Goal: Task Accomplishment & Management: Use online tool/utility

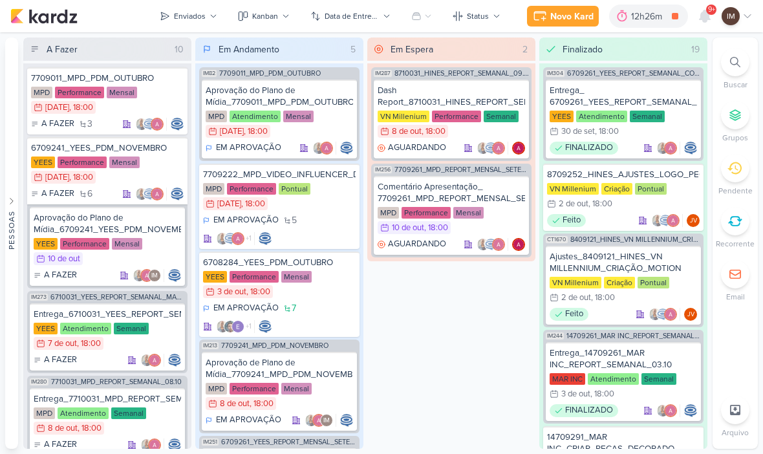
click at [671, 12] on icon at bounding box center [675, 16] width 18 height 18
click at [641, 8] on div at bounding box center [640, 16] width 18 height 21
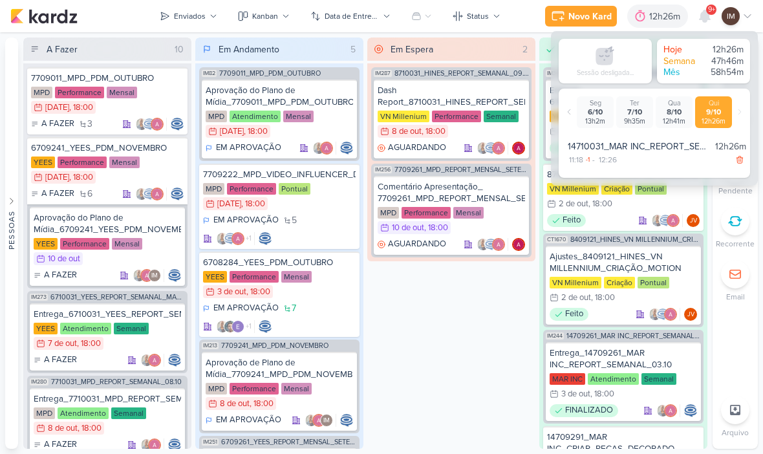
click at [459, 304] on div "Em Espera 2 IM287 8710031_HINES_REPORT_SEMANAL_09.10 Dash Report_8710031_HINES_…" at bounding box center [451, 242] width 168 height 411
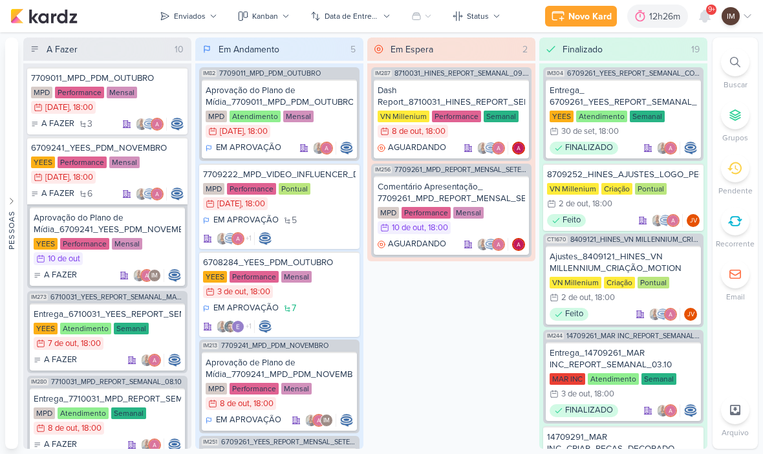
click at [588, 16] on div "Novo Kard" at bounding box center [589, 17] width 43 height 14
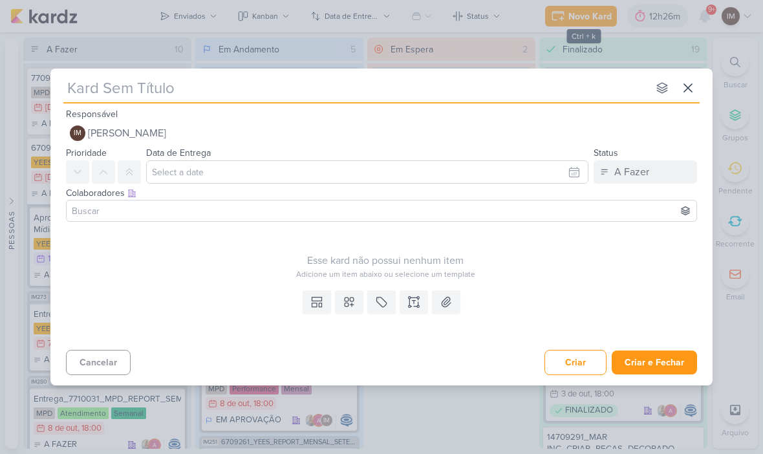
click at [95, 96] on input "text" at bounding box center [355, 87] width 584 height 23
paste input "6310091_YEES_CRIAÇÃO_LP_TATUAPÉ"
type input "6310091_YEES_CRIAÇÃO_LP_TATUAPÉ"
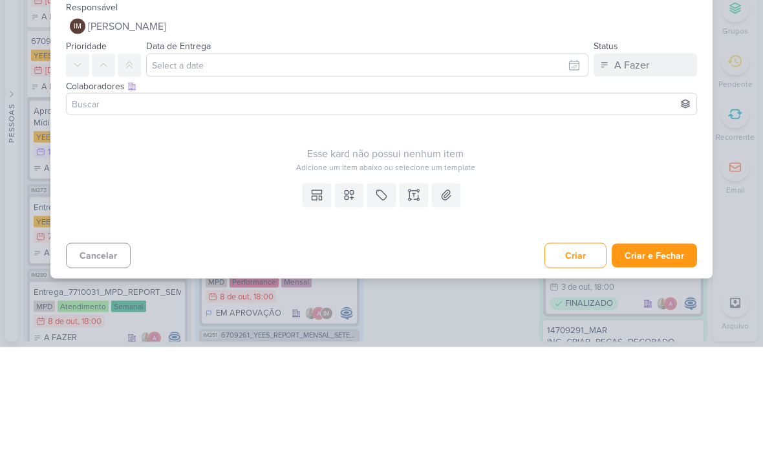
type input "6310091_YEES_CRIAÇÃO_LP_TATUAPÉ"
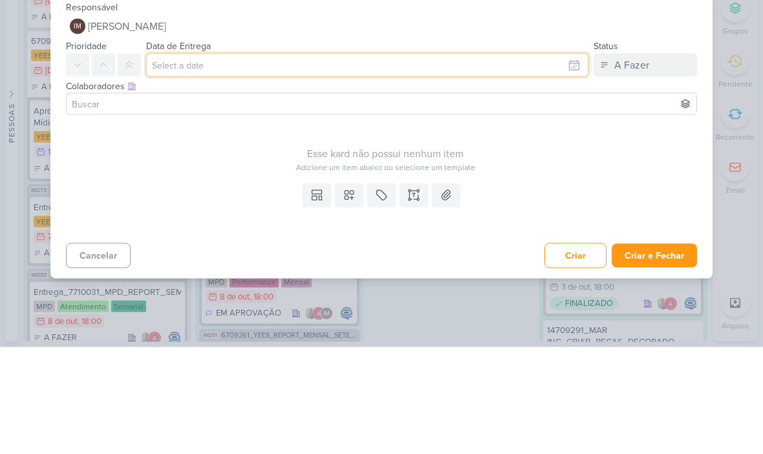
click at [566, 160] on input "text" at bounding box center [367, 171] width 442 height 23
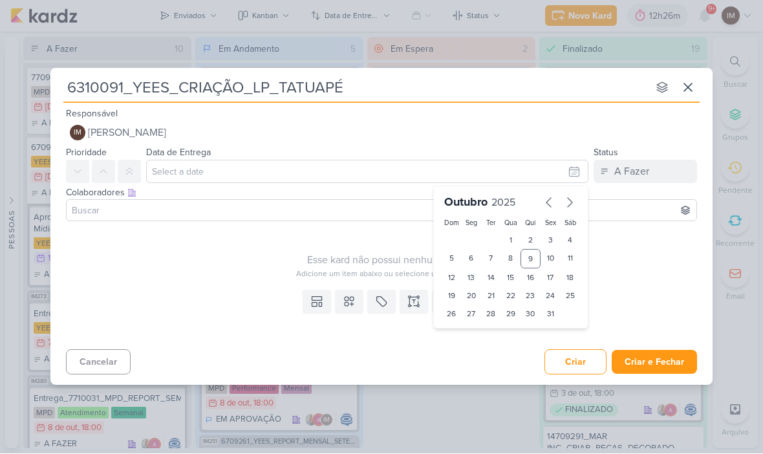
click at [549, 277] on div "17" at bounding box center [550, 278] width 20 height 18
type input "[DATE] 23:59"
click at [465, 336] on select "00 01 02 03 04 05 06 07 08 09 10 11 12 13 14 15 16 17 18 19 20 21 22 23" at bounding box center [471, 336] width 18 height 16
select select "18"
type input "[DATE] 18:59"
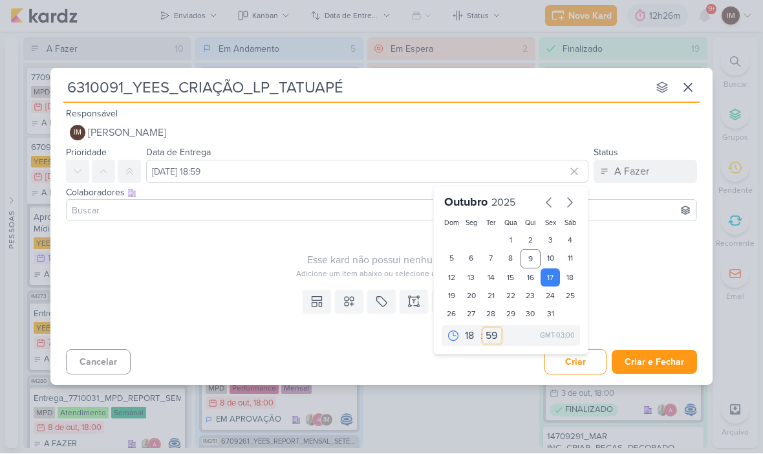
click at [493, 333] on select "00 05 10 15 20 25 30 35 40 45 50 55 59" at bounding box center [492, 336] width 18 height 16
select select "0"
type input "[DATE] 18:00"
click at [416, 311] on button at bounding box center [413, 301] width 28 height 23
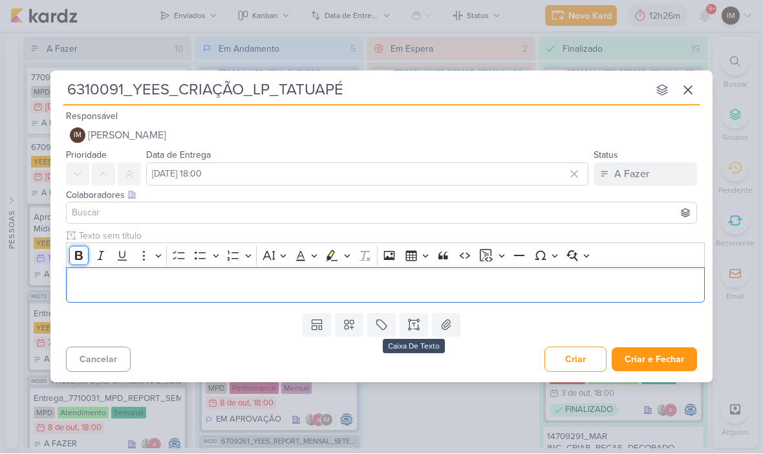
click at [82, 249] on icon "Editor toolbar" at bounding box center [78, 255] width 13 height 13
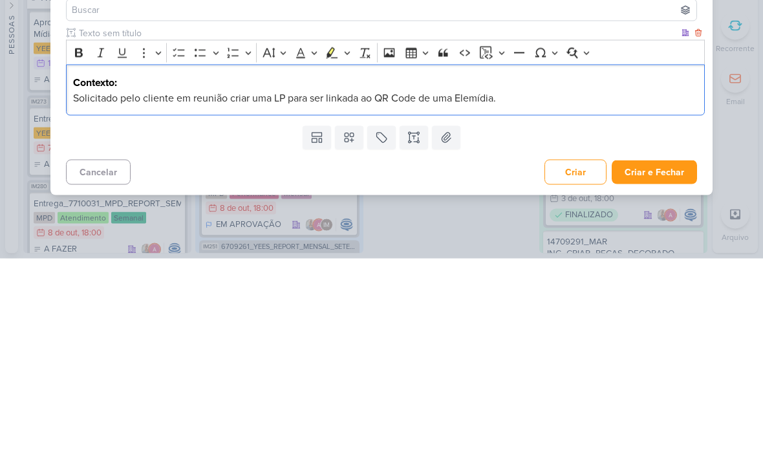
click at [233, 287] on span "Solicitado pelo cliente em reunião criar uma LP para ser linkada ao QR Code de …" at bounding box center [284, 293] width 423 height 13
click at [589, 286] on p "Solicitado pelo cliente em reunião (07/10) para criar uma LP para ser linkada a…" at bounding box center [385, 294] width 625 height 16
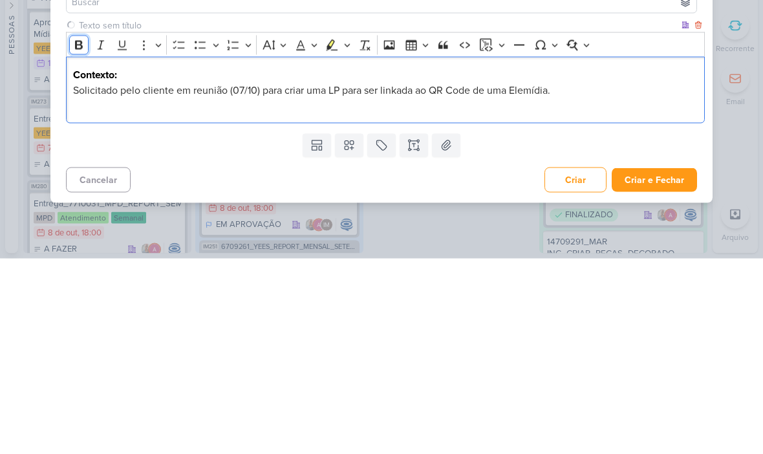
click at [77, 234] on icon "Editor toolbar" at bounding box center [78, 240] width 13 height 13
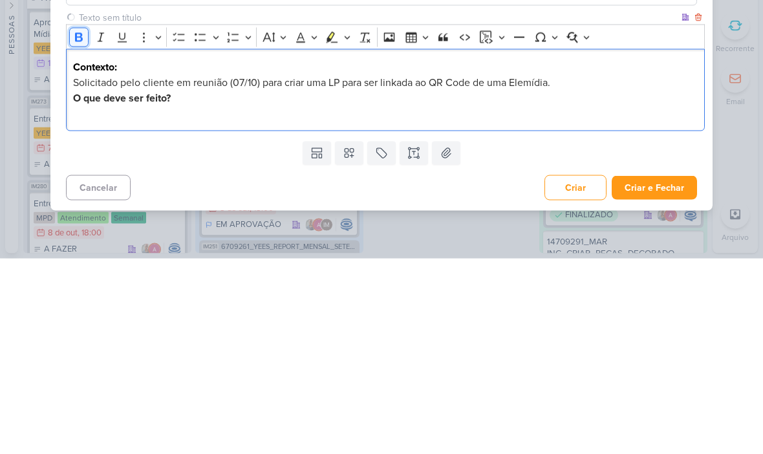
click at [81, 228] on icon "Editor toolbar" at bounding box center [79, 232] width 8 height 9
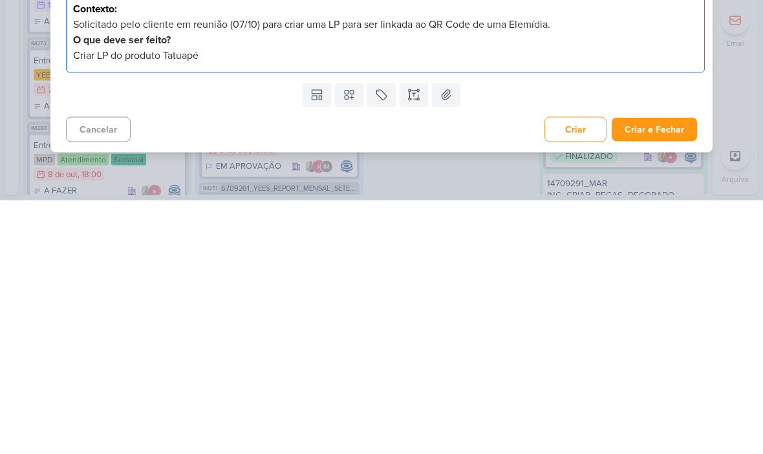
click at [660, 371] on button "Criar e Fechar" at bounding box center [653, 383] width 85 height 24
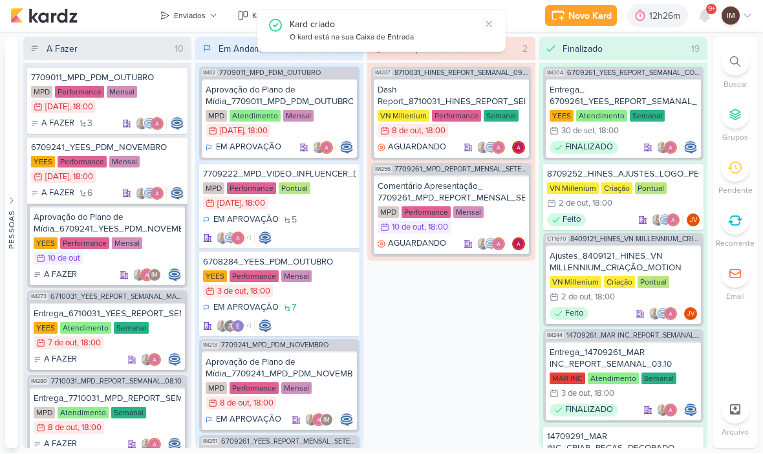
click at [213, 15] on icon at bounding box center [213, 16] width 8 height 8
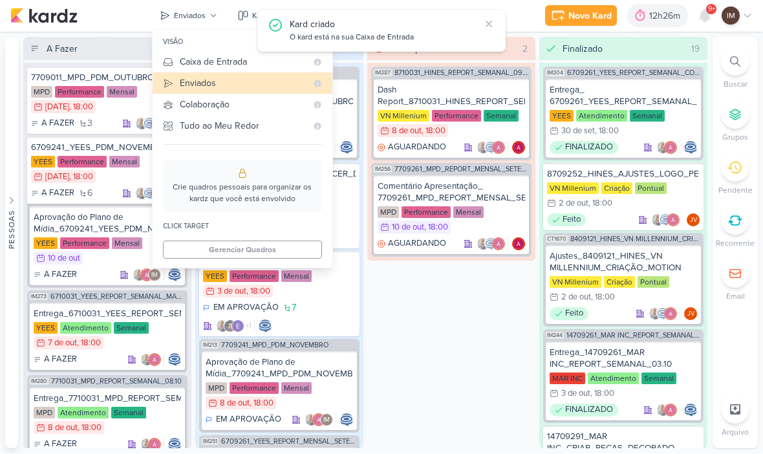
click at [228, 66] on div "Caixa de Entrada" at bounding box center [243, 63] width 127 height 14
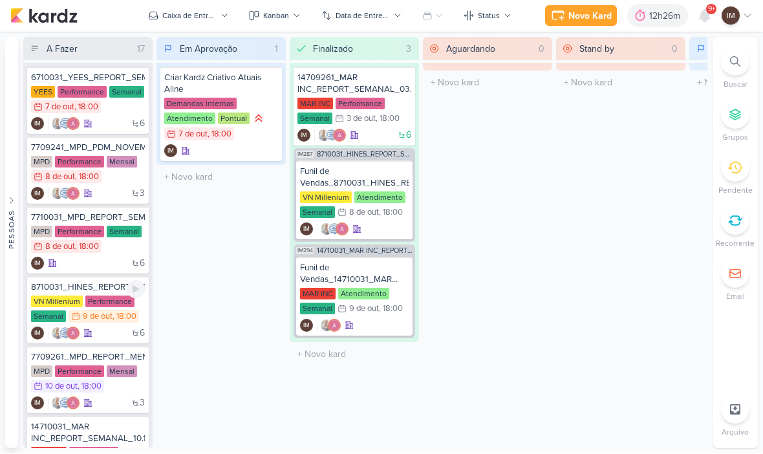
click at [111, 328] on div "6 IM" at bounding box center [88, 333] width 114 height 13
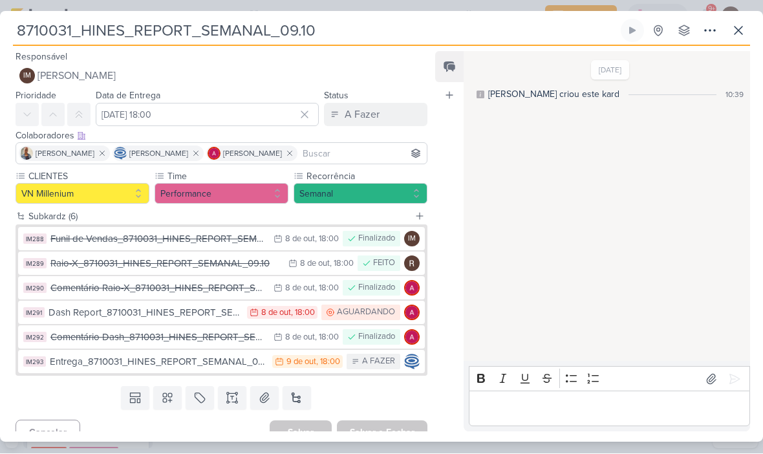
click at [728, 27] on button at bounding box center [737, 30] width 23 height 23
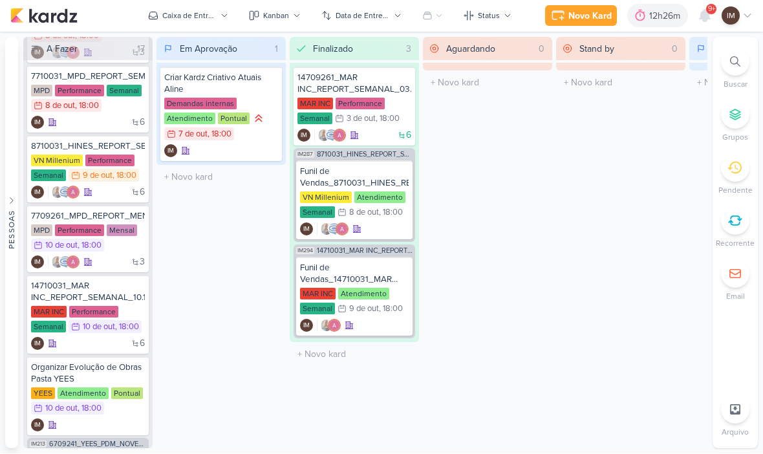
scroll to position [143, 0]
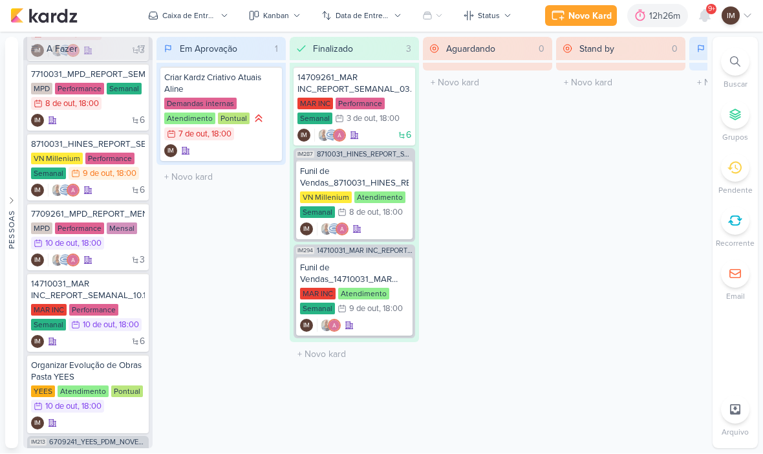
click at [699, 18] on icon at bounding box center [705, 16] width 16 height 16
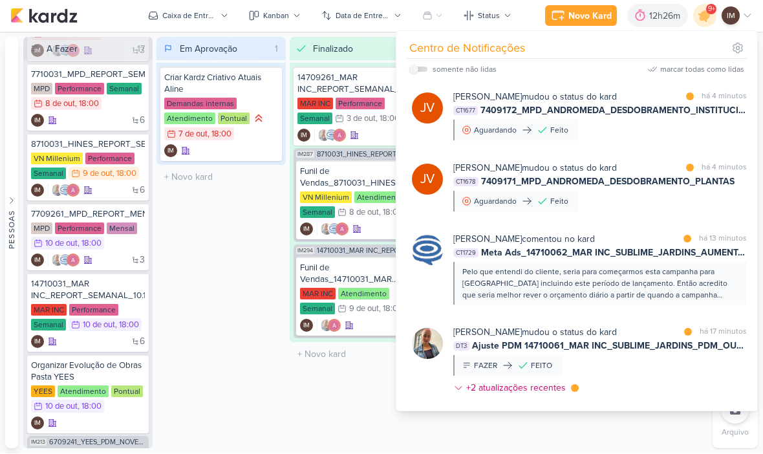
click at [648, 25] on div "12h26m" at bounding box center [657, 16] width 61 height 23
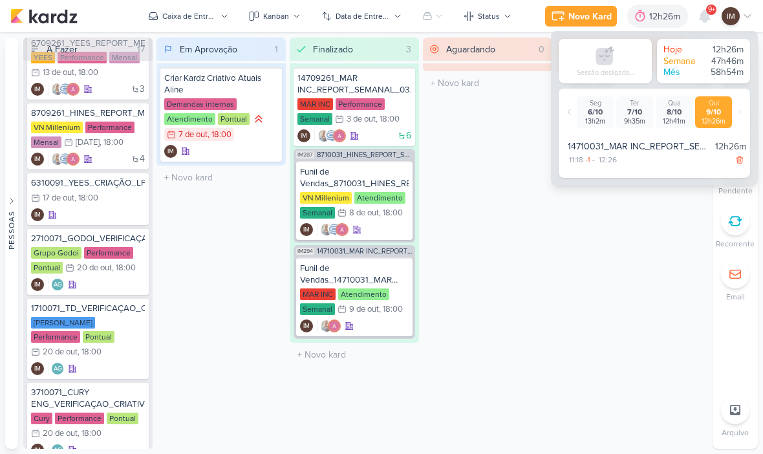
scroll to position [0, 0]
click at [96, 211] on div "IM" at bounding box center [88, 214] width 114 height 13
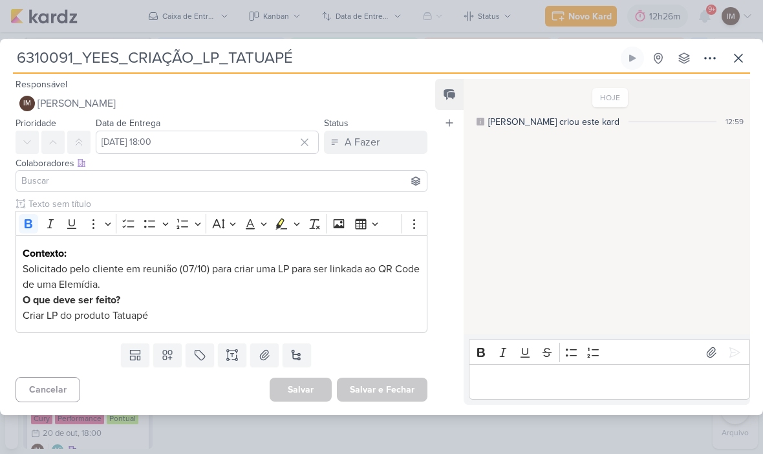
click at [271, 326] on div "Contexto: Solicitado pelo cliente em reunião (07/10) para criar uma LP para ser…" at bounding box center [222, 284] width 412 height 98
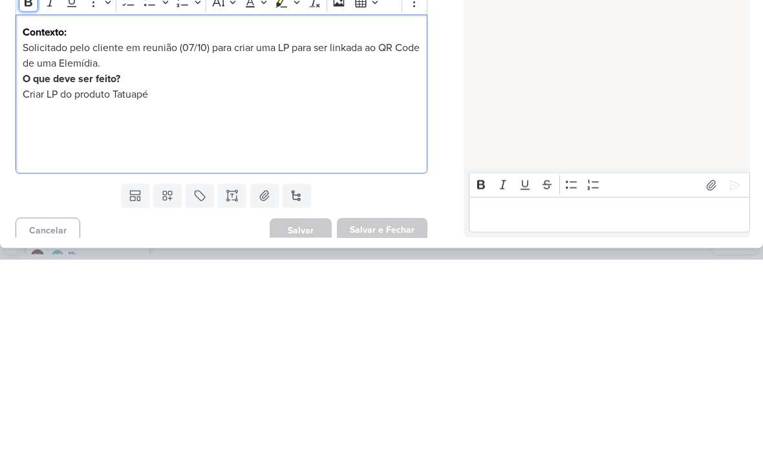
click at [27, 190] on icon "Editor toolbar" at bounding box center [28, 196] width 13 height 13
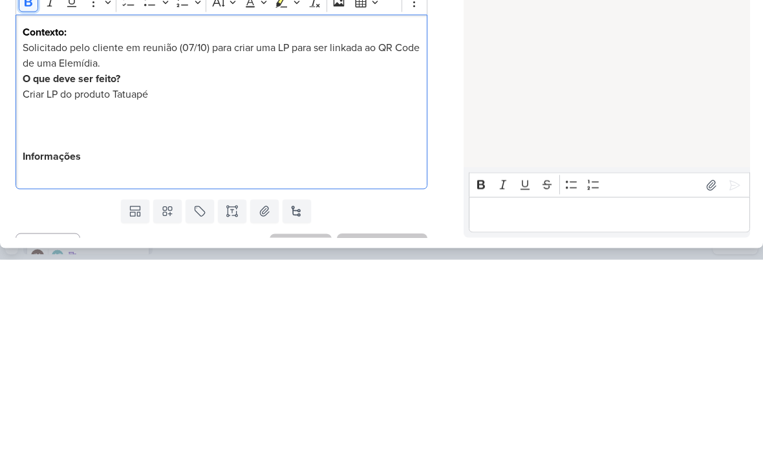
click at [27, 190] on icon "Editor toolbar" at bounding box center [28, 196] width 13 height 13
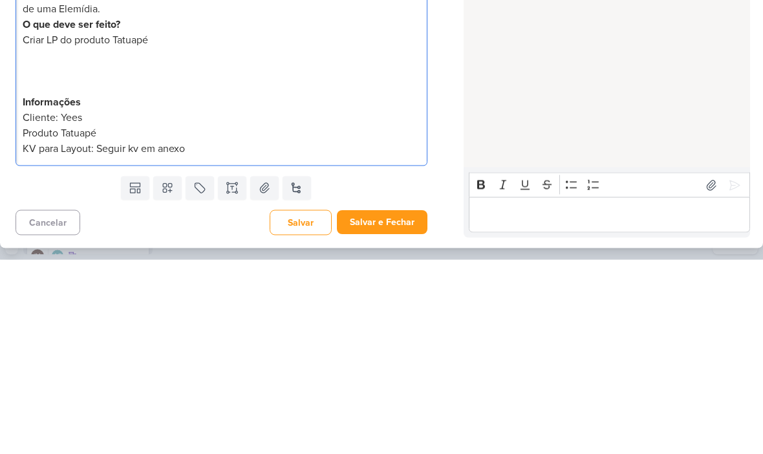
scroll to position [54, 0]
click at [26, 321] on span "Produto Tatuapé" at bounding box center [60, 327] width 74 height 13
click at [26, 336] on span "KV para Layout: Seguir kv em anexo" at bounding box center [104, 342] width 162 height 13
click at [265, 304] on p "Cliente: Yees -Produto Tatuapé -KV para Layout: Seguir kv em anexo" at bounding box center [221, 327] width 397 height 47
click at [118, 336] on span "-KV para Layout: Seguir kv em anexo" at bounding box center [105, 342] width 165 height 13
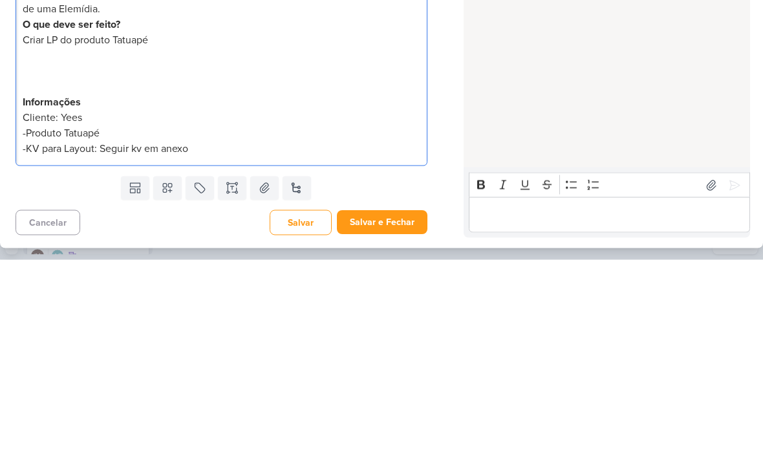
click at [126, 157] on div "Contexto: Solicitado pelo cliente em reunião (07/10) para criar uma LP para ser…" at bounding box center [222, 257] width 412 height 206
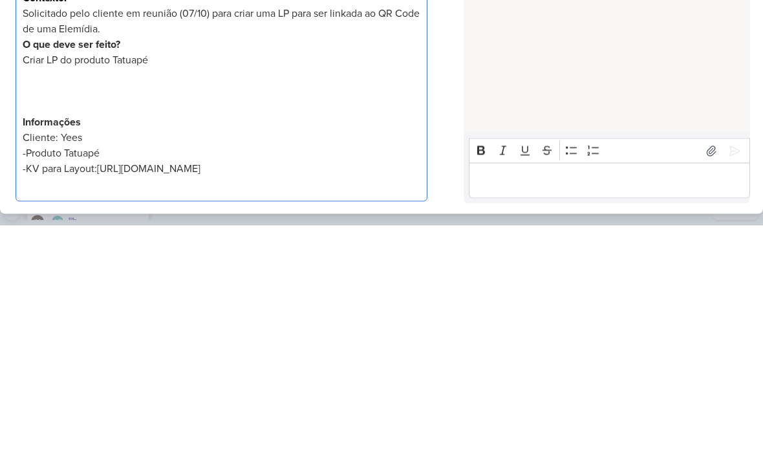
scroll to position [0, 0]
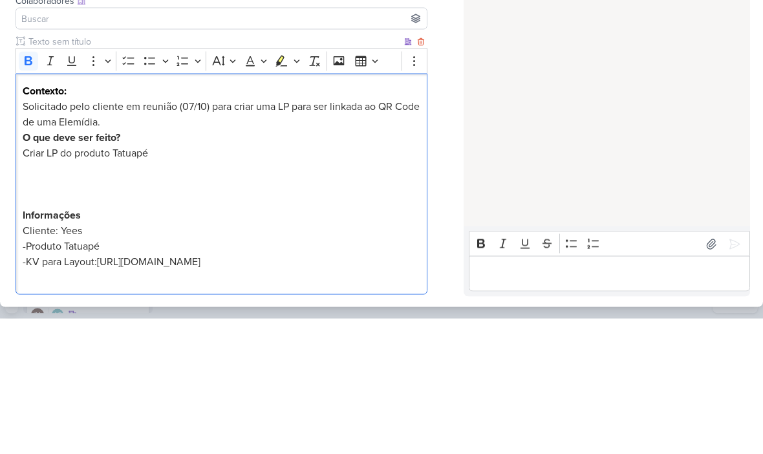
click at [279, 280] on p "Criar LP do produto Tatuapé" at bounding box center [221, 288] width 397 height 16
click at [191, 288] on span "Criar LP do produto Tatuapé e adicionar as seguintes informações:" at bounding box center [171, 288] width 297 height 13
click at [179, 295] on span "Criar LP do produto Tatuapé e adicionar as seguintes informações:" at bounding box center [171, 288] width 297 height 13
click at [184, 275] on p "O que deve ser feito?" at bounding box center [221, 273] width 397 height 16
click at [211, 282] on span "Criar LP do produto Tatuapé e adicionar as seguintes informações:" at bounding box center [171, 288] width 297 height 13
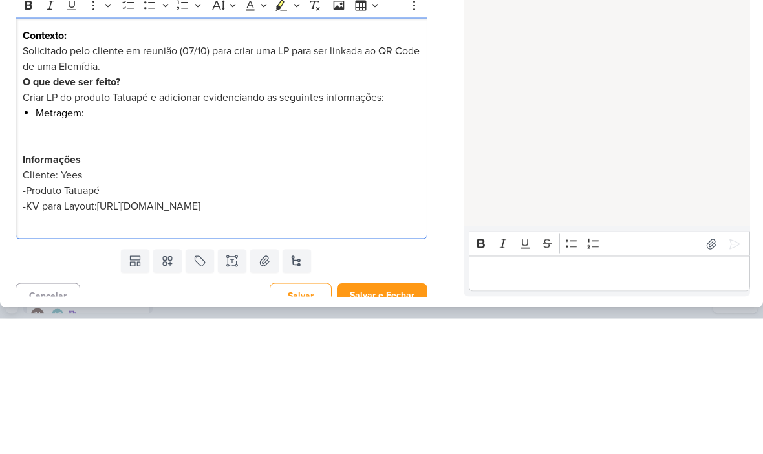
scroll to position [56, 0]
click at [103, 252] on li "Metragem:" at bounding box center [228, 248] width 385 height 16
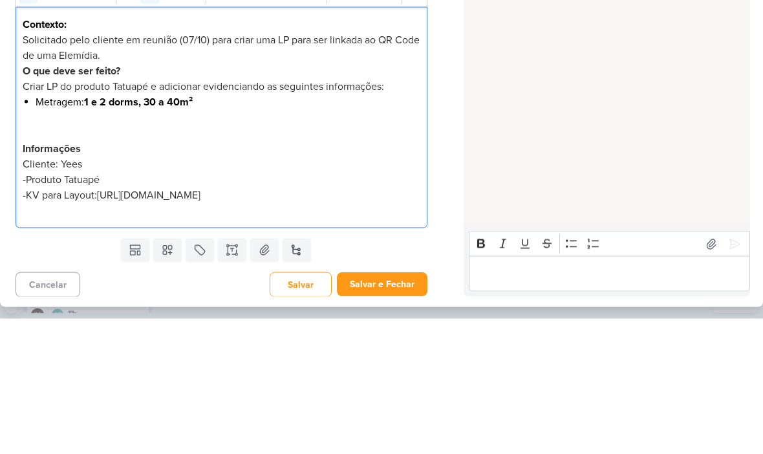
scroll to position [72, 0]
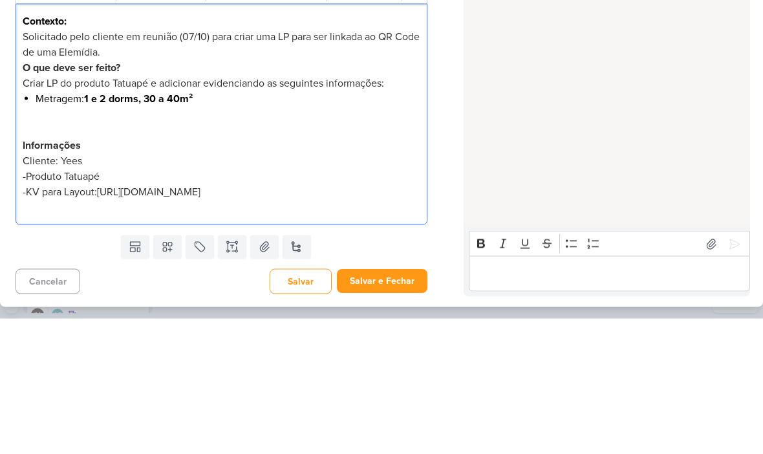
click at [196, 242] on p "Editor editing area: main" at bounding box center [221, 250] width 397 height 16
click at [193, 227] on strong "1 e 2 dorms, 30 a 40m²" at bounding box center [138, 233] width 109 height 13
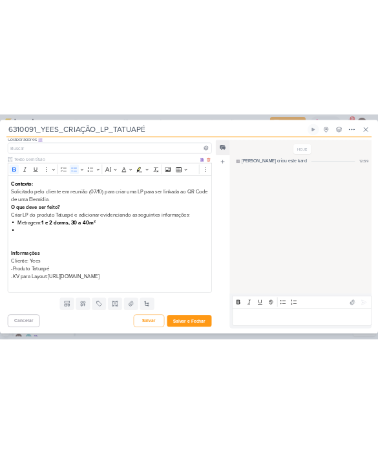
scroll to position [101, 0]
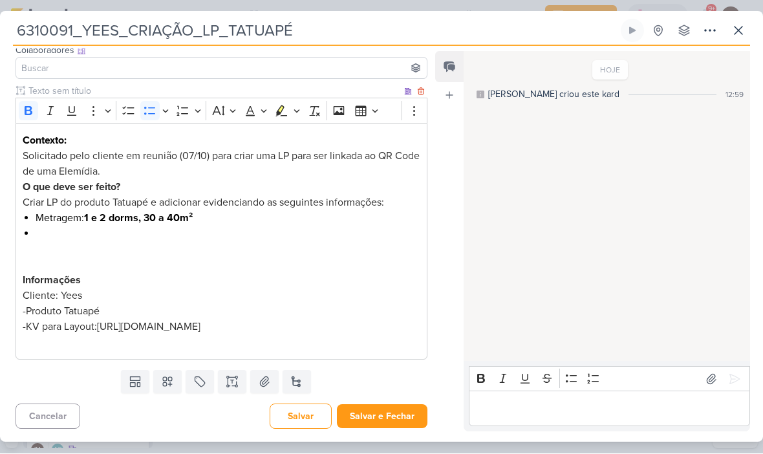
click at [142, 242] on p "Editor editing area: main" at bounding box center [221, 250] width 397 height 16
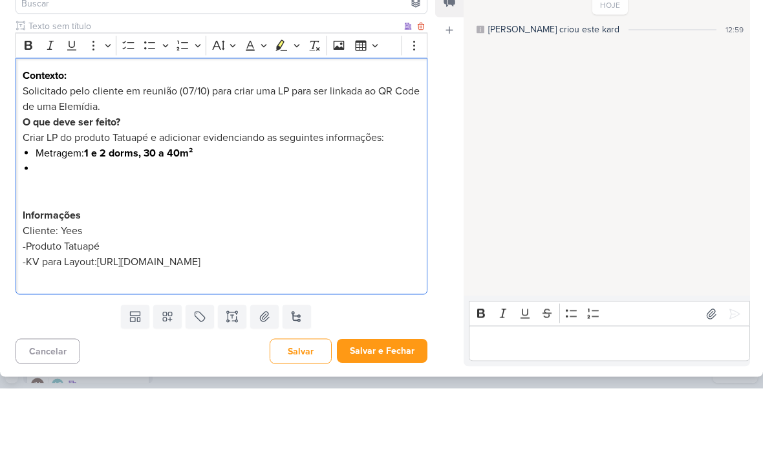
click at [246, 196] on span "Criar LP do produto Tatuapé e adicionar evidenciando as seguintes informações:" at bounding box center [203, 202] width 361 height 13
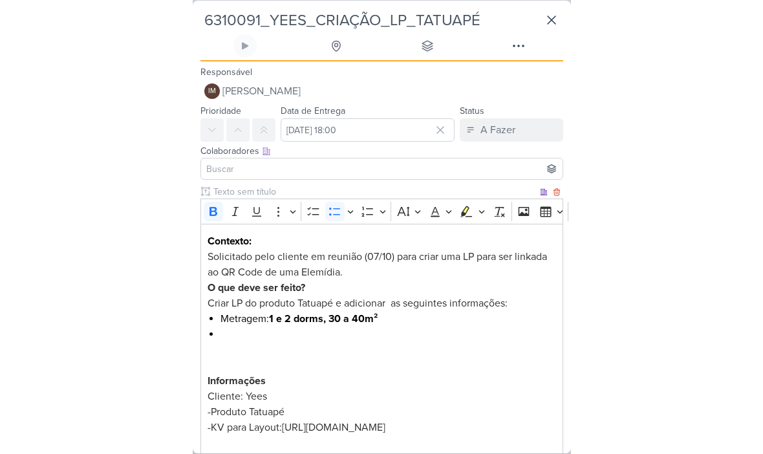
scroll to position [0, 0]
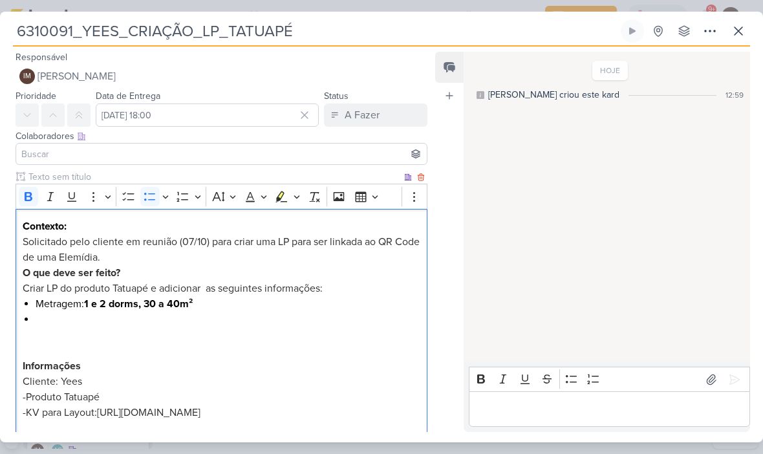
click at [64, 322] on li "Editor editing area: main" at bounding box center [228, 319] width 385 height 16
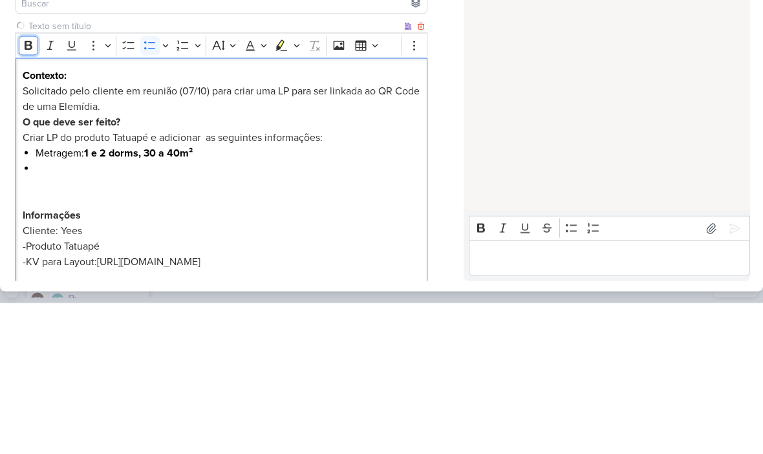
click at [22, 190] on icon "Editor toolbar" at bounding box center [28, 196] width 13 height 13
click at [30, 192] on icon "Editor toolbar" at bounding box center [29, 196] width 8 height 9
click at [19, 184] on div "Bold Italic Underline More To-do List Bulleted List Bulleted List Numbered List…" at bounding box center [209, 196] width 380 height 25
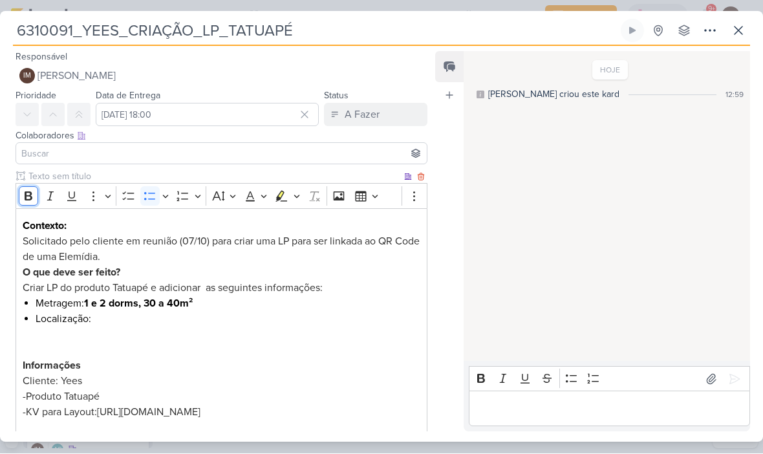
click at [33, 188] on button "Bold" at bounding box center [28, 196] width 19 height 19
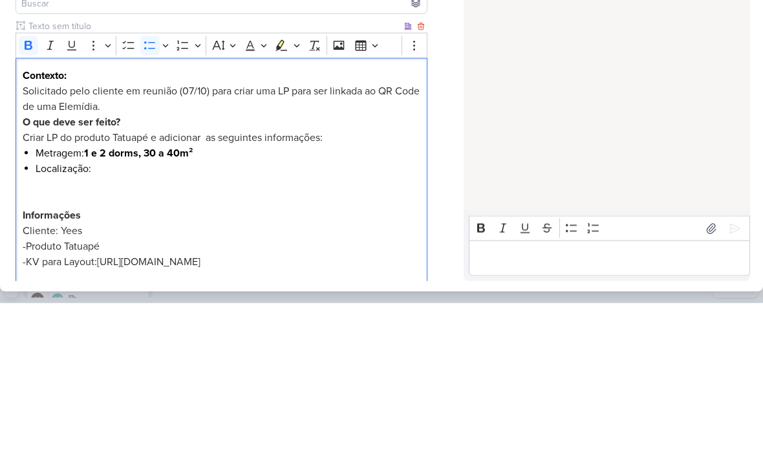
click at [99, 311] on li "Localização: ⁠⁠⁠⁠⁠⁠⁠" at bounding box center [228, 319] width 385 height 16
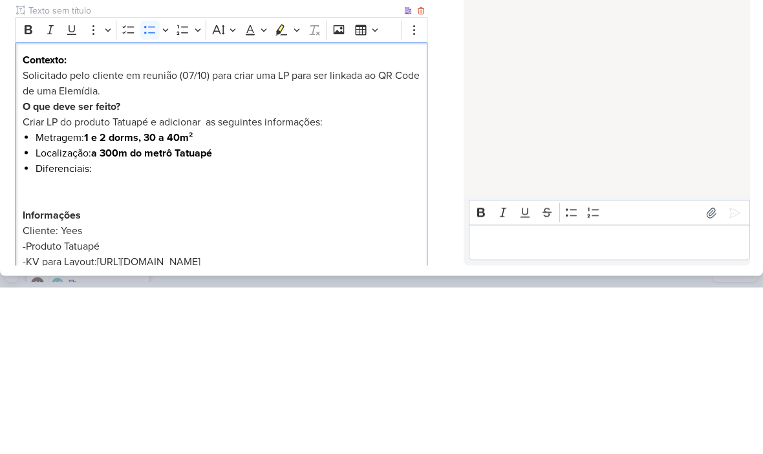
click at [109, 327] on li "Diferenciais:" at bounding box center [228, 335] width 385 height 16
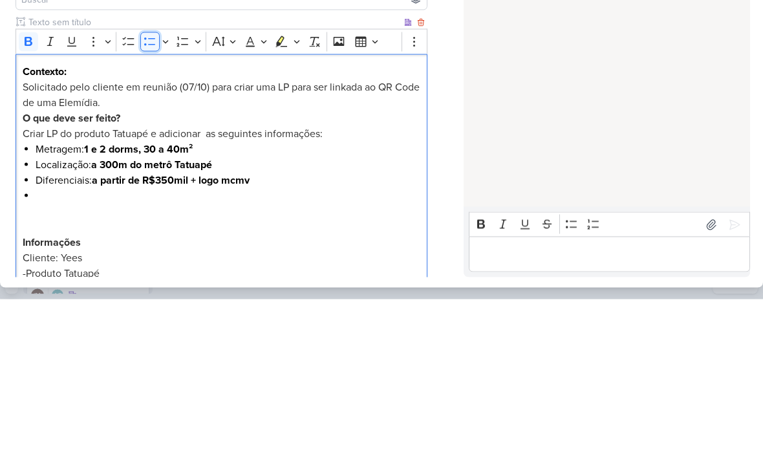
click at [151, 190] on icon "Editor toolbar" at bounding box center [149, 196] width 13 height 13
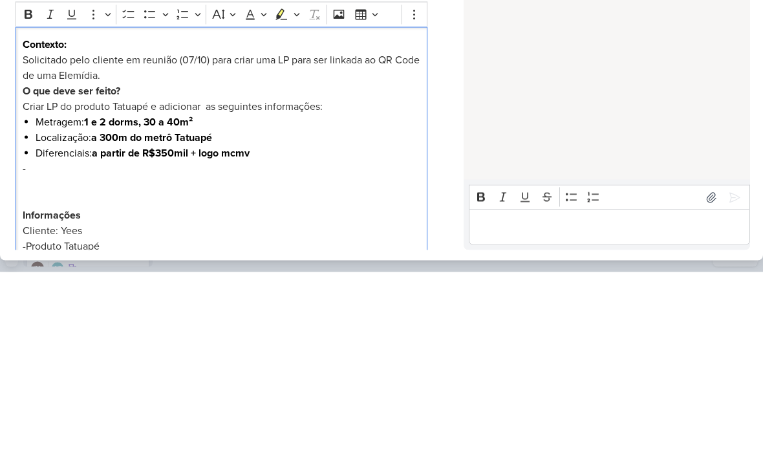
click at [54, 343] on p "-" at bounding box center [221, 351] width 397 height 16
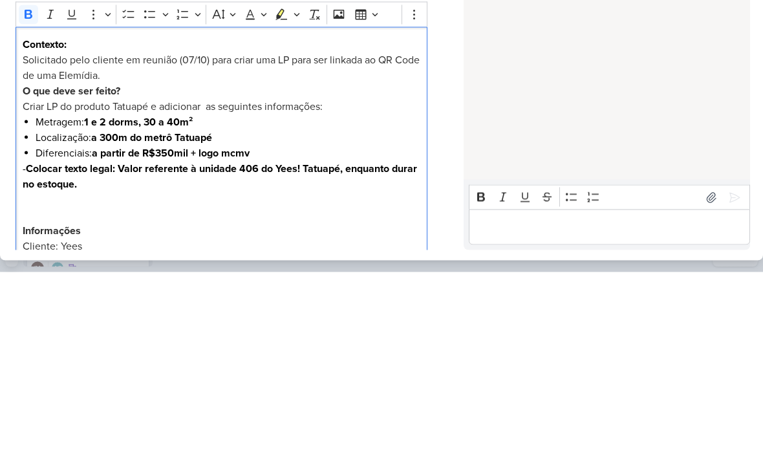
scroll to position [48, 0]
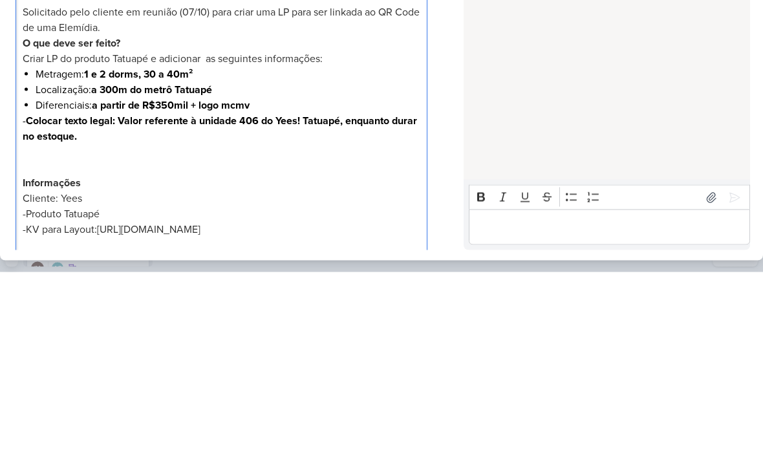
click at [50, 296] on strong "Colocar texto legal: Valor referente à unidade 406 do Yees! Tatuapé, enquanto d…" at bounding box center [220, 310] width 394 height 28
click at [56, 296] on strong "Colocar texto legal: Valor referente à unidade 406 do Yees! Tatuapé, enquanto d…" at bounding box center [220, 310] width 394 height 28
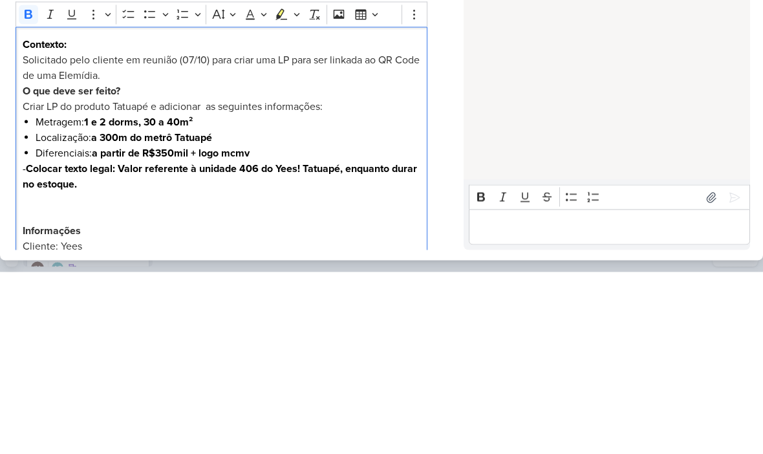
scroll to position [0, 0]
click at [32, 190] on icon "Editor toolbar" at bounding box center [28, 196] width 13 height 13
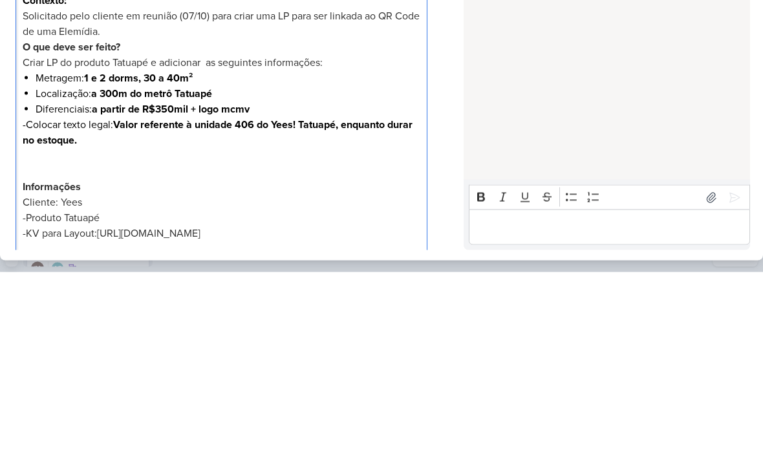
scroll to position [50, 0]
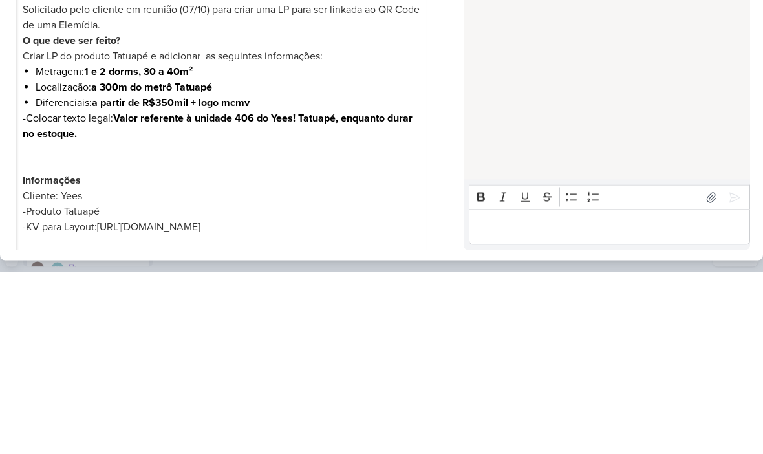
click at [19, 158] on div "Contexto: Solicitado pelo cliente em reunião (07/10) para criar uma LP para ser…" at bounding box center [222, 300] width 412 height 284
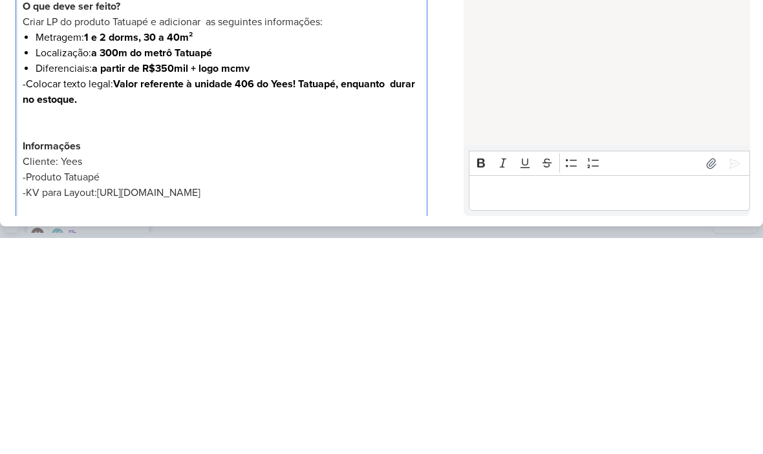
click at [218, 292] on p "-Colocar texto legal: Valor referente à unidade 406 do Yees! Tatuapé, enquanto …" at bounding box center [221, 307] width 397 height 31
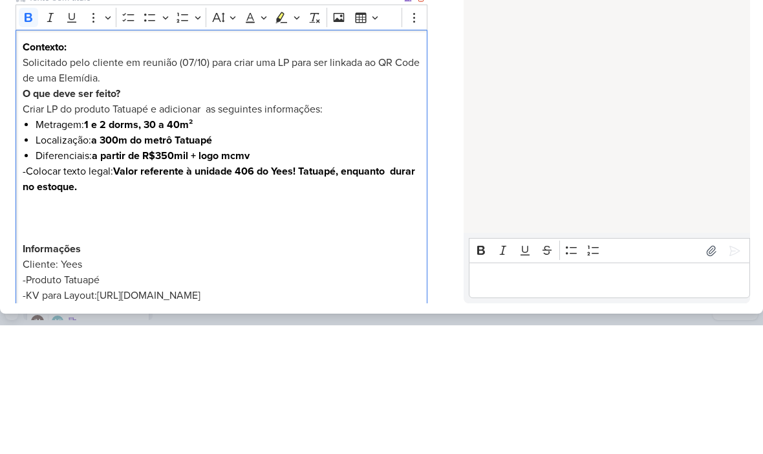
scroll to position [41, 0]
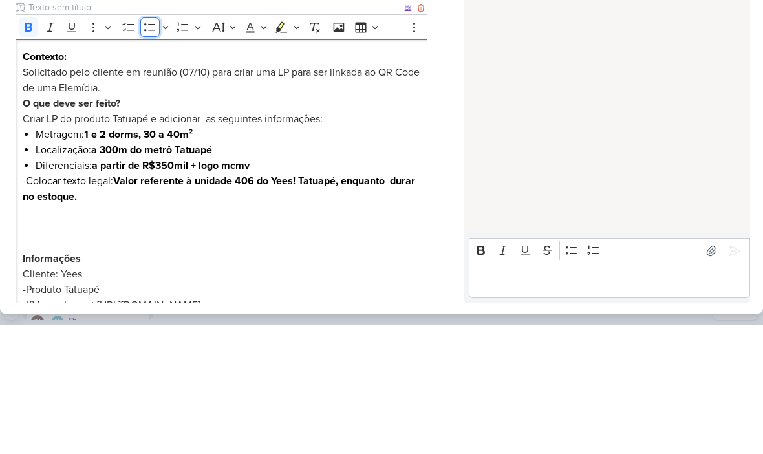
click at [151, 149] on icon "Editor toolbar" at bounding box center [149, 155] width 13 height 13
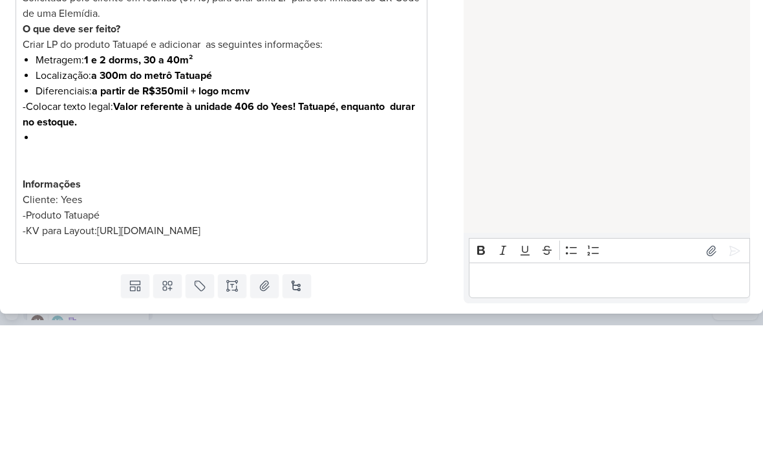
scroll to position [0, 0]
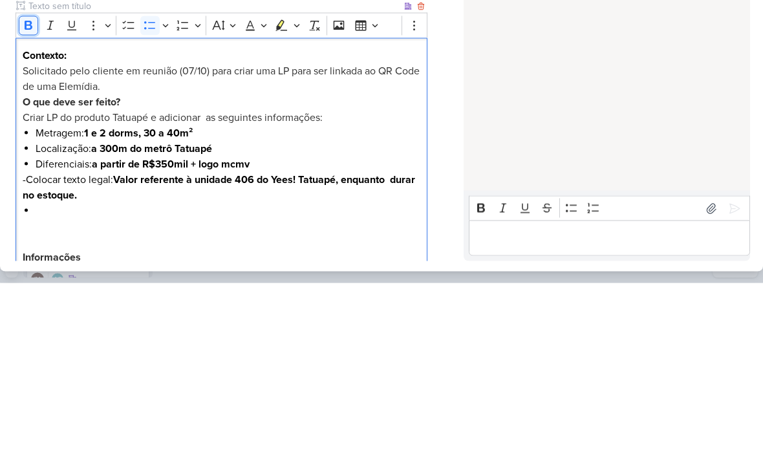
click at [23, 190] on icon "Editor toolbar" at bounding box center [28, 196] width 13 height 13
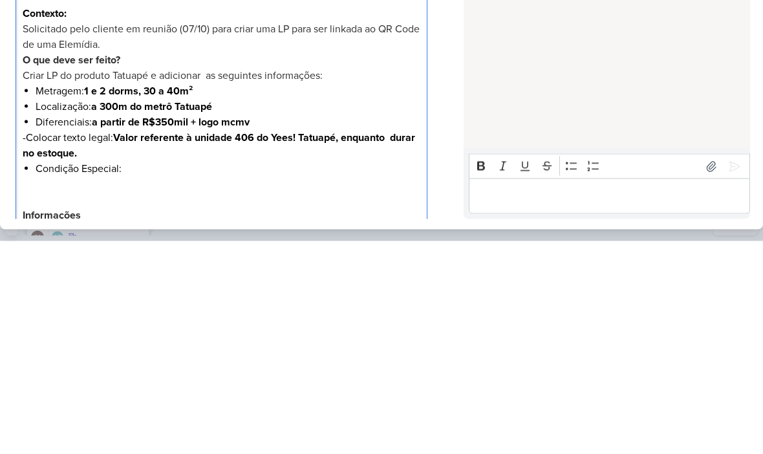
click at [132, 374] on li "Condição Especial:" at bounding box center [228, 382] width 385 height 16
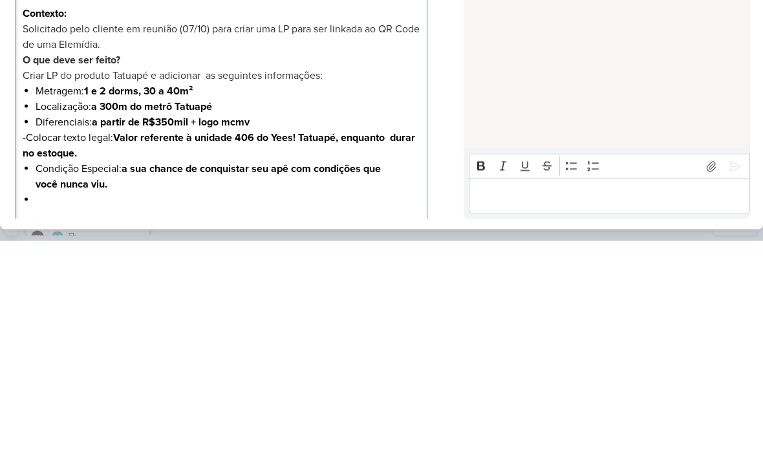
scroll to position [-1, 0]
click at [573, 53] on div "HOJE [PERSON_NAME] criou este kard 12:59" at bounding box center [605, 207] width 285 height 308
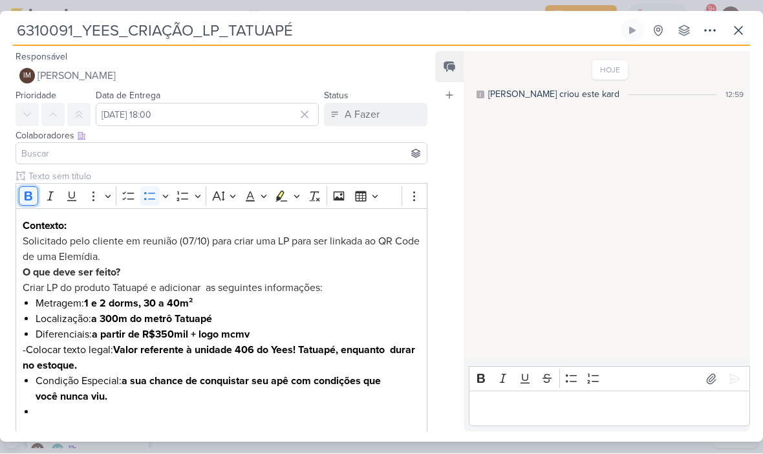
click at [27, 197] on icon "Editor toolbar" at bounding box center [28, 196] width 13 height 13
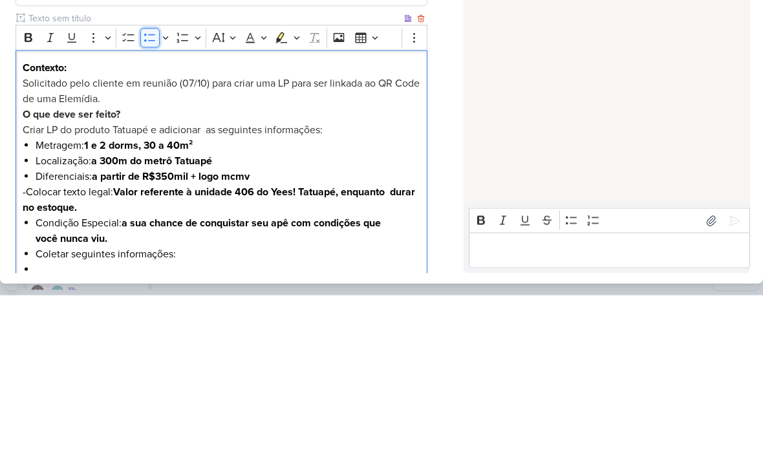
click at [153, 190] on icon "Editor toolbar" at bounding box center [149, 196] width 13 height 13
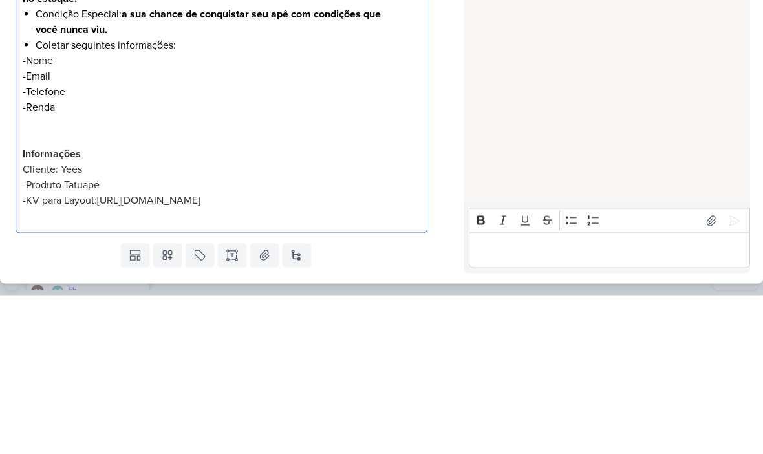
scroll to position [213, 0]
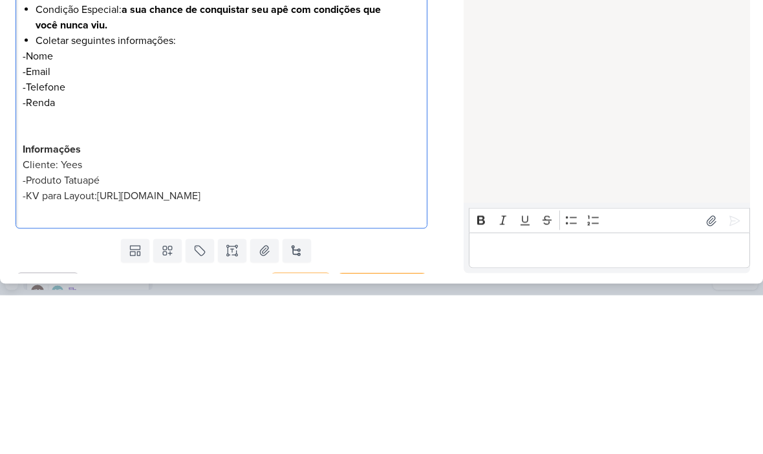
click at [23, 301] on strong "Informações" at bounding box center [52, 307] width 58 height 13
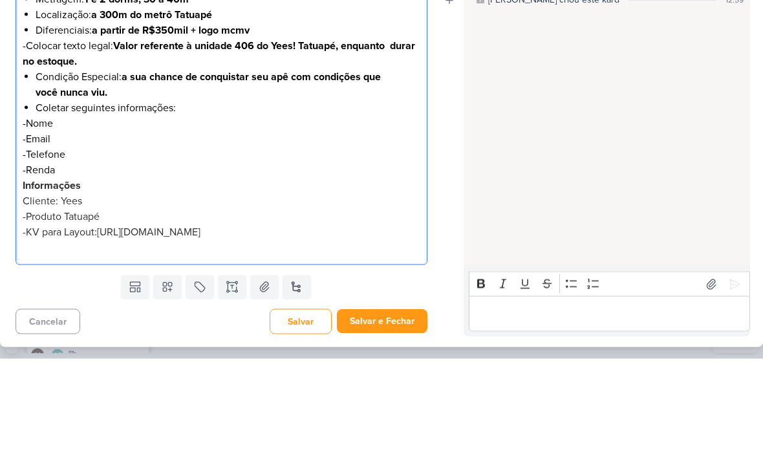
click at [675, 124] on div "HOJE [PERSON_NAME] criou este kard 12:59" at bounding box center [605, 207] width 285 height 308
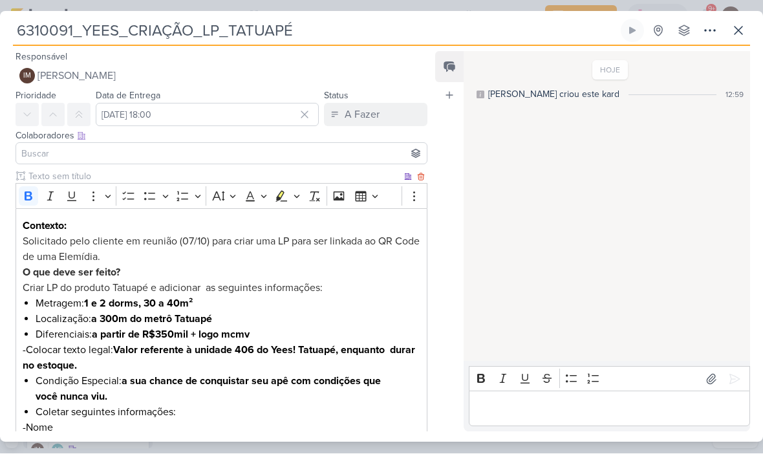
scroll to position [0, 0]
click at [361, 143] on div at bounding box center [222, 154] width 412 height 22
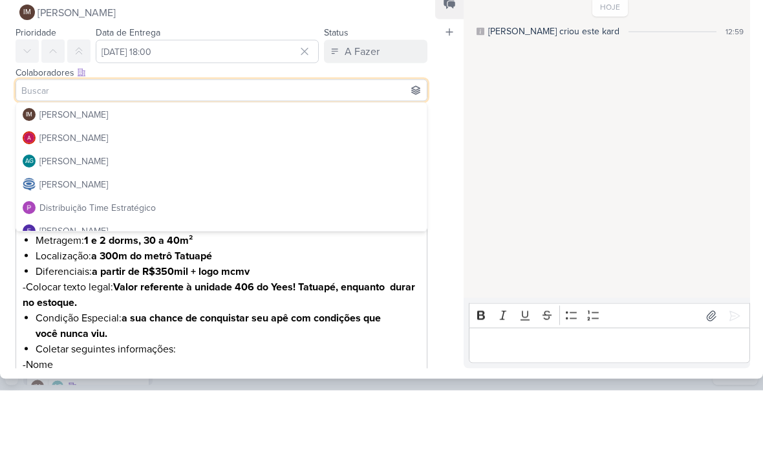
click at [518, 92] on div "HOJE [PERSON_NAME] criou este kard 12:59" at bounding box center [605, 207] width 285 height 308
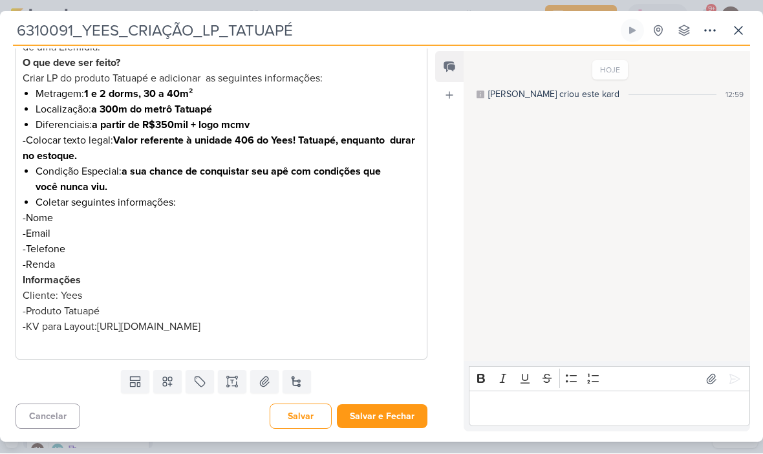
scroll to position [225, 0]
click at [171, 374] on button at bounding box center [167, 381] width 28 height 23
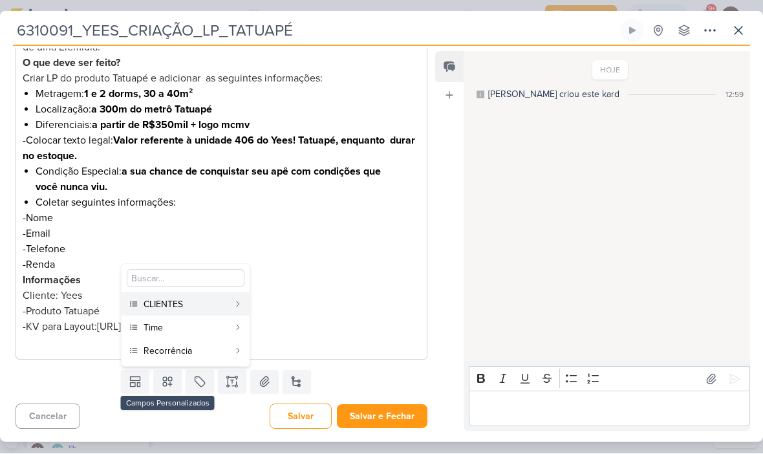
click at [226, 299] on div "CLIENTES" at bounding box center [185, 305] width 85 height 14
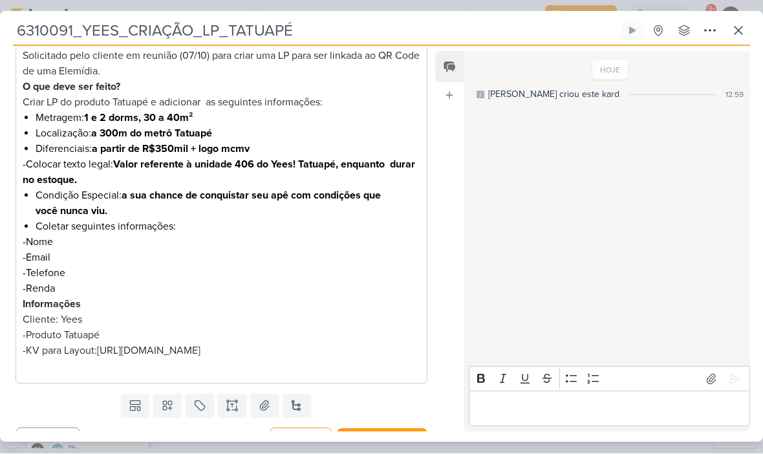
click at [174, 416] on button at bounding box center [167, 405] width 28 height 23
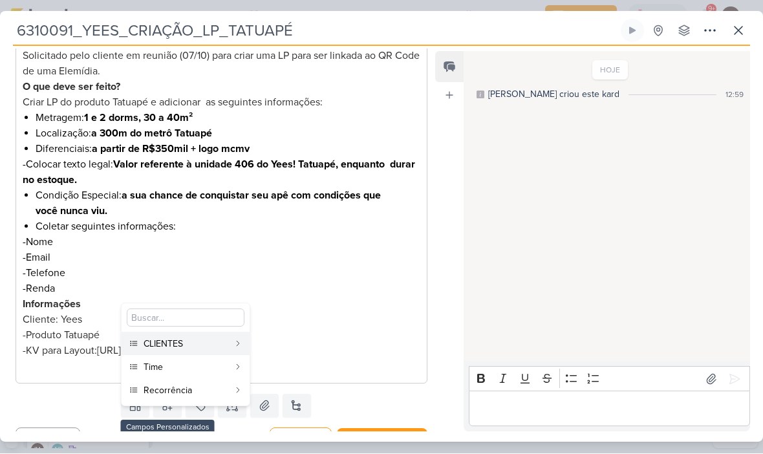
click at [192, 364] on div "Time" at bounding box center [185, 368] width 85 height 14
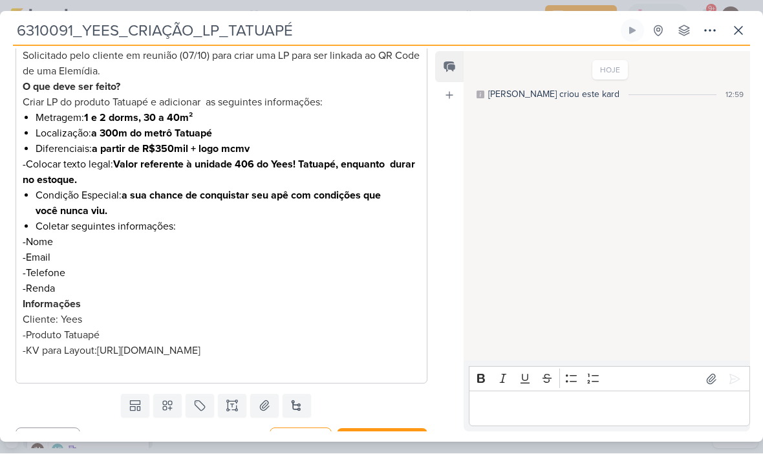
click at [174, 417] on button at bounding box center [167, 405] width 28 height 23
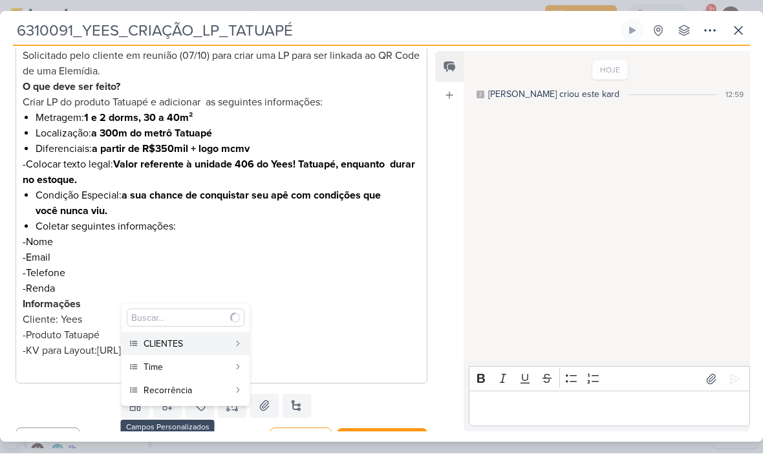
click at [187, 387] on div "Recorrência" at bounding box center [185, 391] width 85 height 14
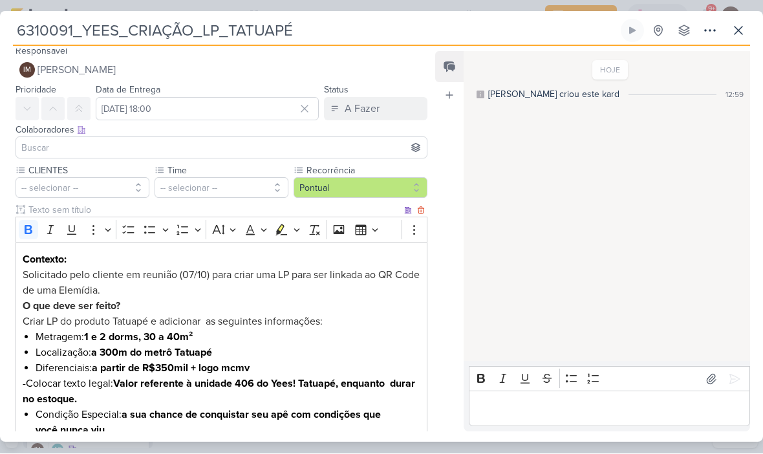
scroll to position [2, 0]
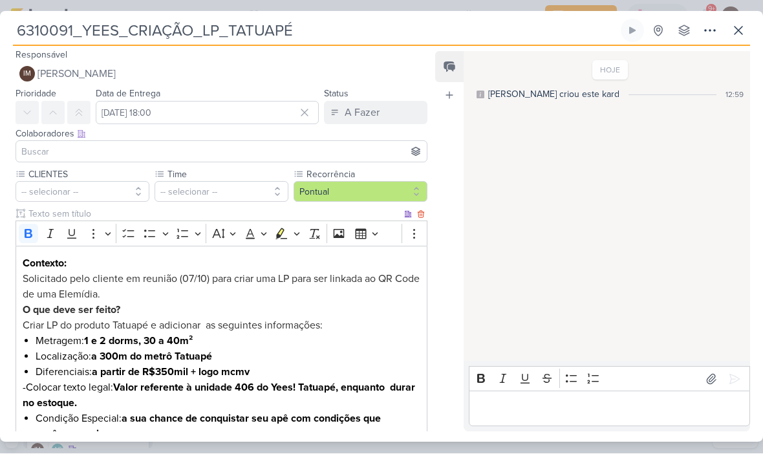
click at [92, 192] on button "-- selecionar --" at bounding box center [83, 192] width 134 height 21
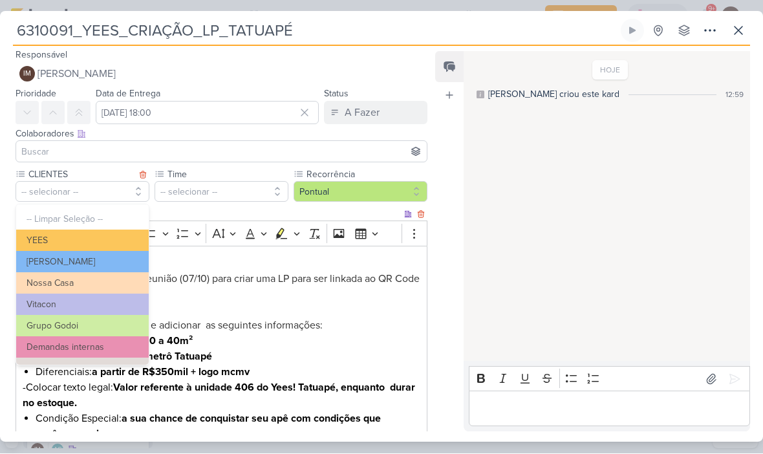
click at [112, 241] on button "YEES" at bounding box center [82, 240] width 132 height 21
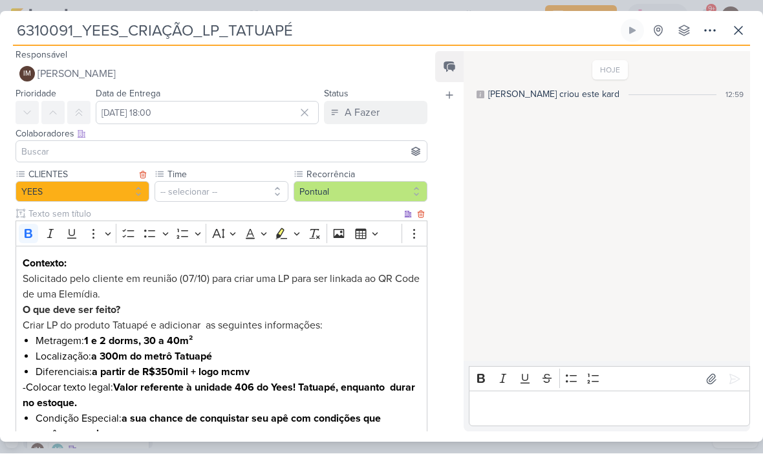
click at [233, 187] on button "-- selecionar --" at bounding box center [221, 192] width 134 height 21
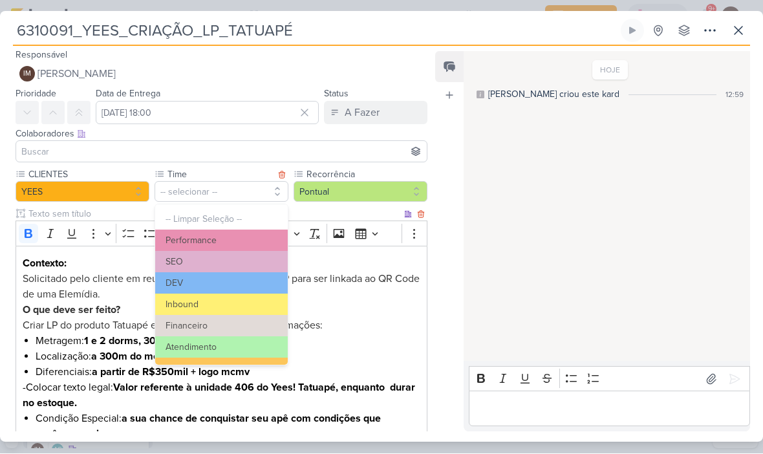
click at [234, 303] on button "Inbound" at bounding box center [221, 304] width 132 height 21
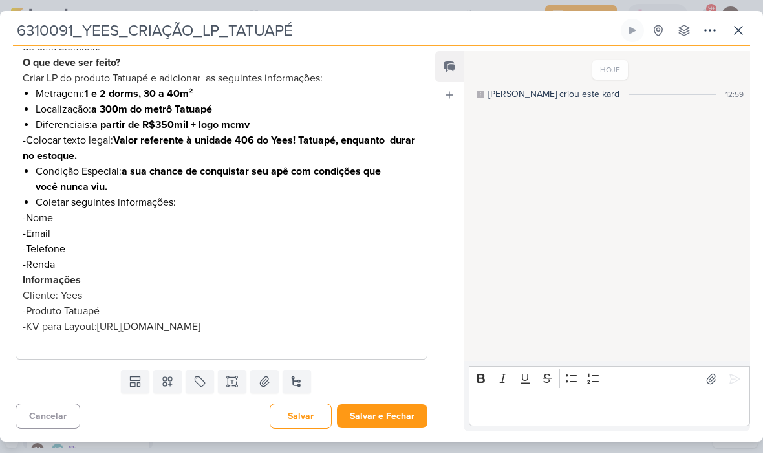
scroll to position [264, 0]
click at [378, 417] on button "Salvar e Fechar" at bounding box center [382, 417] width 90 height 24
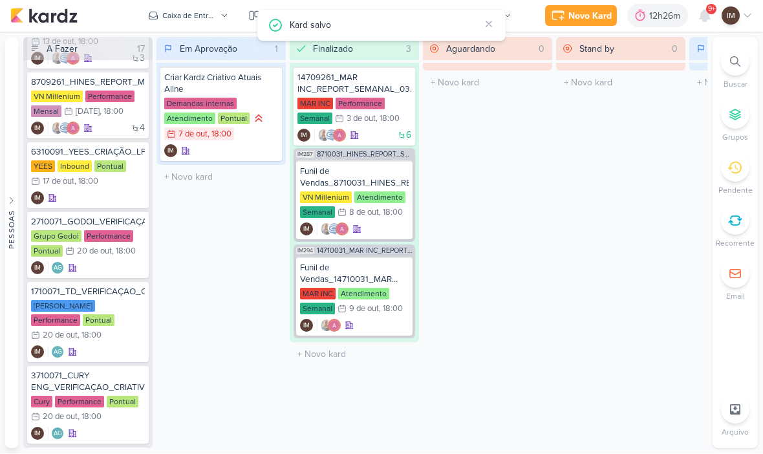
scroll to position [752, 0]
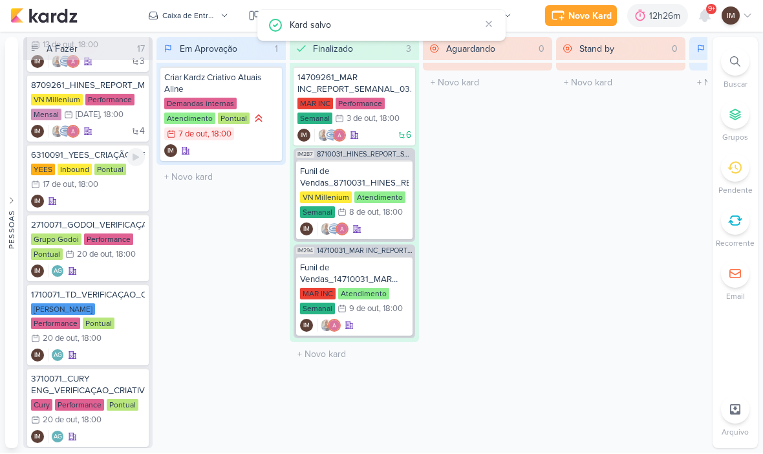
click at [131, 198] on div "IM" at bounding box center [88, 201] width 114 height 13
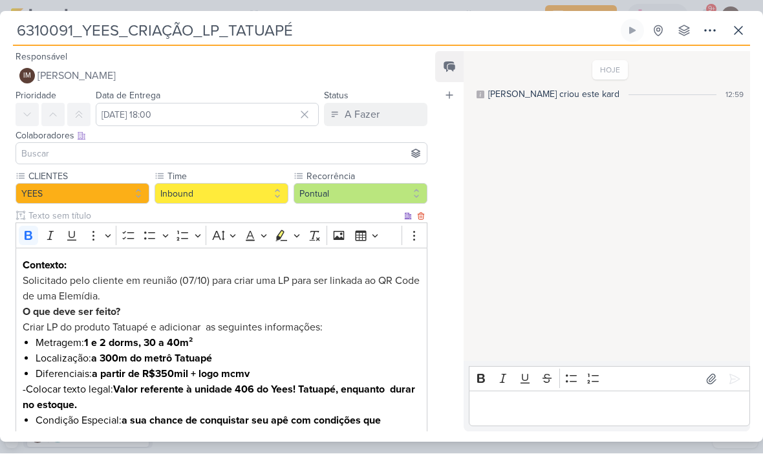
scroll to position [0, 0]
click at [54, 118] on icon at bounding box center [53, 115] width 10 height 10
click at [710, 28] on icon at bounding box center [710, 31] width 16 height 16
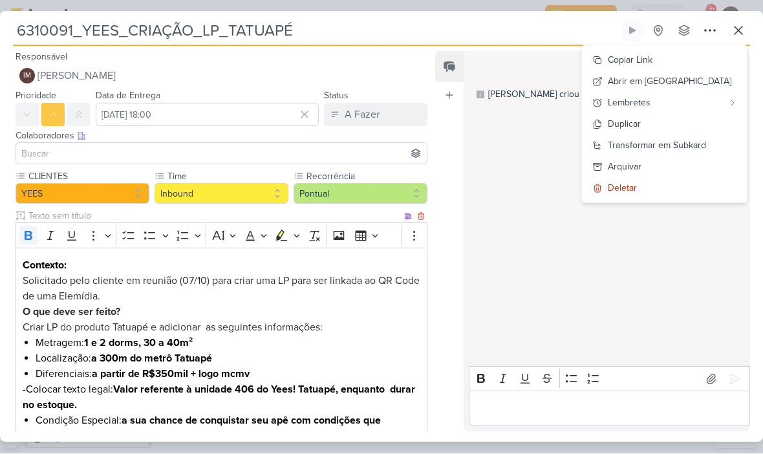
click at [682, 59] on button "Copiar Link" at bounding box center [664, 60] width 165 height 21
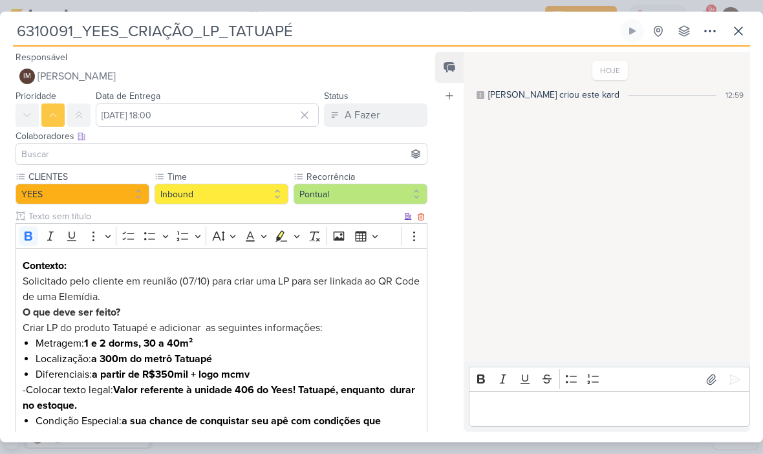
click at [734, 39] on button at bounding box center [737, 30] width 23 height 23
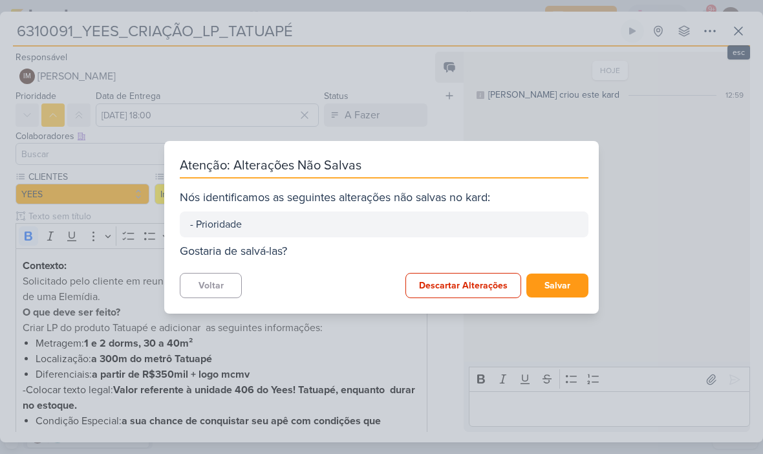
click at [564, 279] on button "Salvar" at bounding box center [557, 285] width 62 height 24
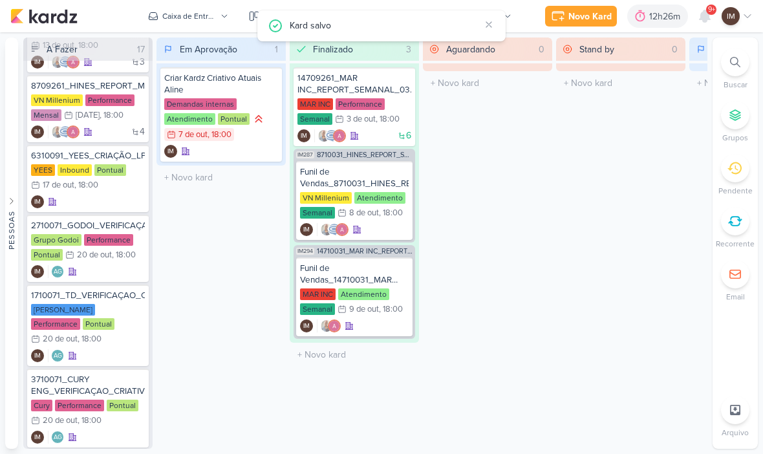
click at [586, 20] on div "Novo Kard" at bounding box center [589, 17] width 43 height 14
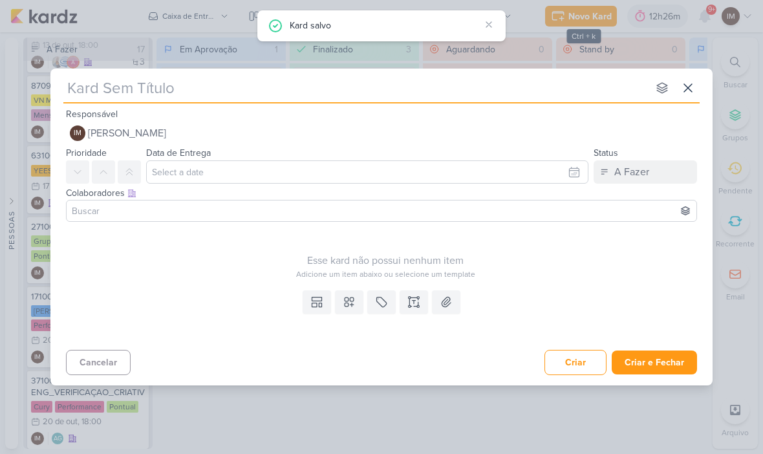
click at [686, 93] on icon at bounding box center [688, 88] width 16 height 16
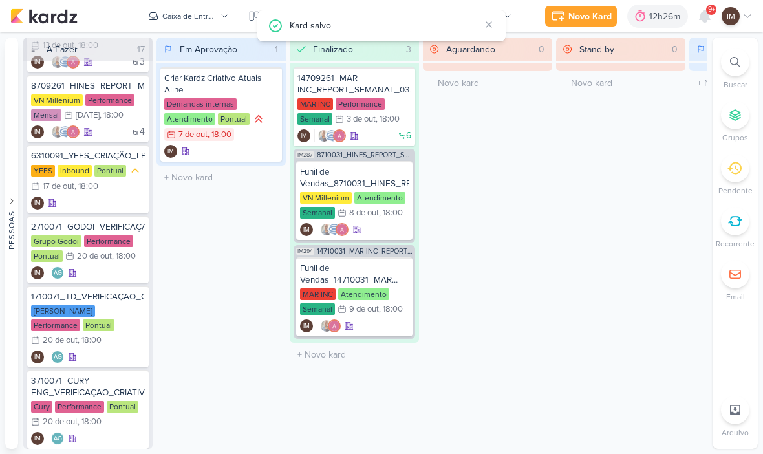
click at [741, 65] on div at bounding box center [735, 62] width 28 height 28
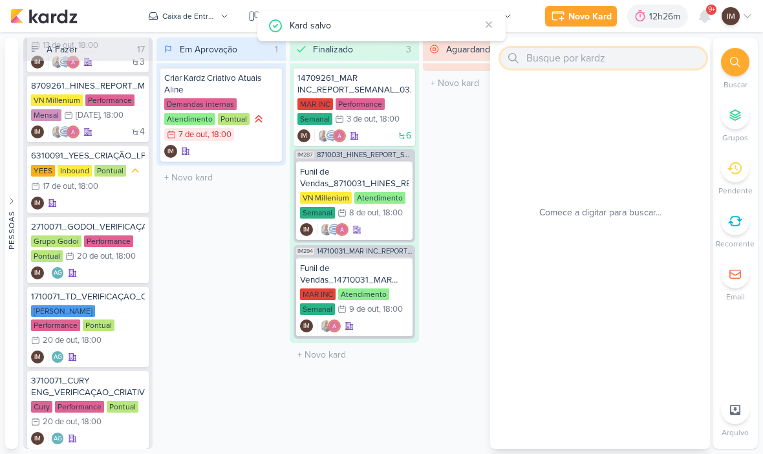
click at [600, 54] on input "text" at bounding box center [603, 58] width 206 height 21
click at [550, 56] on input "text" at bounding box center [603, 58] width 206 height 21
paste input "14709291_MAR INC_CRIAR_PEÇAS_DECORADO"
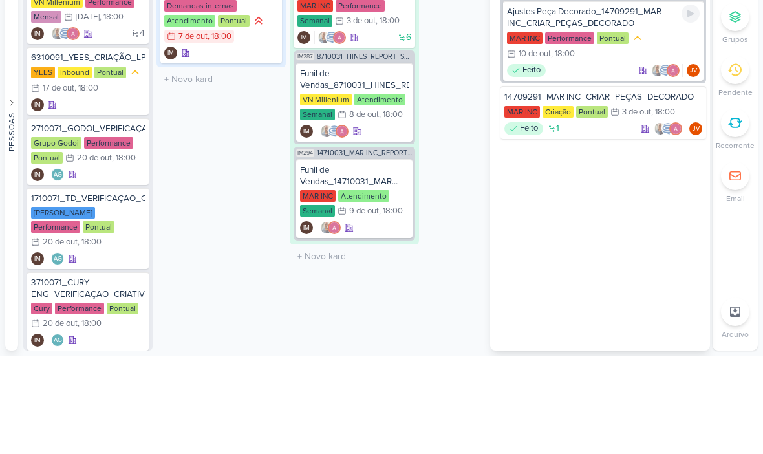
type input "14709291_MAR INC_CRIAR_PEÇAS_DECORADO"
click at [662, 130] on div "MAR INC Performance Pontual 10/10 [DATE] 18:00" at bounding box center [603, 145] width 193 height 30
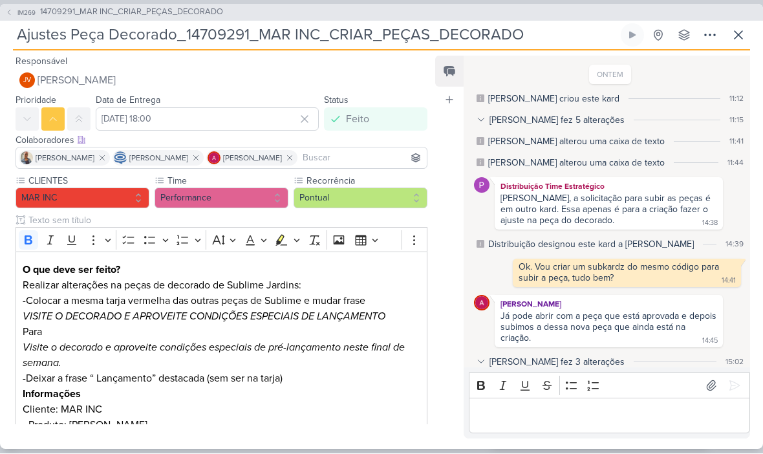
scroll to position [245, 0]
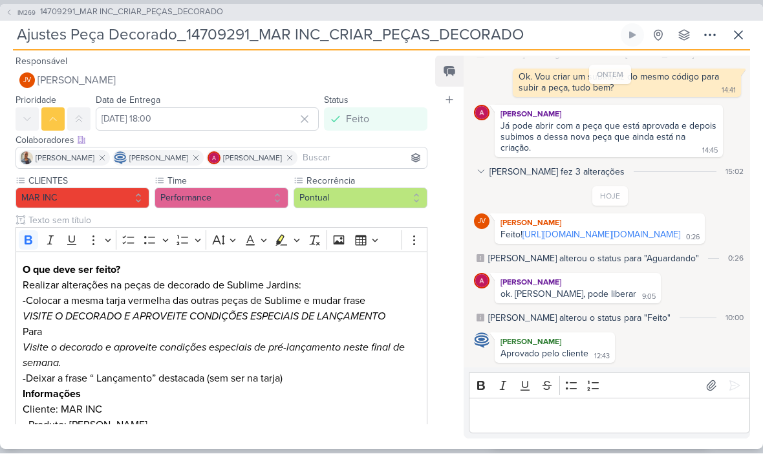
click at [566, 229] on link "[URL][DOMAIN_NAME][DOMAIN_NAME]" at bounding box center [601, 234] width 158 height 11
click at [734, 30] on icon at bounding box center [738, 36] width 16 height 16
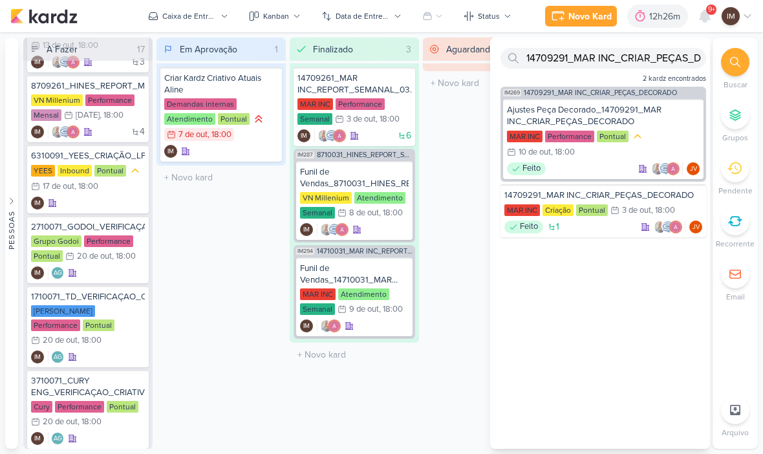
click at [595, 19] on div "Novo Kard" at bounding box center [589, 17] width 43 height 14
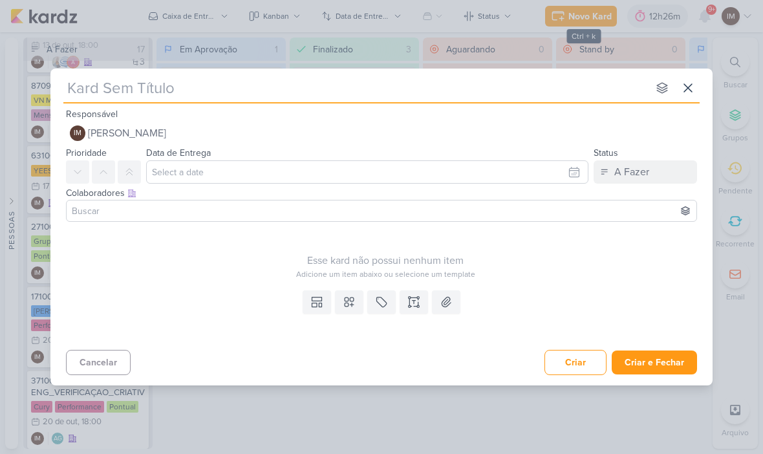
click at [87, 82] on input "text" at bounding box center [355, 87] width 584 height 23
type input "Su"
type input "Subi"
type input "Subir"
type input "Subir Pe"
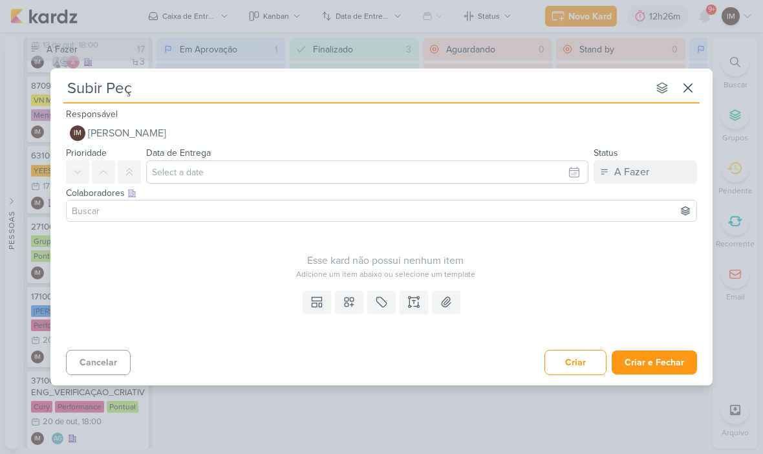
type input "Subir Peça"
type input "Subir Peça_"
click at [180, 93] on input "Subir Peça_" at bounding box center [355, 87] width 584 height 23
type input "Subir Peça_ 14709291_MAR INC_CRIAR_PEÇAS_DECORAD"
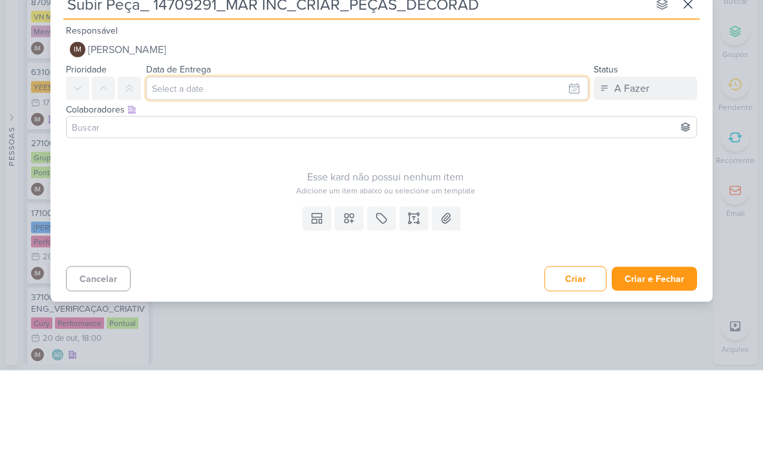
click at [169, 160] on input "text" at bounding box center [367, 171] width 442 height 23
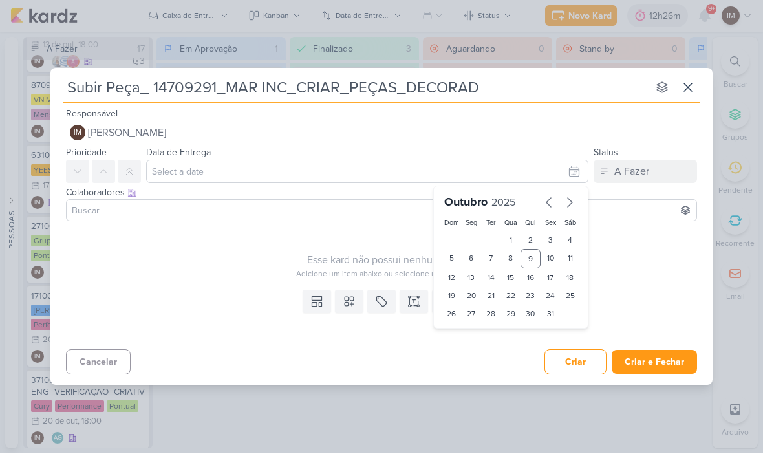
click at [136, 86] on input "Subir Peça_ 14709291_MAR INC_CRIAR_PEÇAS_DECORAD" at bounding box center [355, 87] width 584 height 23
click at [134, 87] on input "Subir Peça_ 14709291_MAR INC_CRIAR_PEÇAS_DECORAD" at bounding box center [355, 87] width 584 height 23
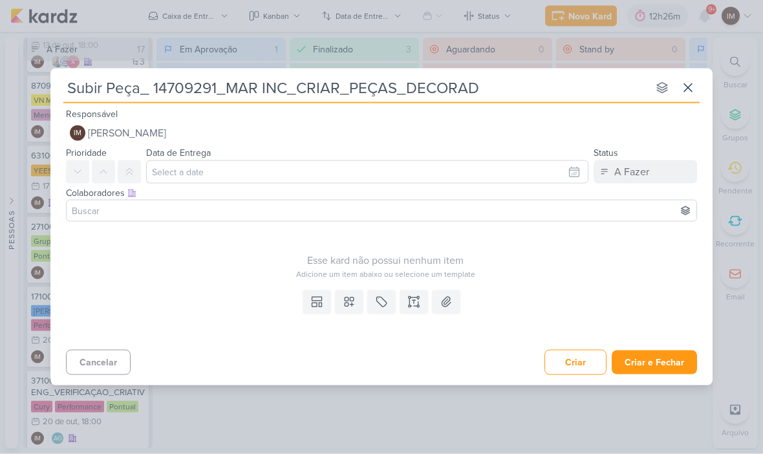
type input "Subir Peça _ 14709291_MAR INC_CRIAR_PEÇAS_DECORAD"
type input "Subir Peça Apr_ 14709291_MAR INC_CRIAR_PEÇAS_DECORAD"
type input "Subir Peça Apro_ 14709291_MAR INC_CRIAR_PEÇAS_DECORAD"
type input "Subir Peça Aprovada_ 14709291_MAR INC_CRIAR_PEÇAS_DECORAD"
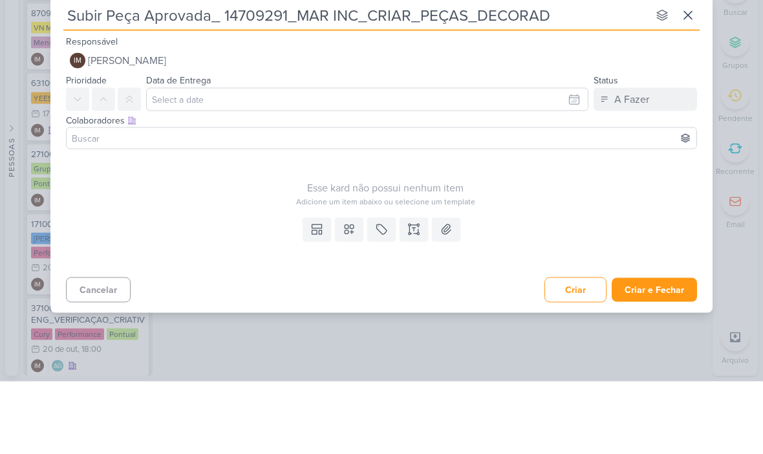
type input "Subir Peça Aprovada_ 14709291_MAR INC_CRIAR_PEÇAS_DECORAD"
click at [535, 160] on input "text" at bounding box center [367, 171] width 442 height 23
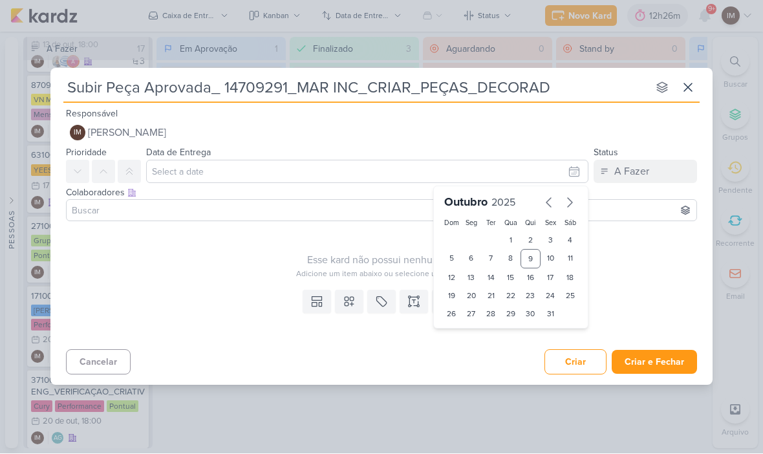
click at [557, 255] on div "10" at bounding box center [550, 258] width 20 height 19
type input "10 de outubro de 2025 às 23:59"
click at [473, 335] on select "00 01 02 03 04 05 06 07 08 09 10 11 12 13 14 15 16 17 18 19 20 21 22 23" at bounding box center [471, 336] width 18 height 16
select select "18"
type input "[DATE] 18:59"
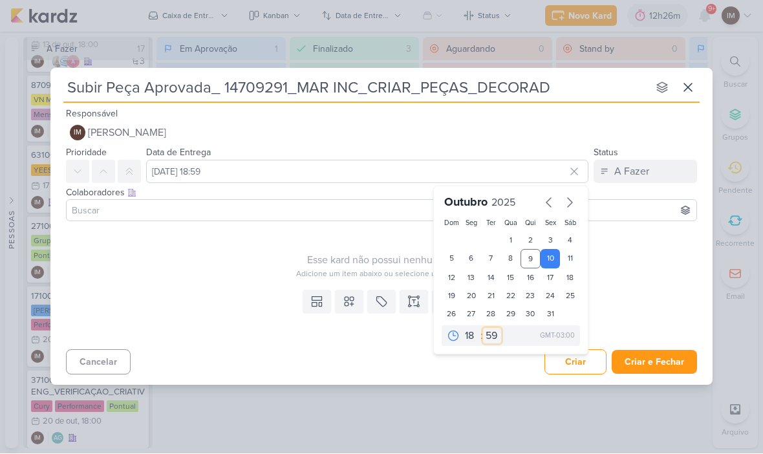
click at [491, 335] on select "00 05 10 15 20 25 30 35 40 45 50 55 59" at bounding box center [492, 336] width 18 height 16
click at [489, 338] on select "00 05 10 15 20 25 30 35 40 45 50 55 59" at bounding box center [492, 336] width 18 height 16
select select "0"
type input "[DATE] 18:00"
click at [103, 174] on icon at bounding box center [103, 172] width 10 height 10
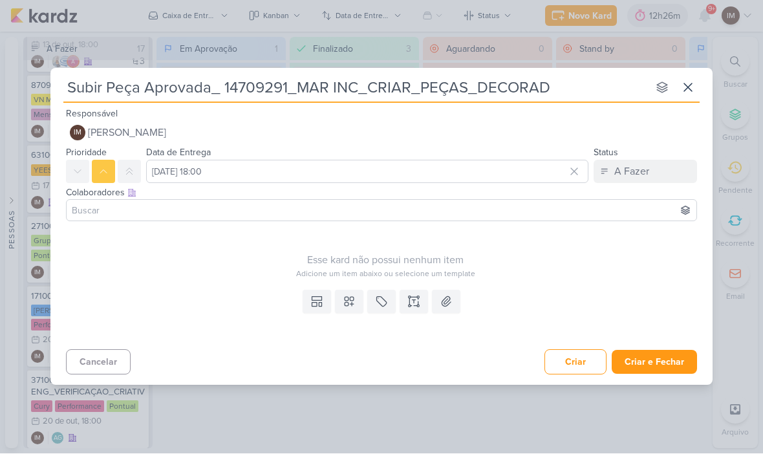
click at [355, 306] on icon at bounding box center [349, 301] width 13 height 13
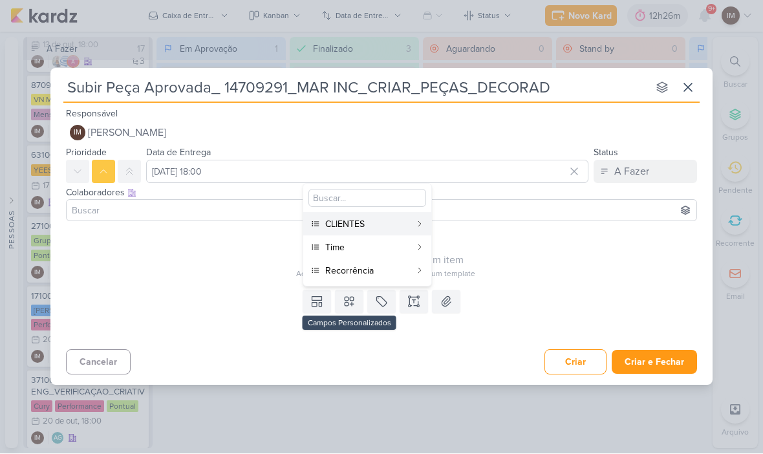
click at [368, 227] on div "CLIENTES" at bounding box center [367, 225] width 85 height 14
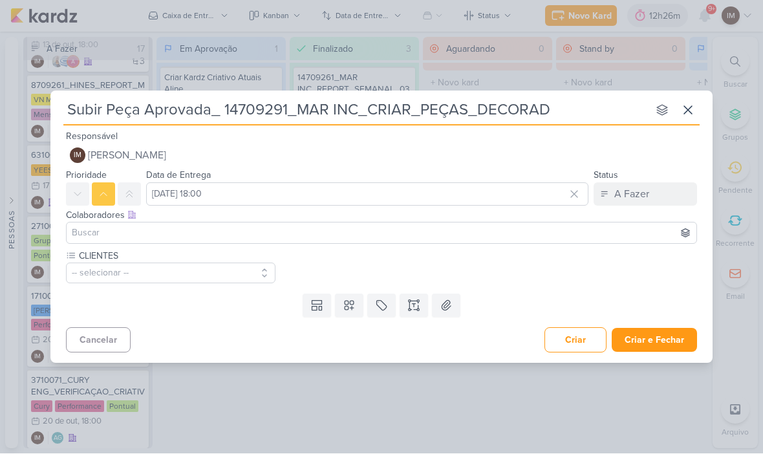
click at [347, 304] on icon at bounding box center [349, 305] width 13 height 13
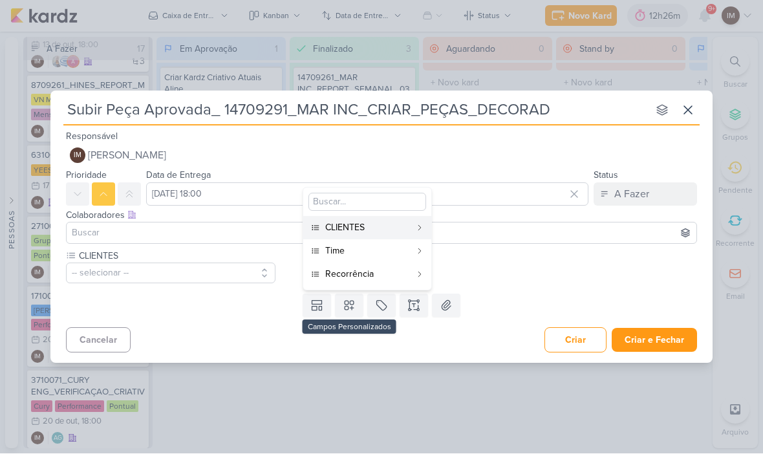
click at [353, 249] on div "Time" at bounding box center [367, 251] width 85 height 14
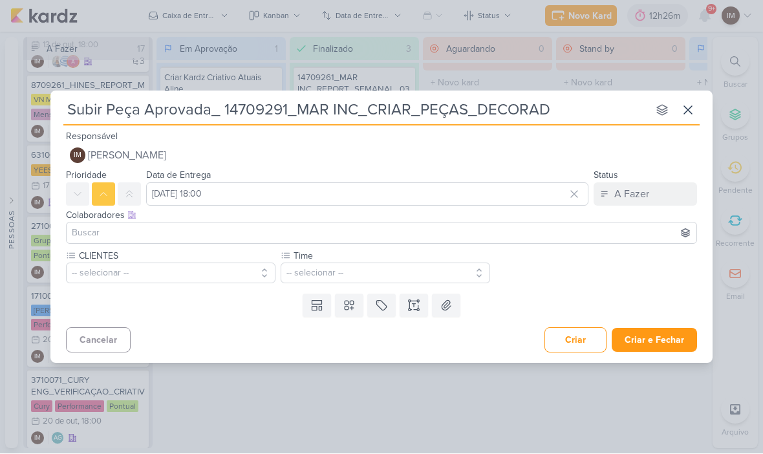
click at [350, 306] on icon at bounding box center [349, 305] width 13 height 13
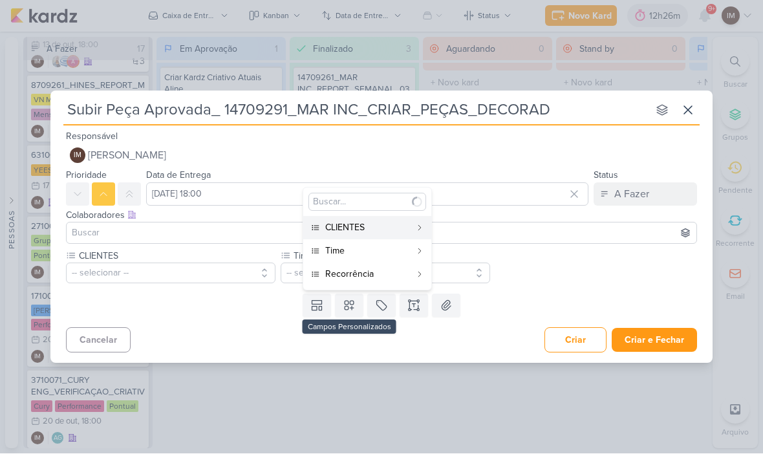
click at [378, 269] on div "Recorrência" at bounding box center [367, 275] width 85 height 14
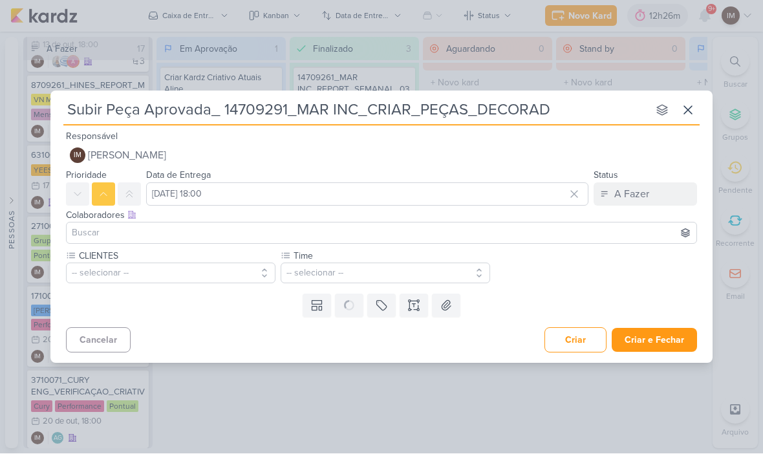
click at [220, 277] on button "-- selecionar --" at bounding box center [170, 273] width 209 height 21
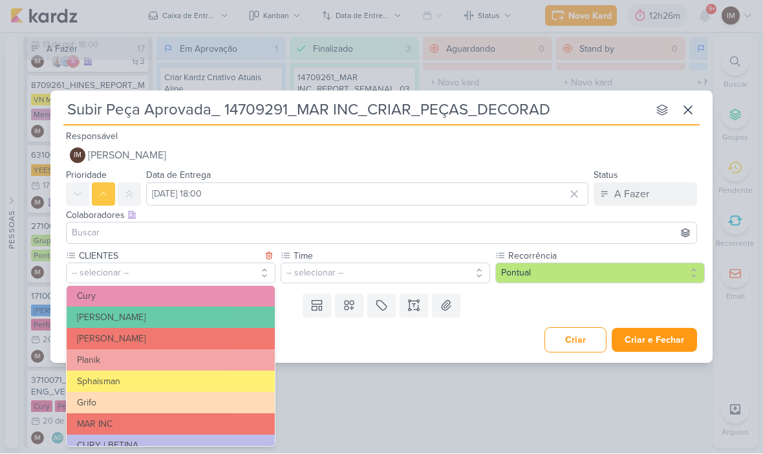
scroll to position [207, 0]
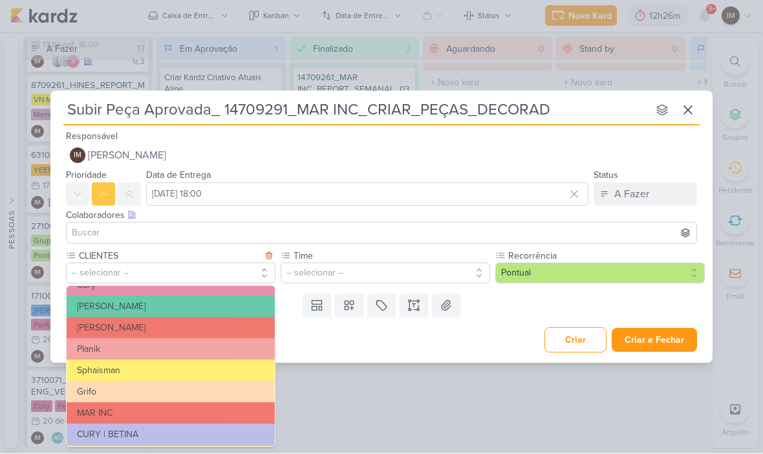
click at [205, 408] on button "MAR INC" at bounding box center [171, 413] width 208 height 21
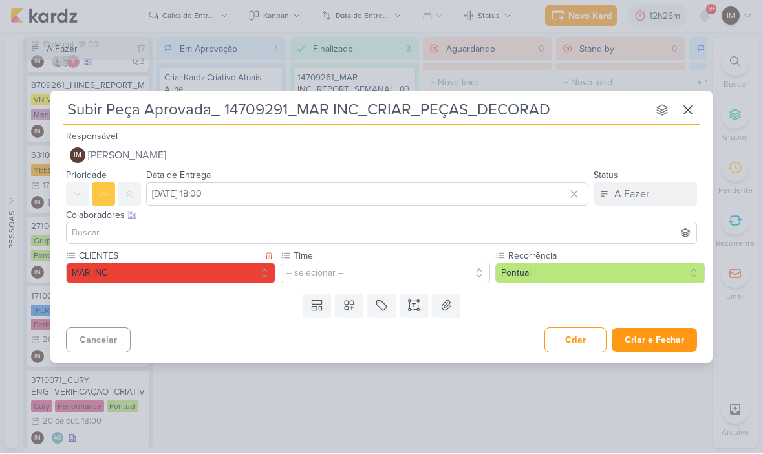
click at [320, 273] on button "-- selecionar --" at bounding box center [384, 273] width 209 height 21
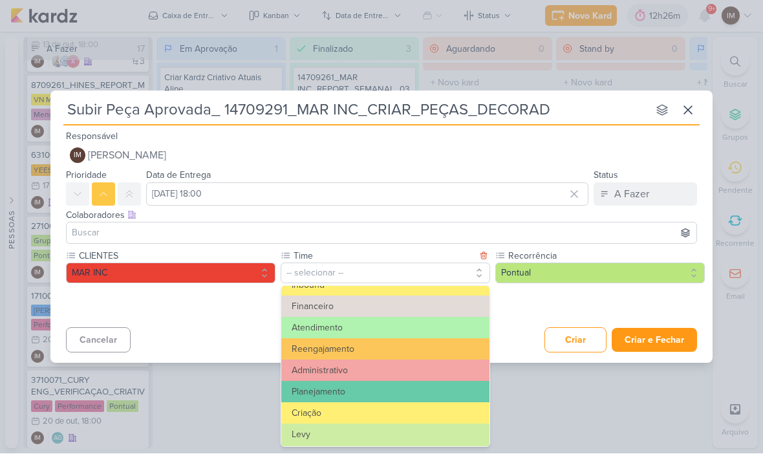
scroll to position [102, 0]
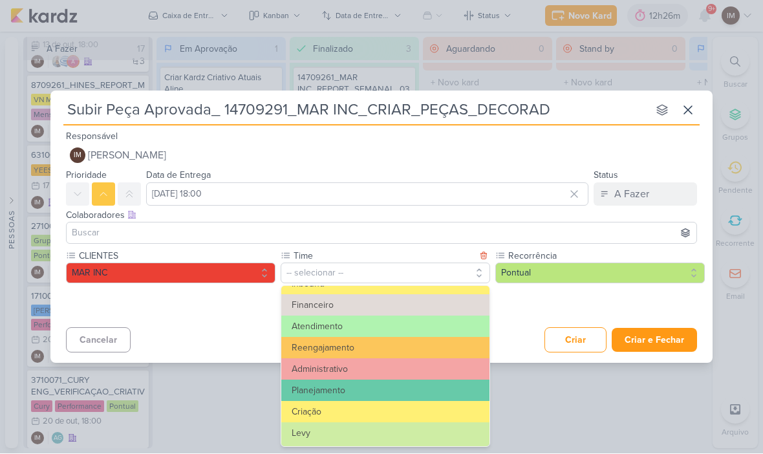
click at [342, 413] on button "Criação" at bounding box center [385, 411] width 208 height 21
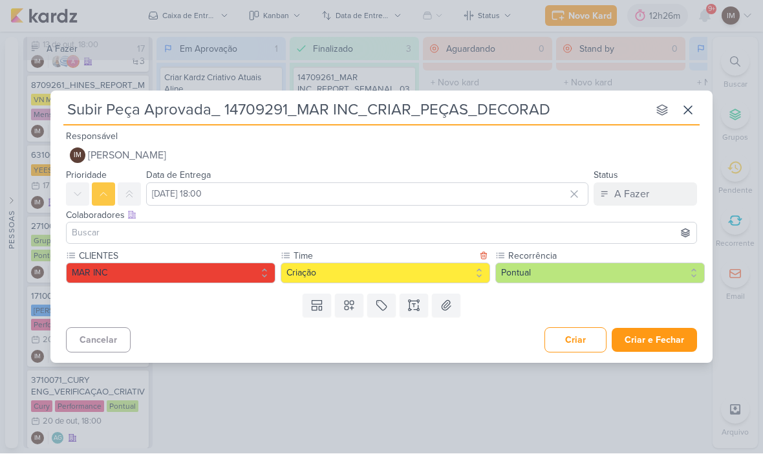
click at [416, 311] on button at bounding box center [413, 305] width 28 height 23
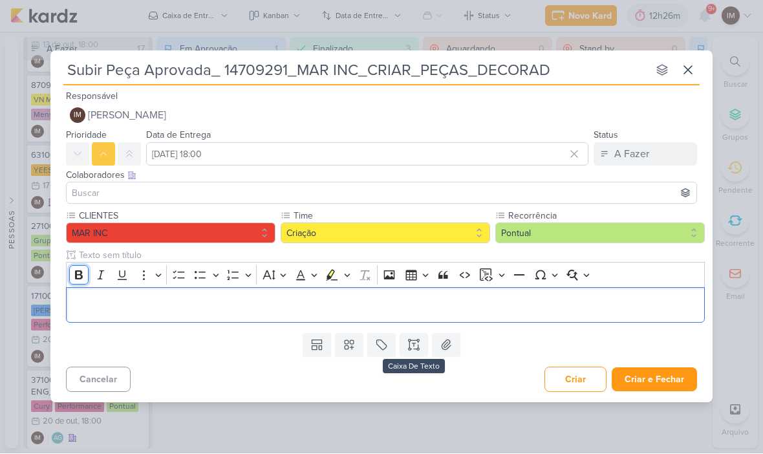
click at [87, 283] on button "Bold" at bounding box center [78, 275] width 19 height 19
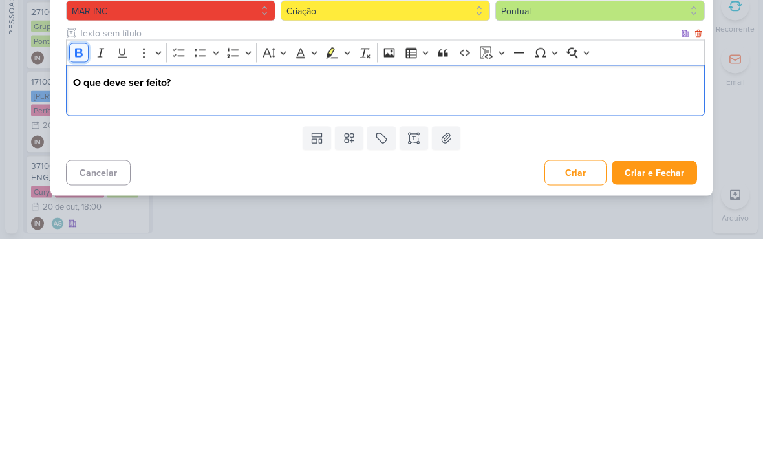
click at [75, 258] on button "Bold" at bounding box center [78, 267] width 19 height 19
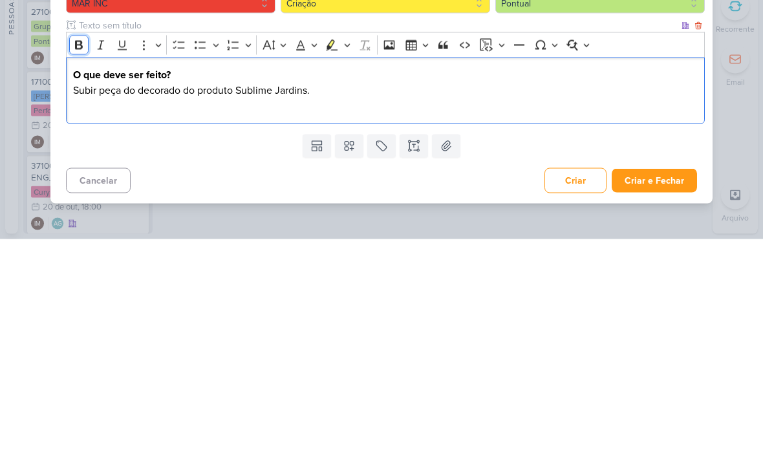
click at [72, 253] on icon "Editor toolbar" at bounding box center [78, 259] width 13 height 13
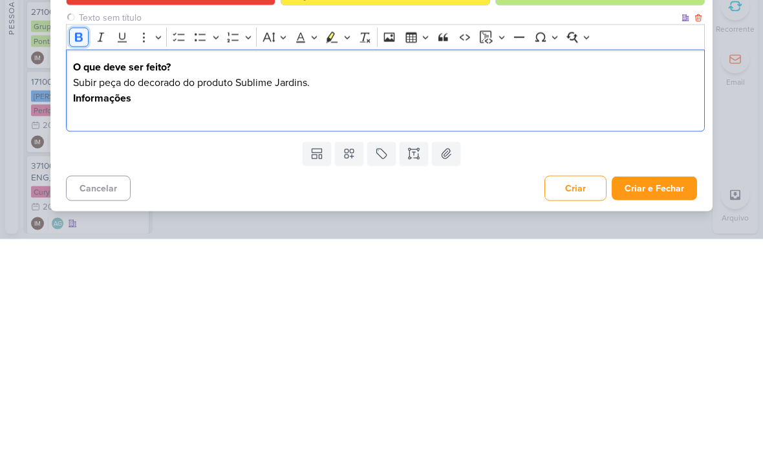
click at [81, 248] on icon "Editor toolbar" at bounding box center [79, 252] width 8 height 9
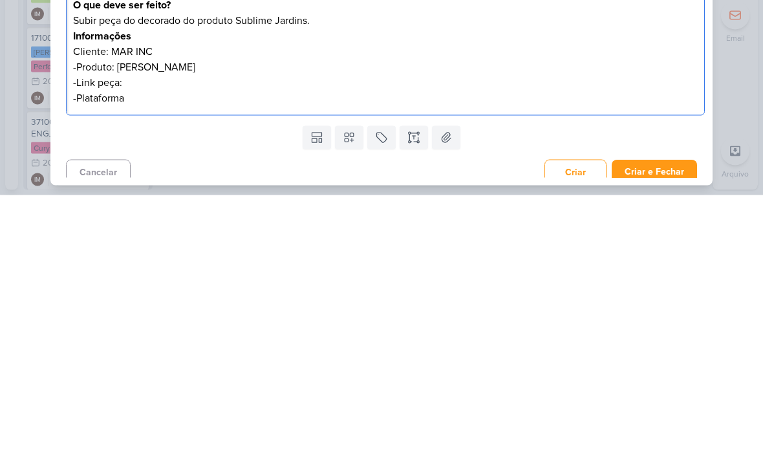
click at [302, 349] on p "-Plataforma" at bounding box center [385, 357] width 625 height 16
click at [226, 379] on div "Templates Campos Personalizados CLIENTES [PERSON_NAME] MPD" at bounding box center [381, 396] width 662 height 34
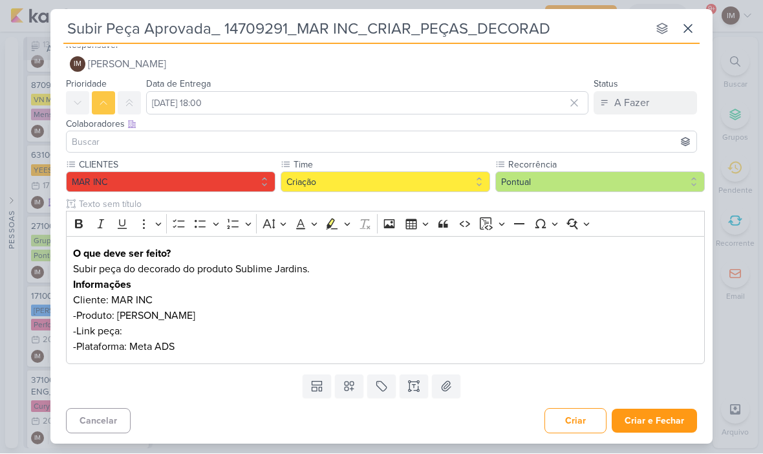
scroll to position [10, 0]
click at [235, 28] on input "Subir Peça Aprovada_ 14709291_MAR INC_CRIAR_PEÇAS_DECORAD" at bounding box center [355, 28] width 584 height 23
click at [233, 25] on input "Subir Peça Aprovada_ 14709291_MAR INC_CRIAR_PEÇAS_DECORAD" at bounding box center [355, 28] width 584 height 23
click at [251, 27] on input "Subir Peça Aprovada_ 14709291_MAR INC_CRIAR_PEÇAS_DECORAD" at bounding box center [355, 28] width 584 height 23
click at [255, 23] on input "Subir Peça Aprovada_ 14709291_MAR INC_CRIAR_PEÇAS_DECORAD" at bounding box center [355, 28] width 584 height 23
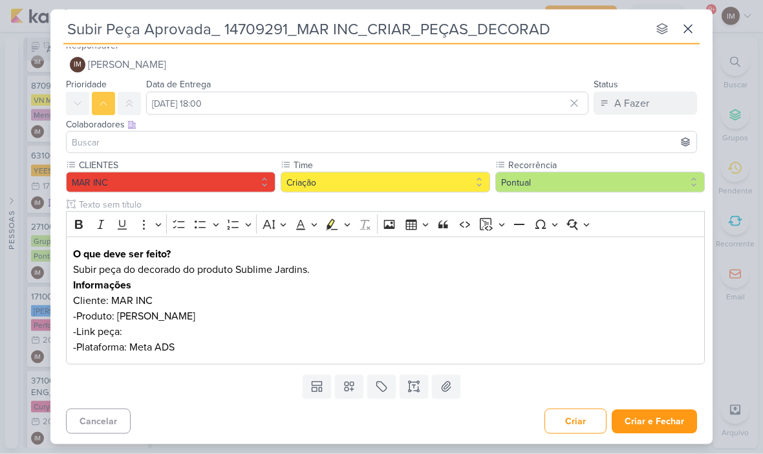
click at [575, 27] on input "Subir Peça Aprovada_ 14709291_MAR INC_CRIAR_PEÇAS_DECORAD" at bounding box center [355, 28] width 584 height 23
click at [266, 26] on input "Subir Peça Aprovada_ 14709291_MAR INC_CRIAR_PEÇAS_DECORAD" at bounding box center [355, 28] width 584 height 23
click at [265, 32] on input "Subir Peça Aprovada_ 14709291_MAR INC_CRIAR_PEÇAS_DECORAD" at bounding box center [355, 28] width 584 height 23
click at [562, 37] on input "Subir Peça Aprovada_ 14709291_MAR INC_CRIAR_PEÇAS_DECORAD" at bounding box center [355, 28] width 584 height 23
click at [237, 35] on input "Subir Peça Aprovada_ 14709291_MAR INC_CRIAR_PEÇAS_DECORADO" at bounding box center [355, 28] width 584 height 23
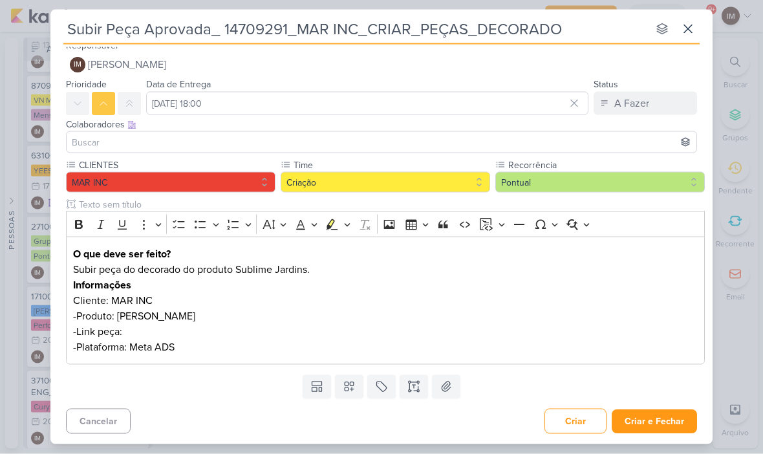
click at [244, 32] on input "Subir Peça Aprovada_ 14709291_MAR INC_CRIAR_PEÇAS_DECORADO" at bounding box center [355, 28] width 584 height 23
type input "Subir Peça Aprovada_ 14709291_MAR INC_CRIAR_PEÇAS_DECORADO"
click at [167, 324] on p "-Link peça:" at bounding box center [385, 332] width 625 height 16
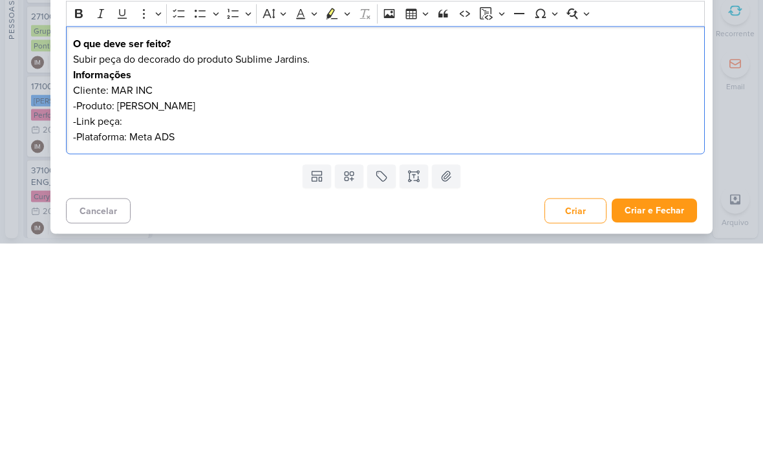
click at [140, 308] on p "-Produto: [PERSON_NAME]" at bounding box center [385, 316] width 625 height 16
click at [140, 324] on p "-Link peça:" at bounding box center [385, 332] width 625 height 16
click at [135, 324] on p "-Link peça:" at bounding box center [385, 332] width 625 height 16
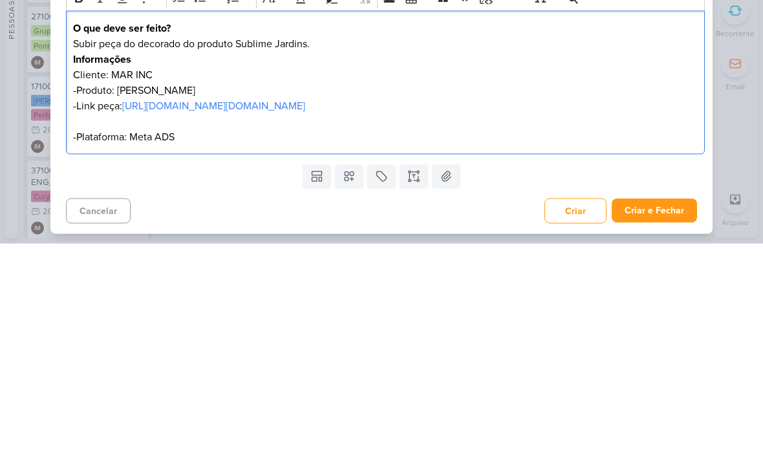
click at [756, 77] on div "Subir Peça Aprovada_ 14709291_MAR INC_CRIAR_PEÇAS_DECORADO nenhum grupo disponí…" at bounding box center [381, 227] width 763 height 454
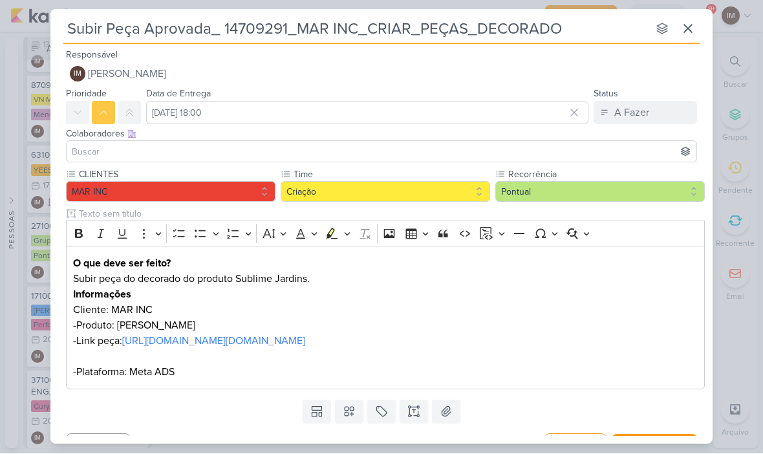
scroll to position [0, 0]
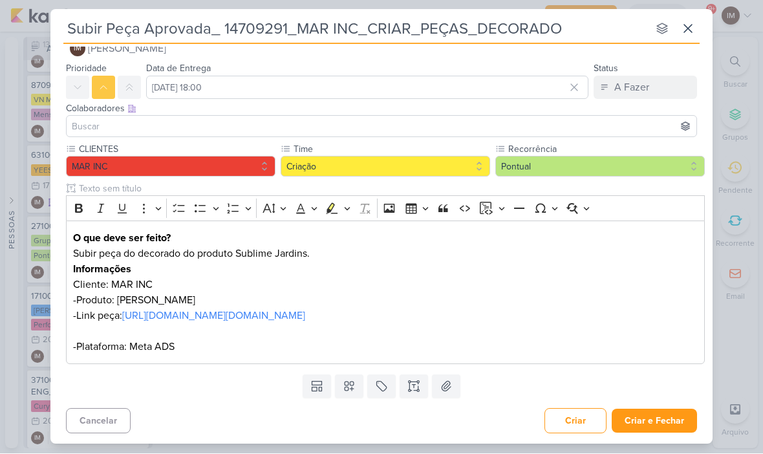
click at [660, 416] on button "Criar e Fechar" at bounding box center [653, 421] width 85 height 24
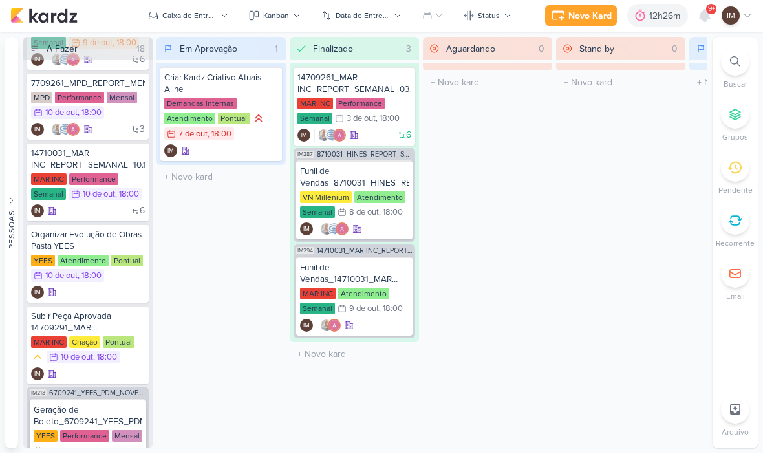
scroll to position [280, 0]
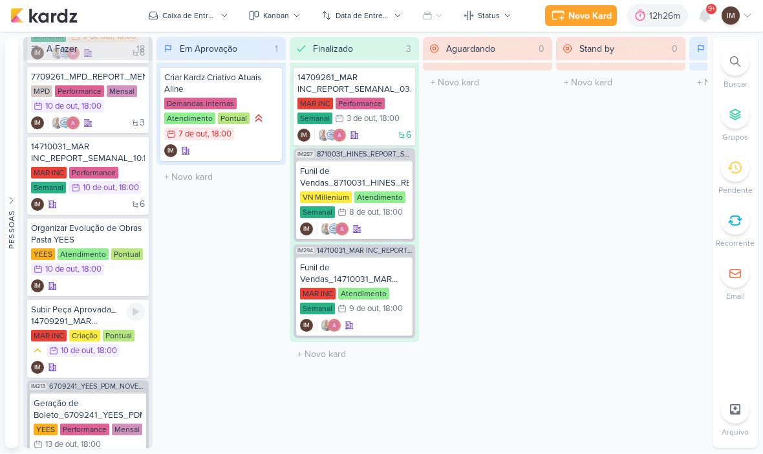
click at [83, 306] on div "Subir Peça Aprovada_ 14709291_MAR INC_CRIAR_PEÇAS_DECORADO" at bounding box center [88, 315] width 114 height 23
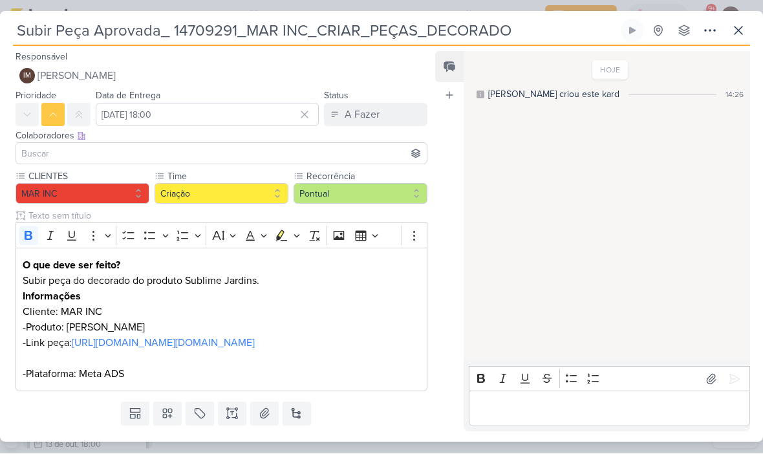
click at [708, 30] on icon at bounding box center [710, 31] width 16 height 16
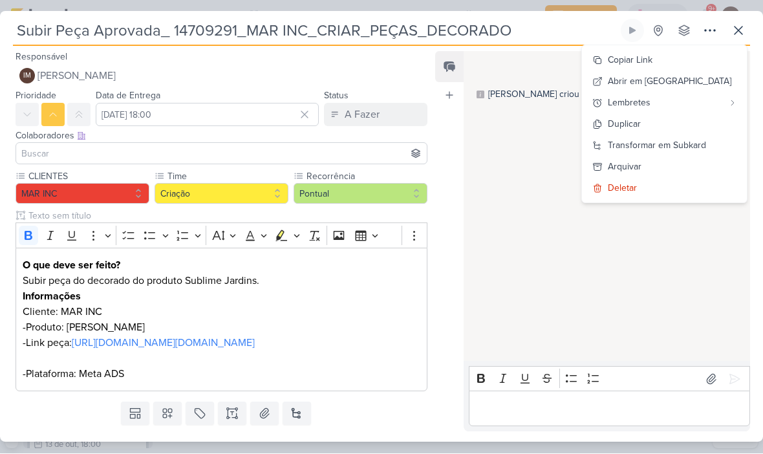
click at [669, 149] on div "Transformar em Subkard" at bounding box center [656, 146] width 98 height 14
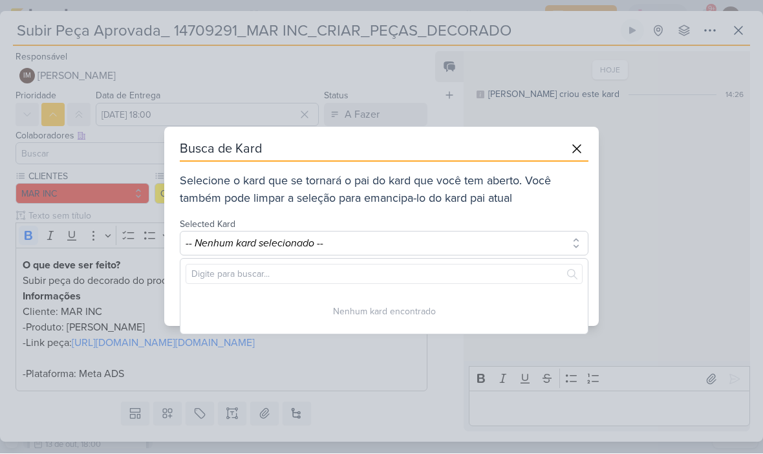
click at [407, 254] on button "-- Nenhum kard selecionado --" at bounding box center [384, 243] width 408 height 25
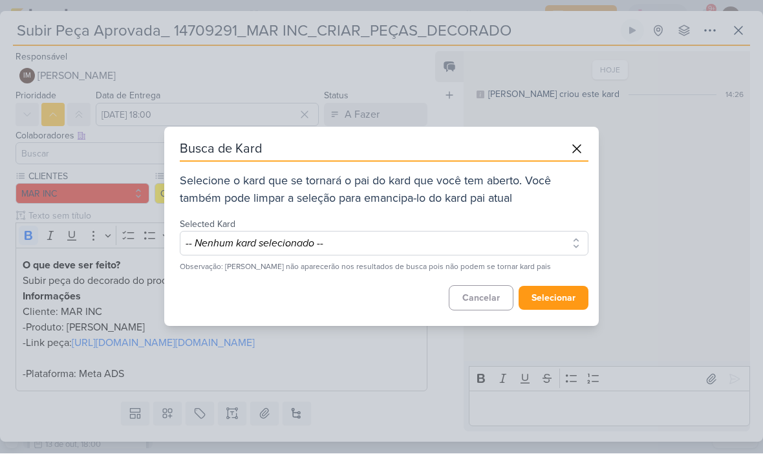
click at [432, 246] on button "-- Nenhum kard selecionado --" at bounding box center [384, 243] width 408 height 25
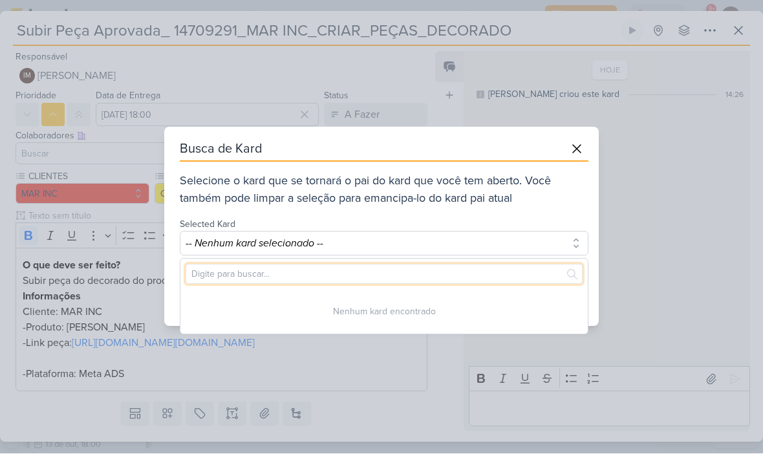
click at [419, 283] on input "text" at bounding box center [383, 274] width 397 height 20
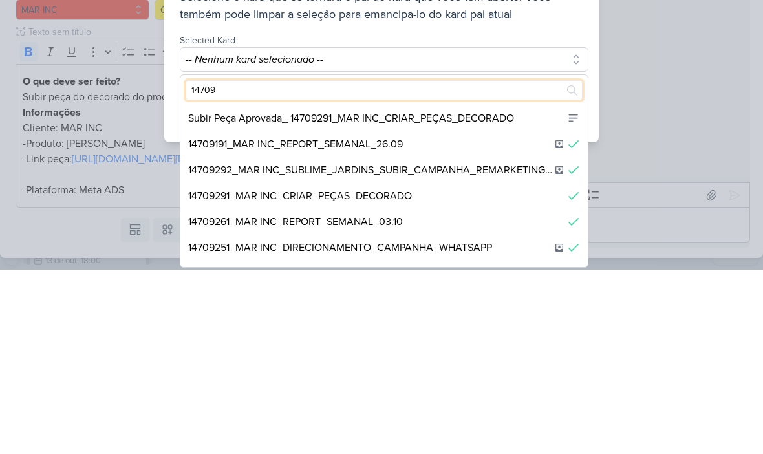
scroll to position [0, 0]
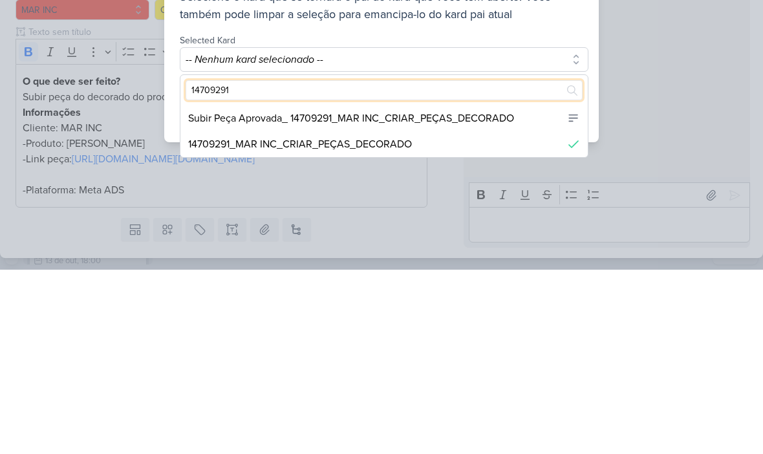
type input "14709291"
click at [491, 290] on div "Subir Peça Aprovada_ 14709291_MAR INC_CRIAR_PEÇAS_DECORADO" at bounding box center [383, 303] width 407 height 26
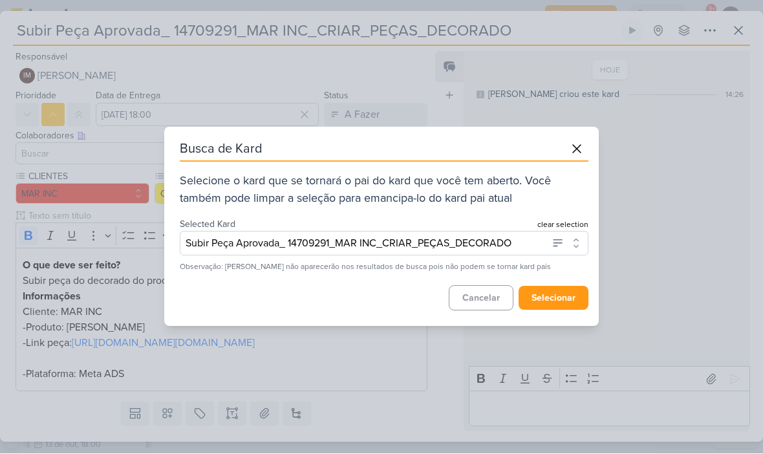
click at [525, 242] on button "Subir Peça Aprovada_ 14709291_MAR INC_CRIAR_PEÇAS_DECORADO" at bounding box center [384, 243] width 408 height 25
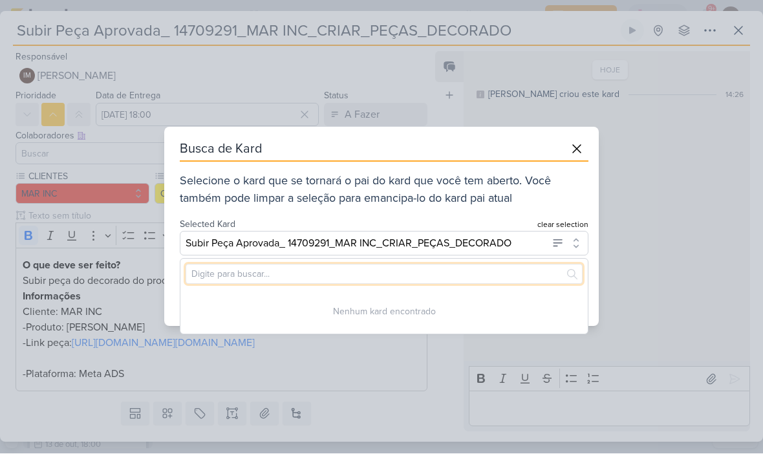
click at [500, 265] on input "text" at bounding box center [383, 274] width 397 height 20
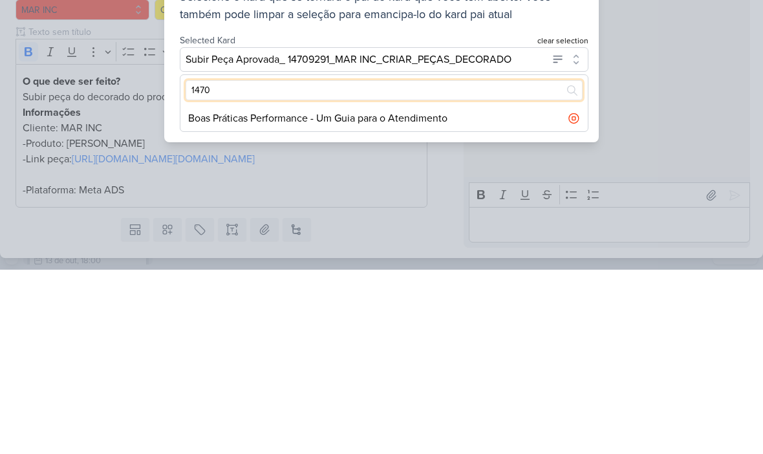
type input "14709"
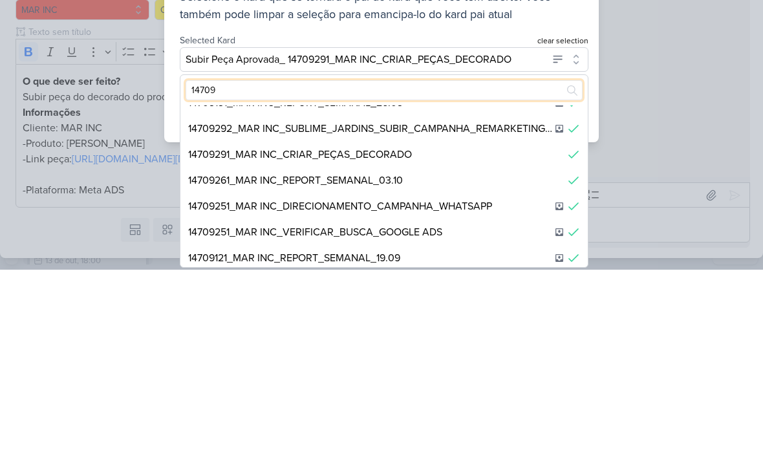
scroll to position [42, 0]
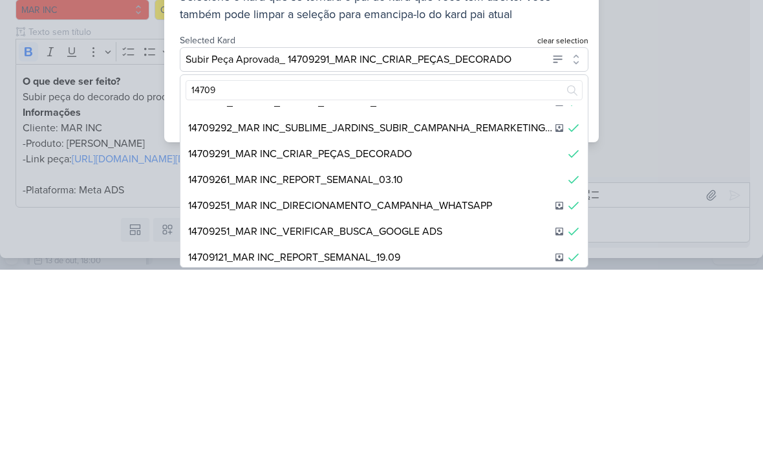
click at [475, 325] on div "14709291_MAR INC_CRIAR_PEÇAS_DECORADO" at bounding box center [383, 338] width 407 height 26
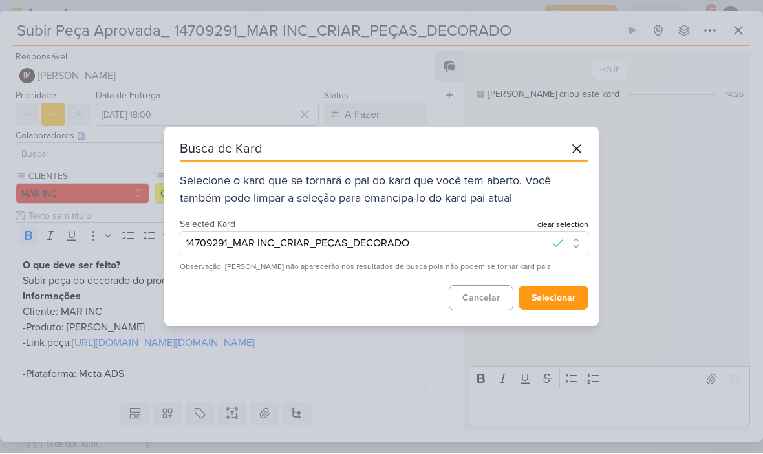
click at [562, 297] on button "selecionar" at bounding box center [553, 298] width 70 height 24
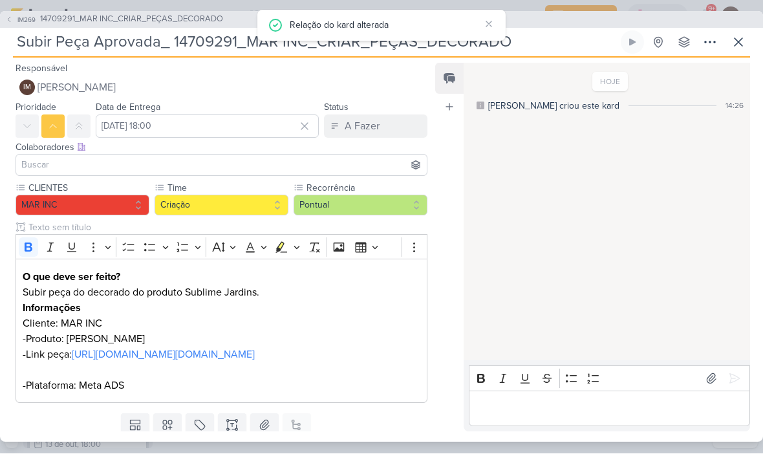
click at [69, 81] on span "[PERSON_NAME]" at bounding box center [76, 88] width 78 height 16
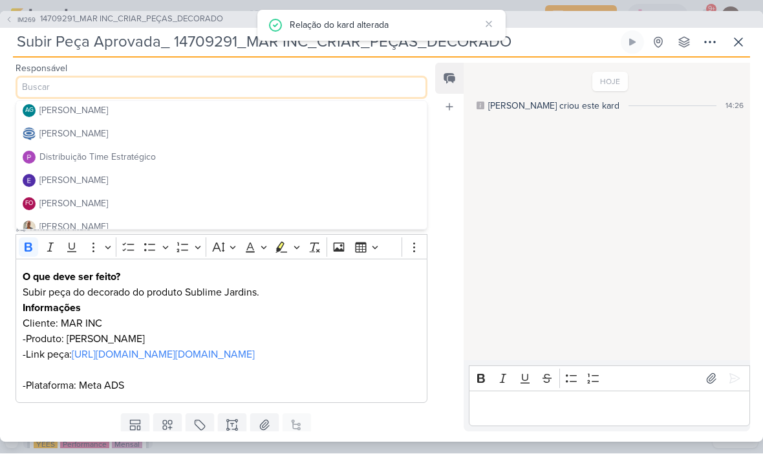
scroll to position [52, 0]
click at [59, 166] on button "[PERSON_NAME]" at bounding box center [221, 177] width 410 height 23
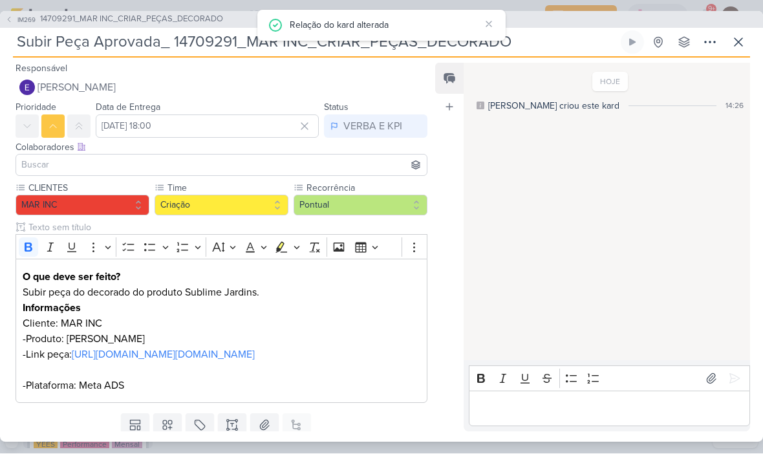
click at [56, 85] on span "[PERSON_NAME]" at bounding box center [76, 88] width 78 height 16
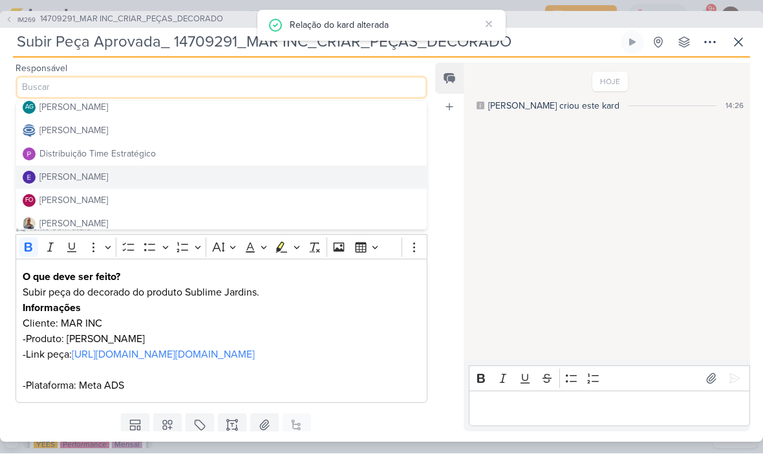
click at [51, 152] on div "Distribuição Time Estratégico" at bounding box center [97, 154] width 116 height 14
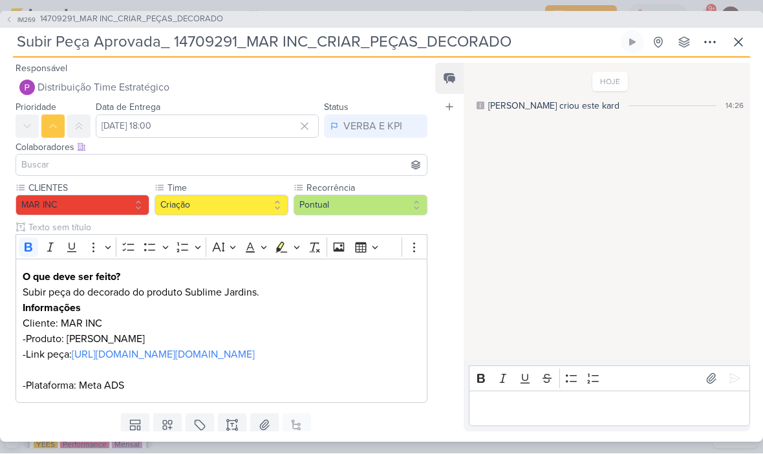
click at [48, 161] on input at bounding box center [221, 166] width 405 height 16
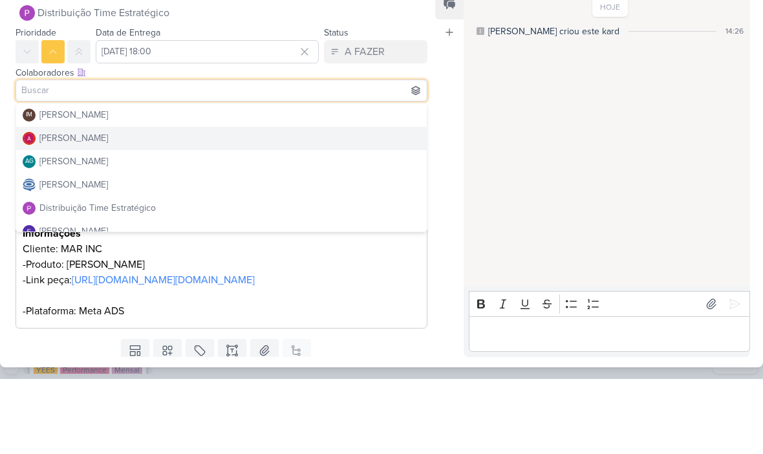
click at [52, 206] on div "[PERSON_NAME]" at bounding box center [73, 213] width 69 height 14
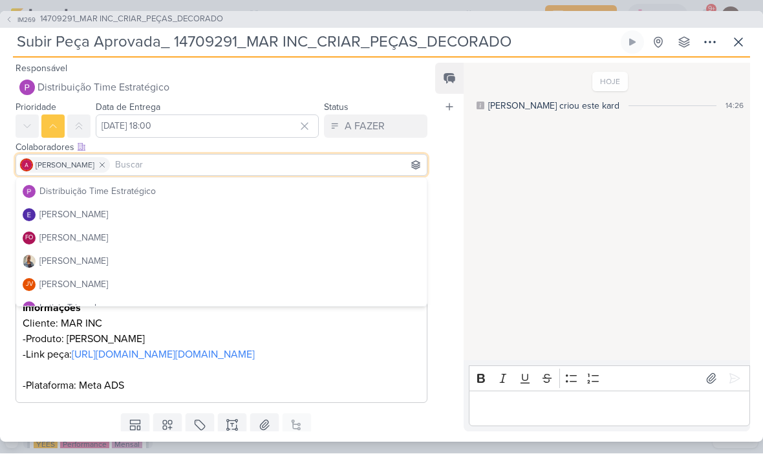
scroll to position [93, 0]
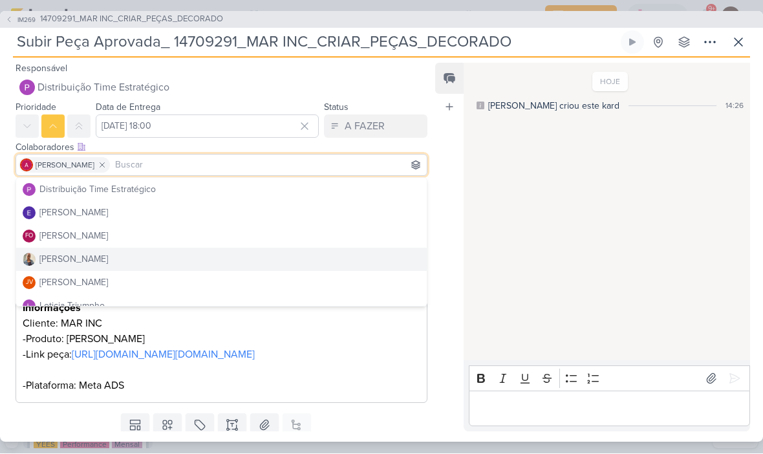
click at [320, 256] on button "[PERSON_NAME]" at bounding box center [221, 259] width 410 height 23
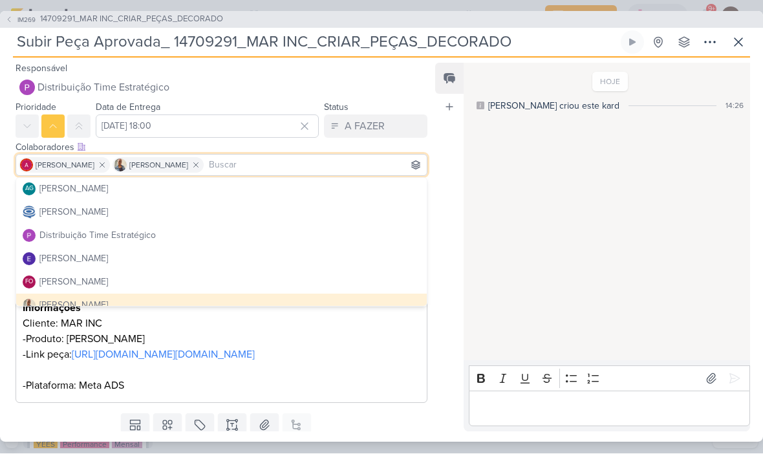
scroll to position [29, 0]
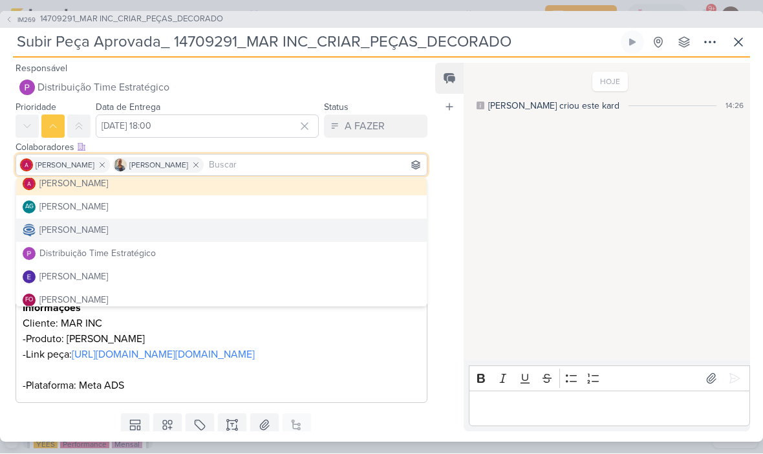
click at [330, 230] on button "[PERSON_NAME]" at bounding box center [221, 230] width 410 height 23
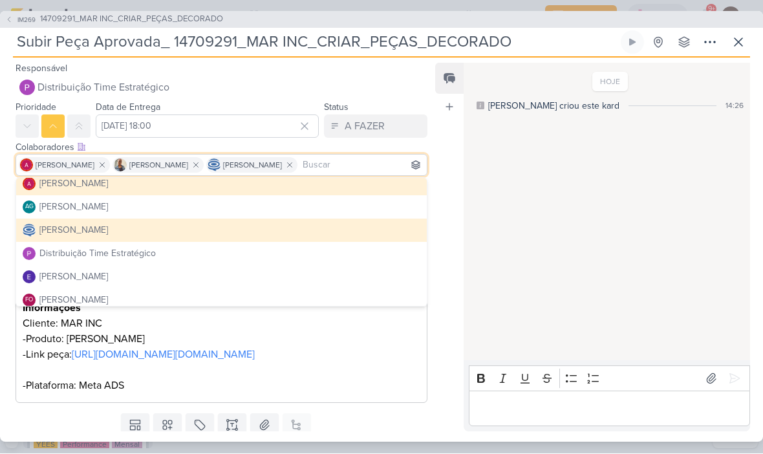
click at [526, 198] on div "HOJE [PERSON_NAME] criou este kard 14:26" at bounding box center [605, 213] width 285 height 297
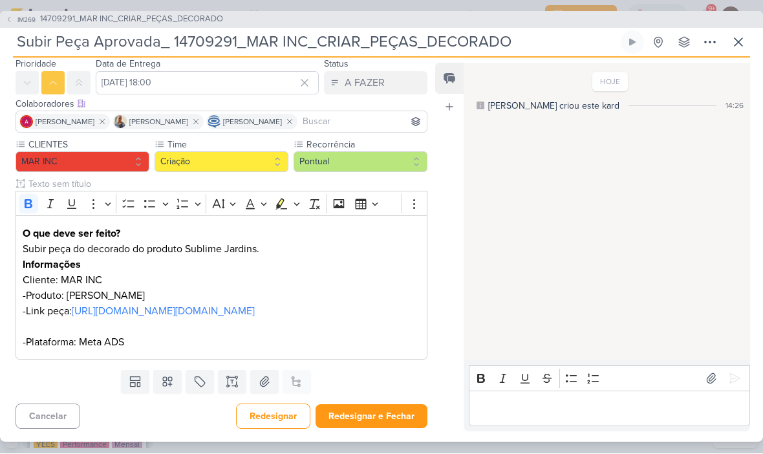
click at [396, 409] on button "Redesignar e Fechar" at bounding box center [371, 417] width 112 height 24
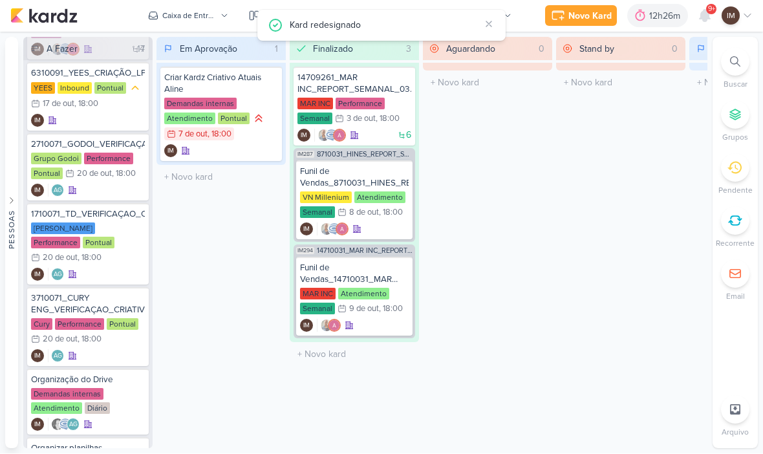
scroll to position [812, 0]
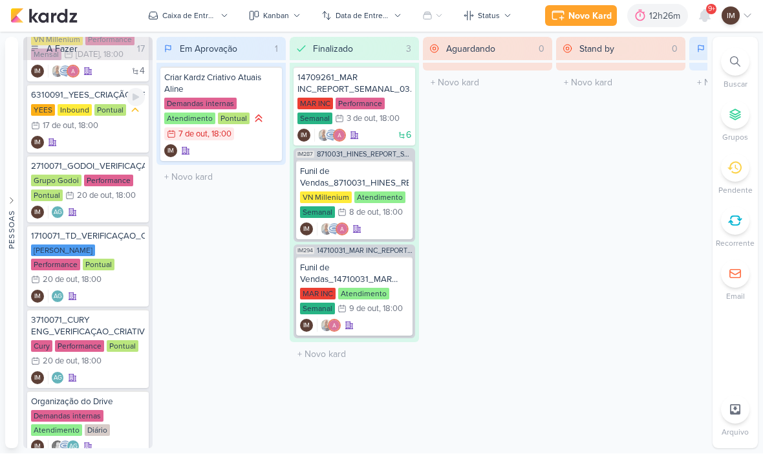
click at [84, 137] on div "IM" at bounding box center [88, 142] width 114 height 13
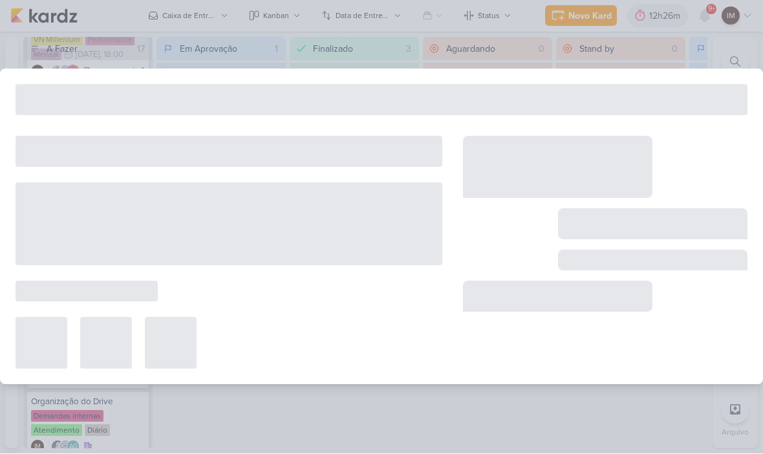
type input "6310091_YEES_CRIAÇÃO_LP_TATUAPÉ"
type input "[DATE] 18:00"
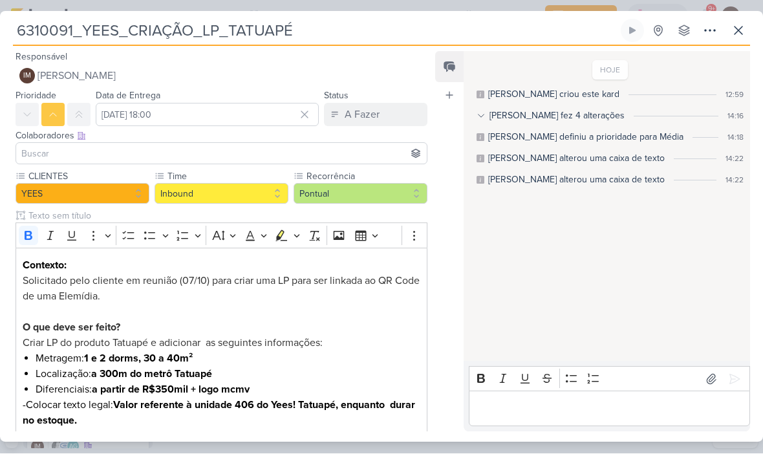
scroll to position [0, 0]
click at [56, 78] on span "[PERSON_NAME]" at bounding box center [76, 77] width 78 height 16
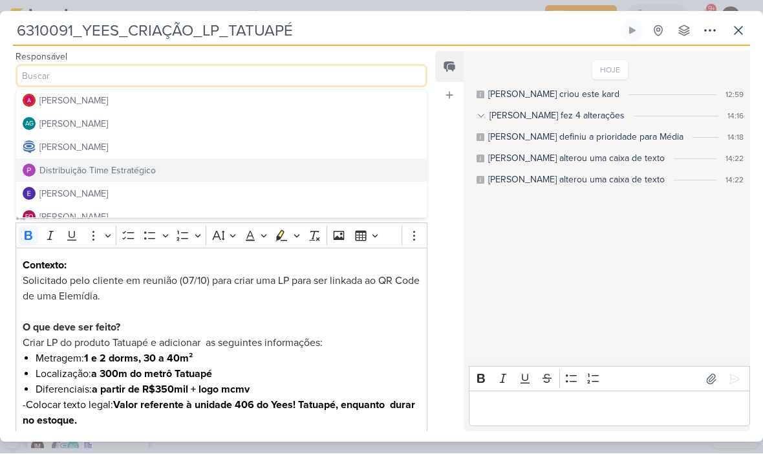
scroll to position [26, 0]
click at [50, 167] on div "Distribuição Time Estratégico" at bounding box center [97, 169] width 116 height 14
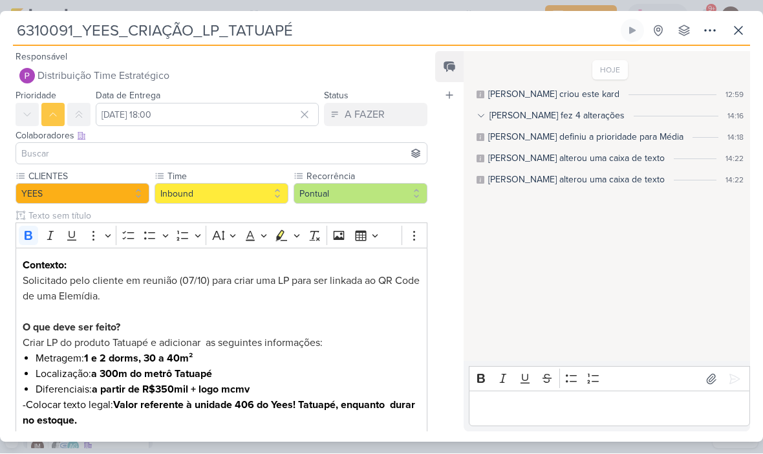
click at [31, 149] on input at bounding box center [221, 154] width 405 height 16
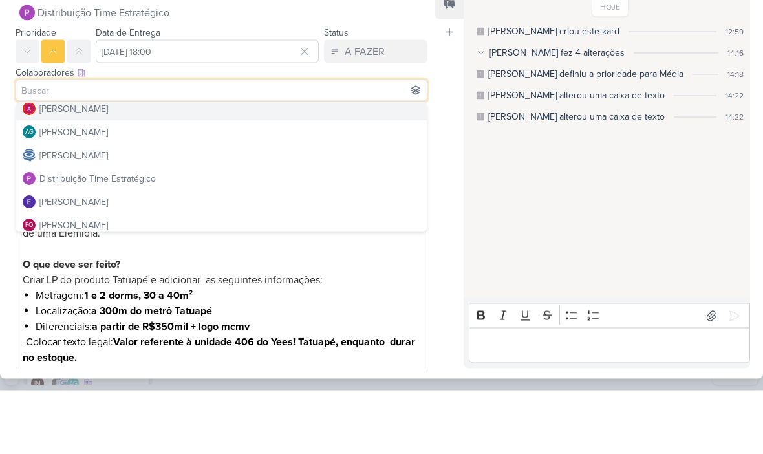
click at [51, 166] on div "[PERSON_NAME]" at bounding box center [73, 173] width 69 height 14
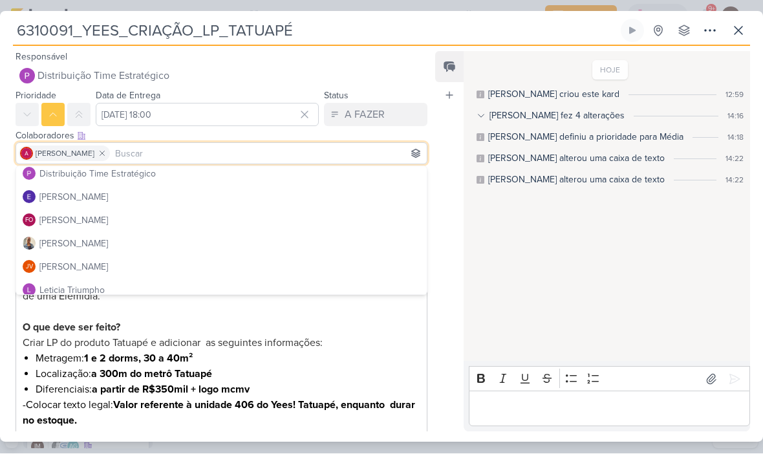
scroll to position [98, 0]
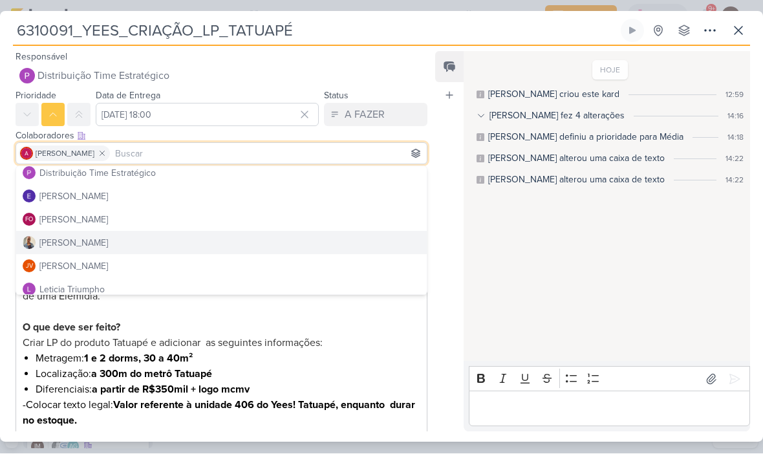
click at [53, 242] on div "[PERSON_NAME]" at bounding box center [73, 244] width 69 height 14
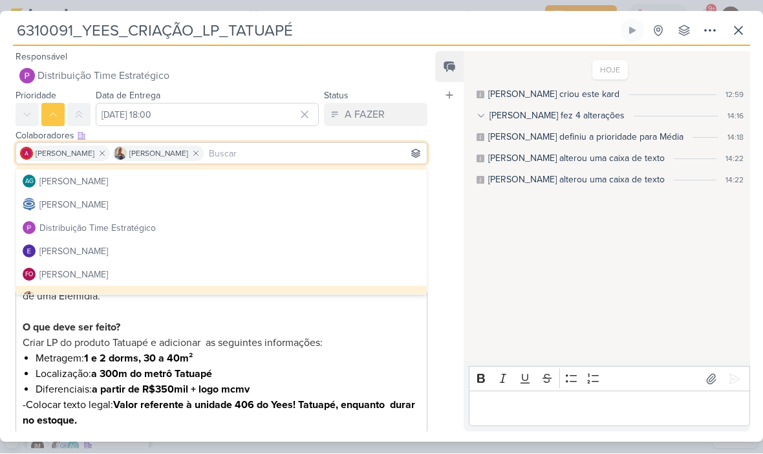
scroll to position [43, 0]
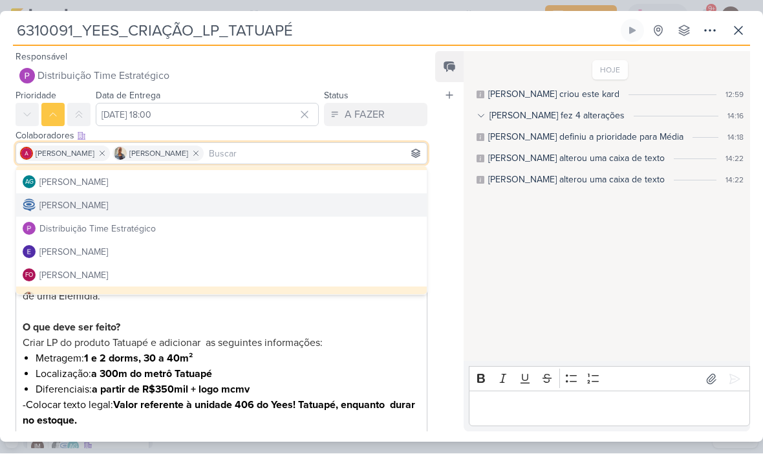
click at [50, 205] on div "[PERSON_NAME]" at bounding box center [73, 206] width 69 height 14
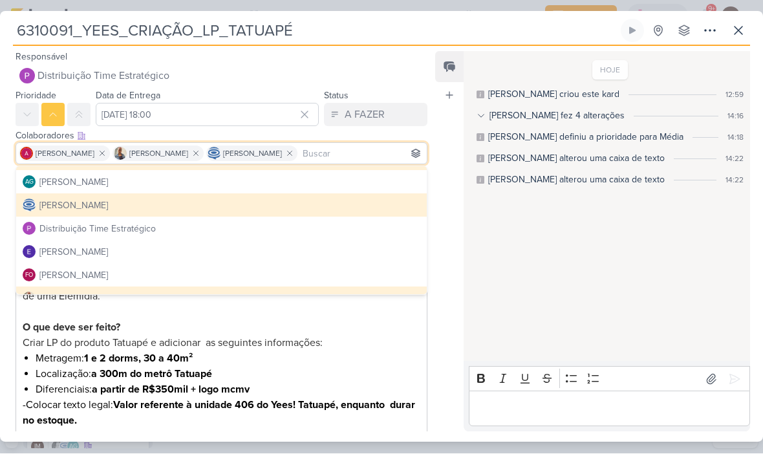
click at [580, 260] on div "HOJE [PERSON_NAME] criou este kard 12:59 [PERSON_NAME] fez 4 alterações 14:16 […" at bounding box center [605, 207] width 285 height 308
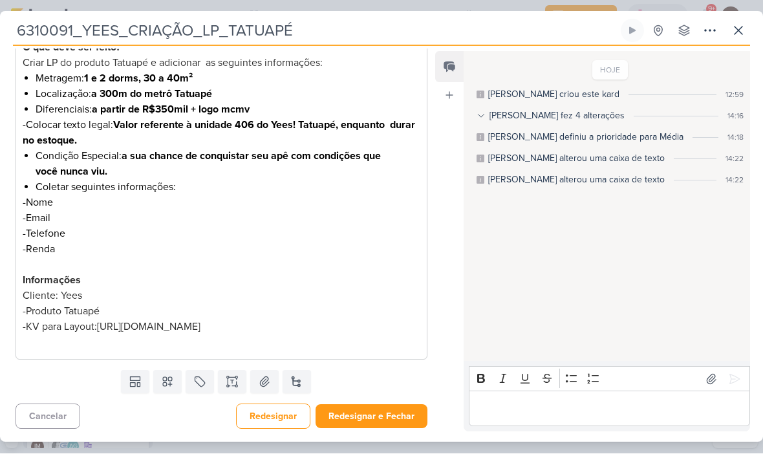
scroll to position [313, 0]
click at [377, 416] on button "Redesignar e Fechar" at bounding box center [371, 417] width 112 height 24
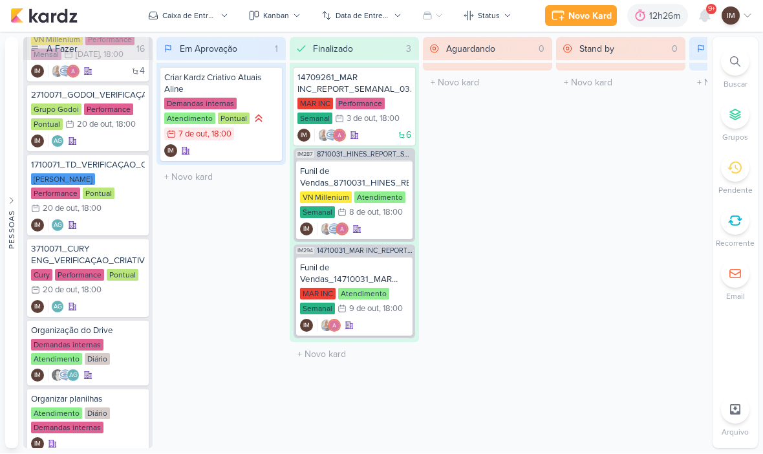
click at [699, 16] on icon at bounding box center [705, 16] width 16 height 16
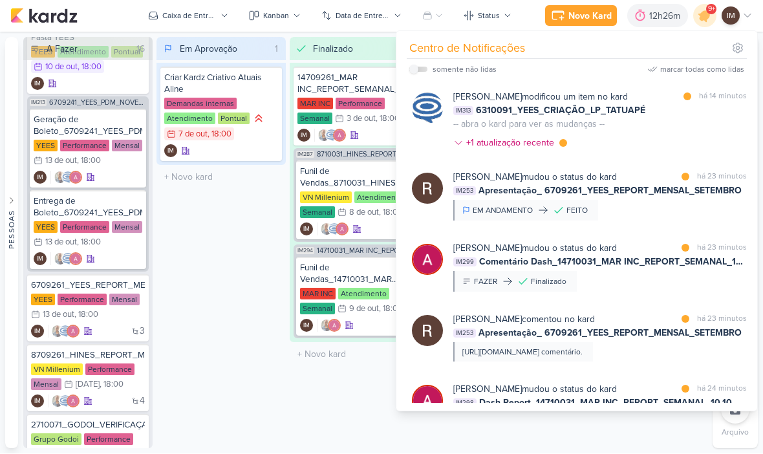
click at [704, 15] on icon at bounding box center [705, 16] width 16 height 16
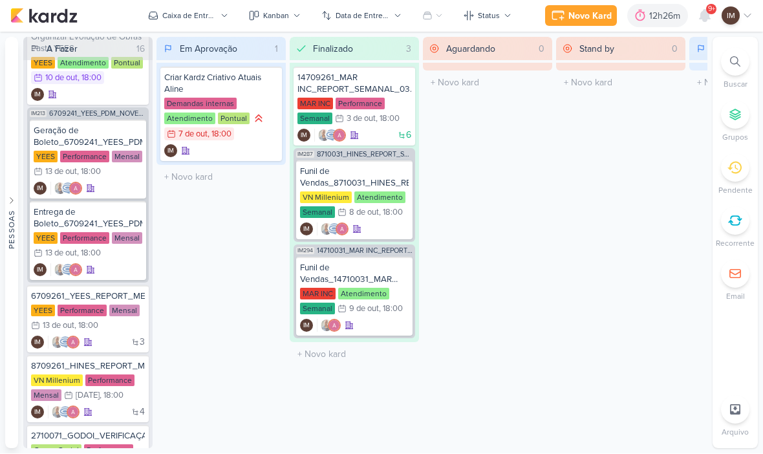
click at [707, 17] on icon at bounding box center [704, 16] width 10 height 12
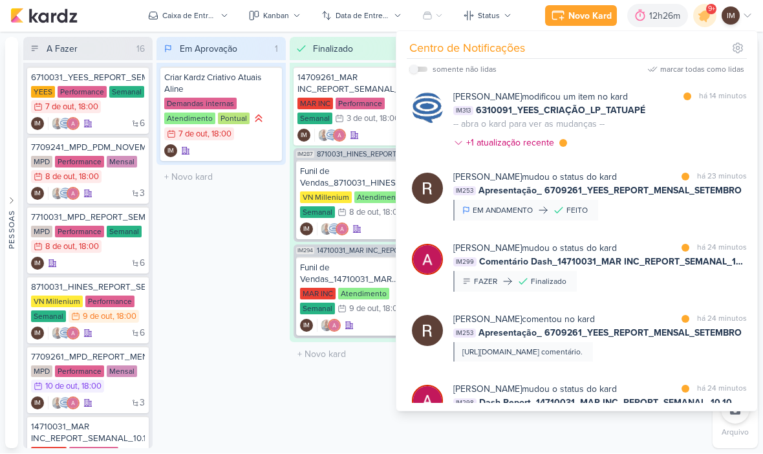
scroll to position [0, 0]
click at [697, 16] on icon at bounding box center [704, 16] width 22 height 22
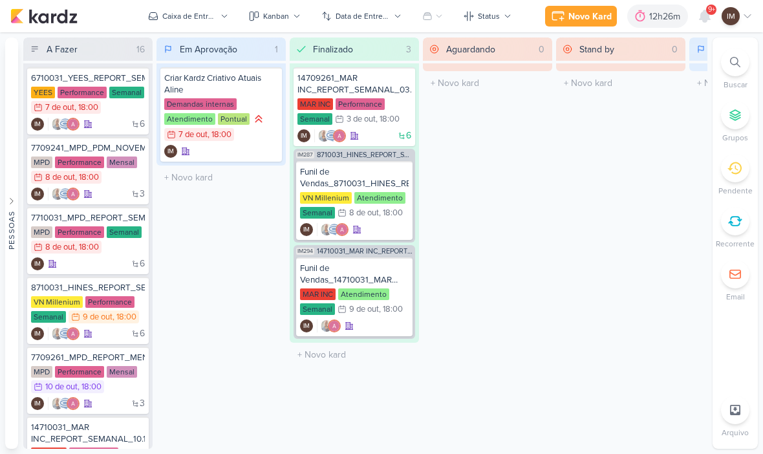
click at [706, 14] on icon at bounding box center [704, 16] width 10 height 12
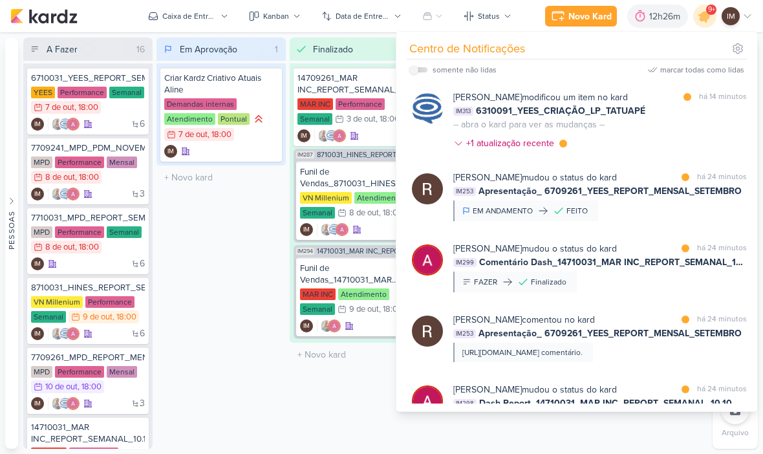
click at [698, 26] on div at bounding box center [704, 16] width 33 height 33
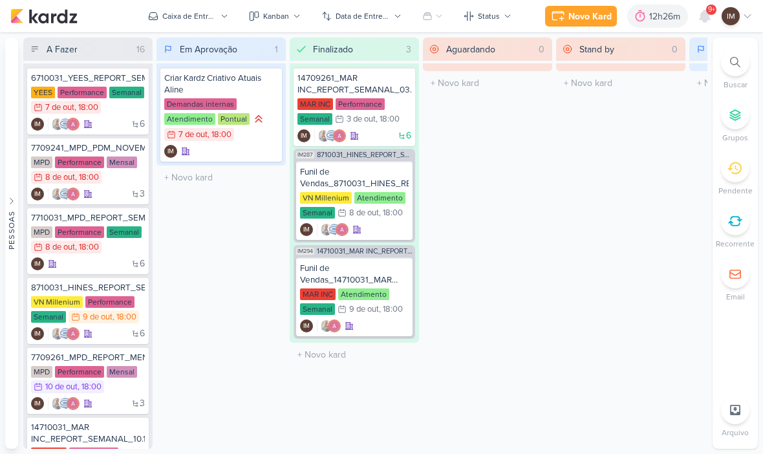
click at [702, 22] on icon at bounding box center [705, 16] width 16 height 16
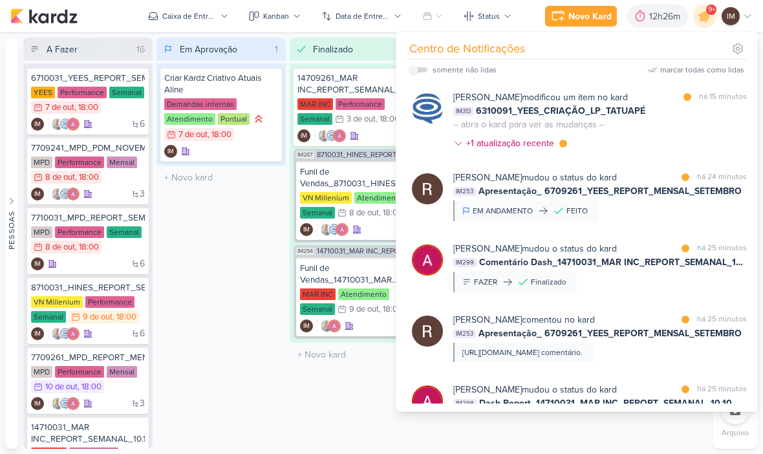
click at [704, 20] on icon at bounding box center [705, 16] width 16 height 16
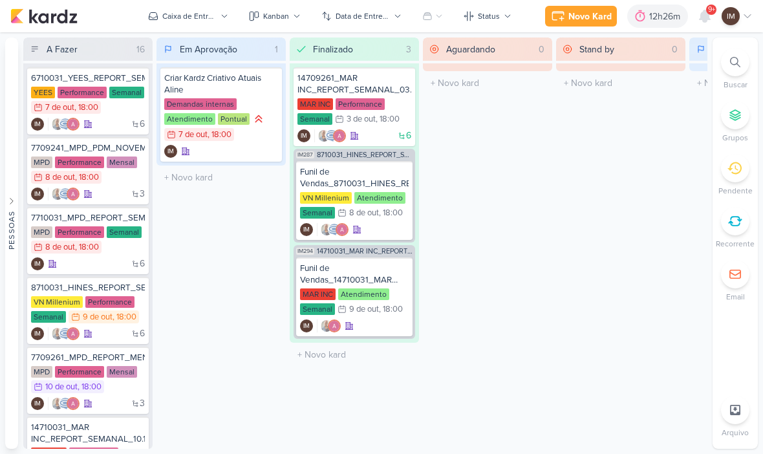
click at [704, 21] on icon at bounding box center [704, 16] width 10 height 12
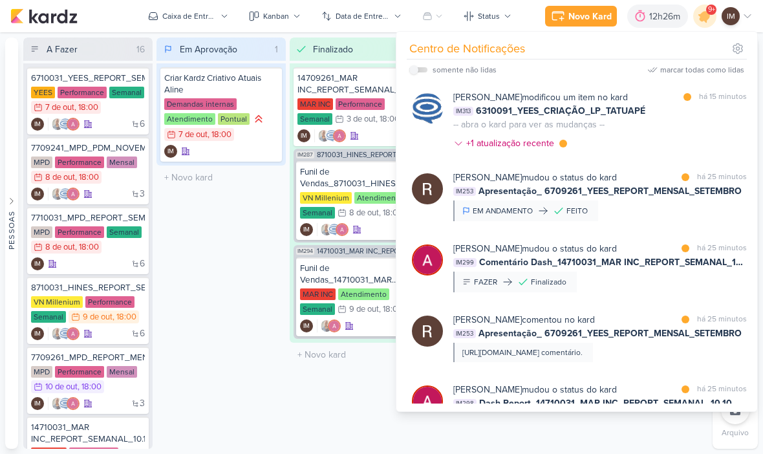
click at [703, 14] on icon at bounding box center [705, 16] width 16 height 16
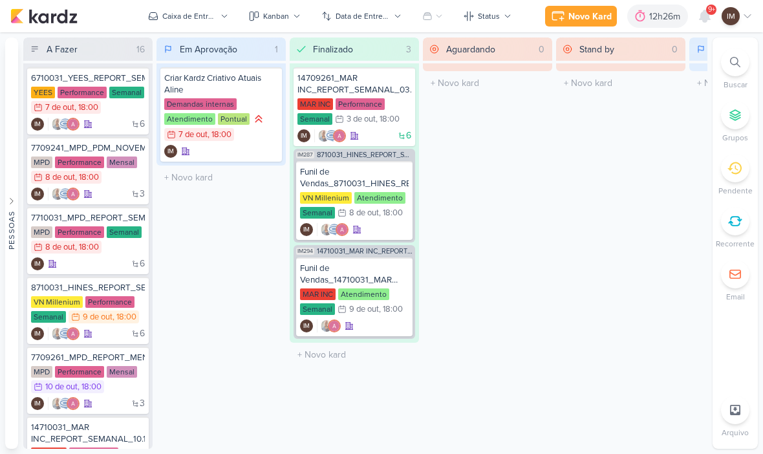
click at [703, 20] on icon at bounding box center [704, 16] width 10 height 12
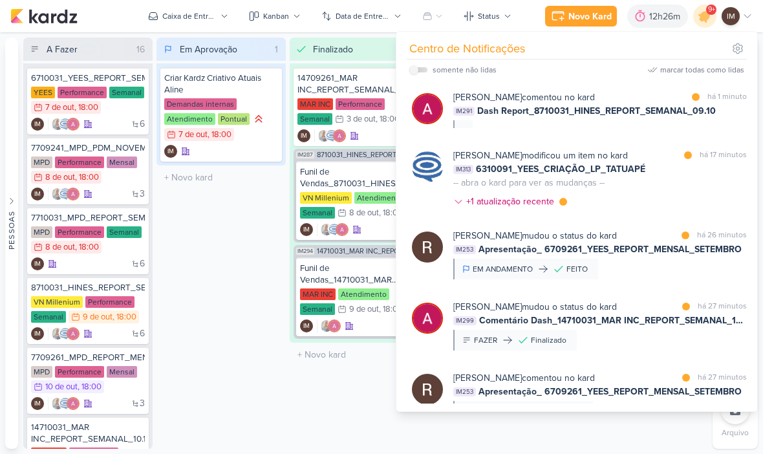
click at [704, 17] on icon at bounding box center [705, 16] width 16 height 16
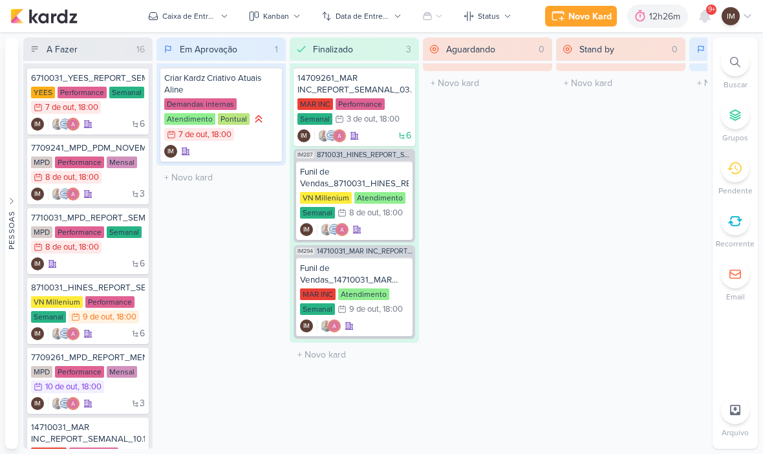
click at [704, 16] on icon at bounding box center [704, 16] width 10 height 12
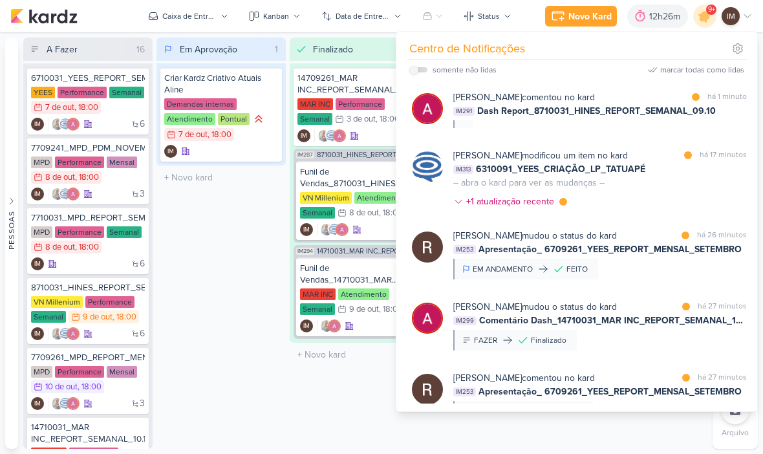
click at [707, 15] on icon at bounding box center [705, 16] width 16 height 16
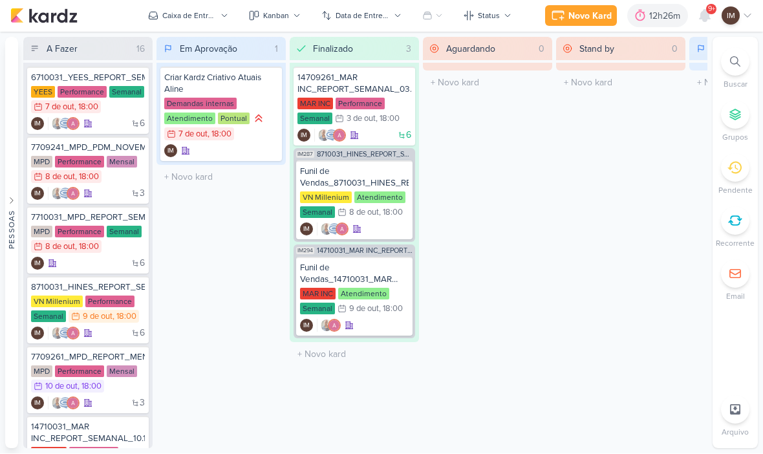
click at [705, 26] on div at bounding box center [704, 16] width 23 height 23
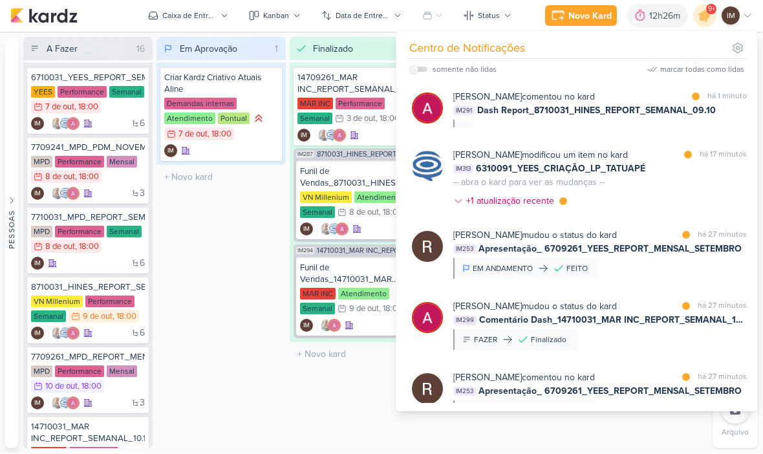
click at [703, 22] on icon at bounding box center [704, 16] width 22 height 22
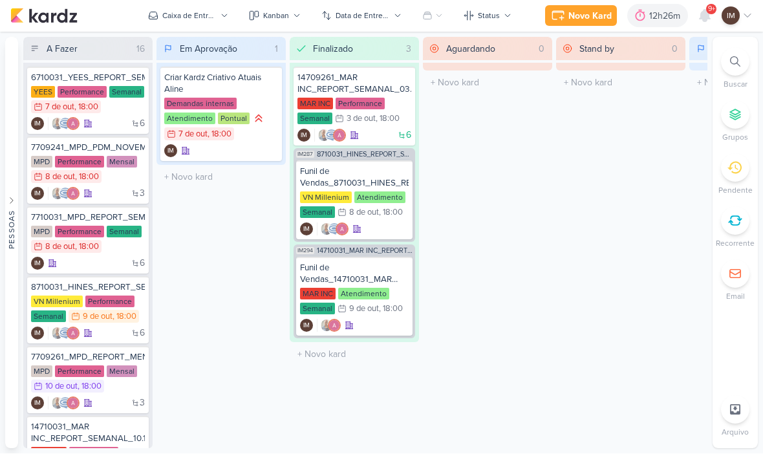
click at [701, 25] on div at bounding box center [704, 16] width 23 height 23
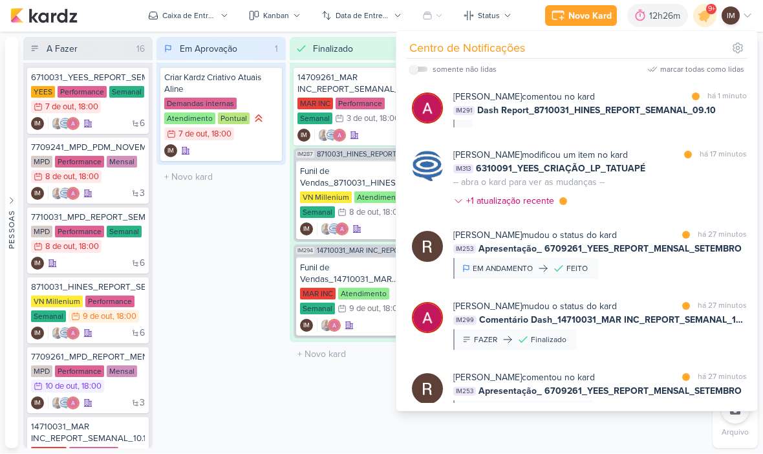
click at [705, 18] on icon at bounding box center [705, 16] width 16 height 16
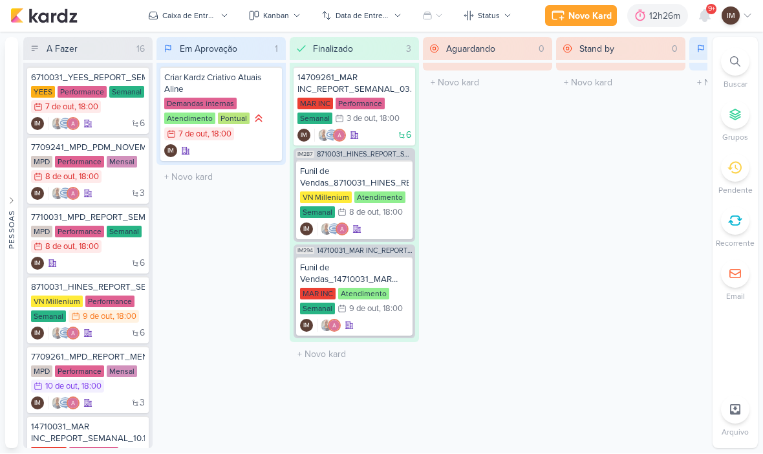
click at [706, 21] on icon at bounding box center [704, 16] width 10 height 12
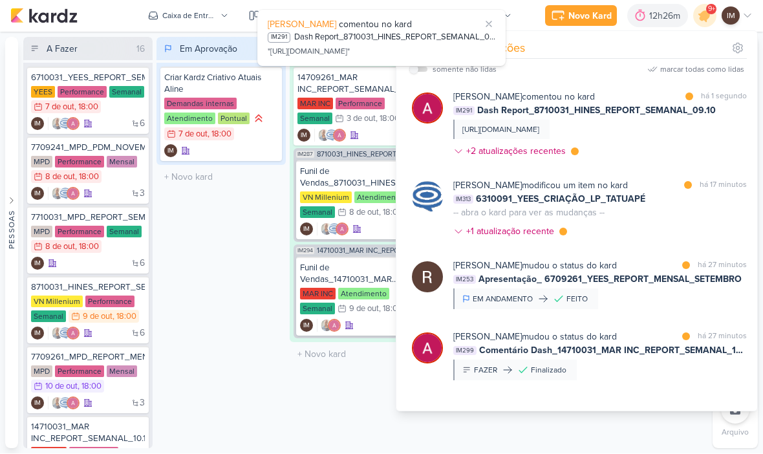
click at [712, 17] on icon at bounding box center [704, 16] width 22 height 22
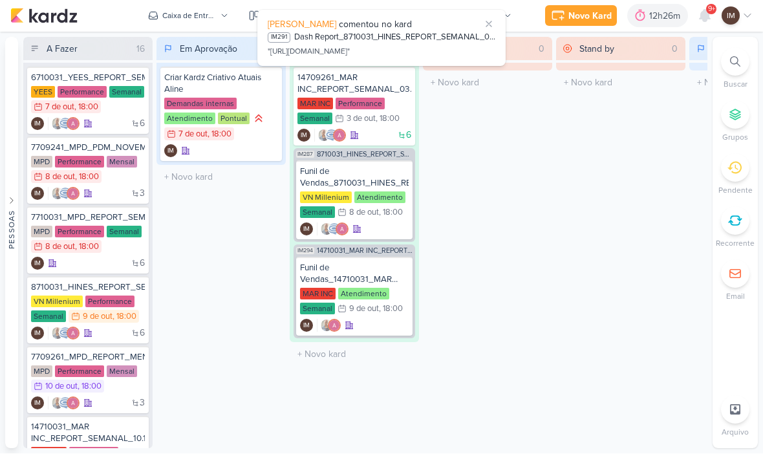
click at [699, 14] on icon at bounding box center [705, 16] width 16 height 16
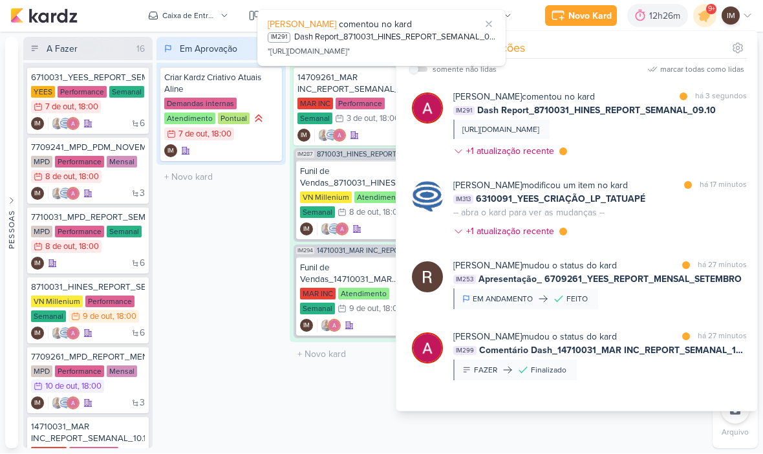
click at [708, 12] on span "9+" at bounding box center [711, 10] width 7 height 10
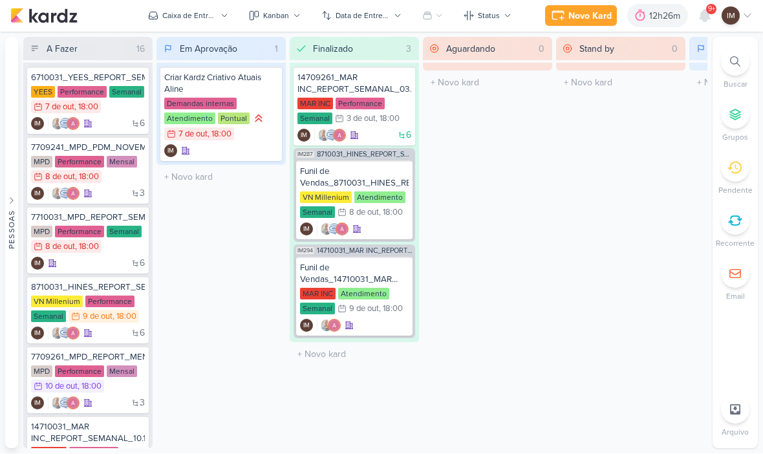
click at [735, 68] on div at bounding box center [735, 62] width 28 height 28
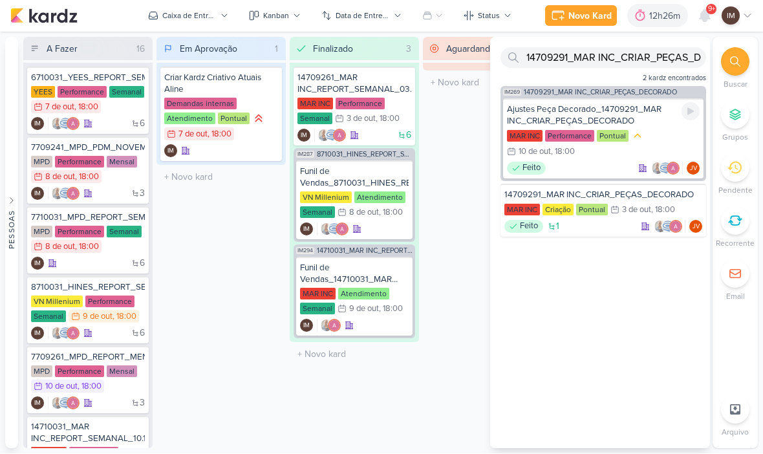
click at [666, 127] on div "Ajustes Peça Decorado_14709291_MAR INC_CRIAR_PEÇAS_DECORADO MAR INC Performance…" at bounding box center [603, 139] width 200 height 80
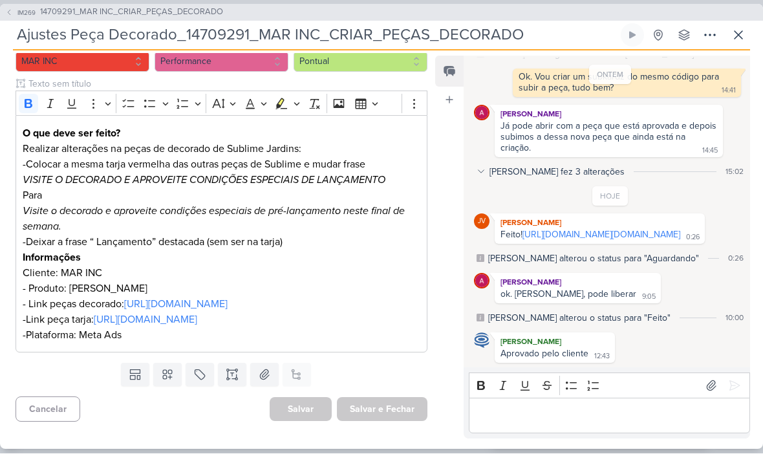
scroll to position [183, 0]
click at [13, 7] on button "IM269 14709291_MAR INC_CRIAR_PEÇAS_DECORADO" at bounding box center [114, 12] width 218 height 13
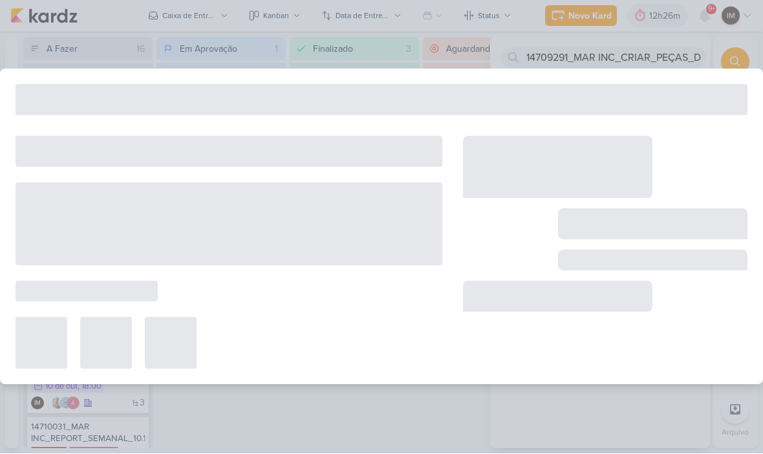
type input "14709291_MAR INC_CRIAR_PEÇAS_DECORADO"
type input "[DATE] 18:00"
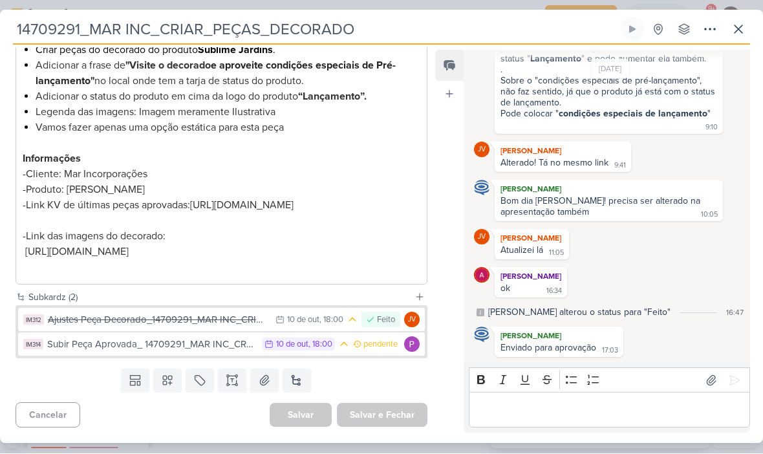
scroll to position [245, 0]
click at [746, 37] on button at bounding box center [737, 29] width 23 height 23
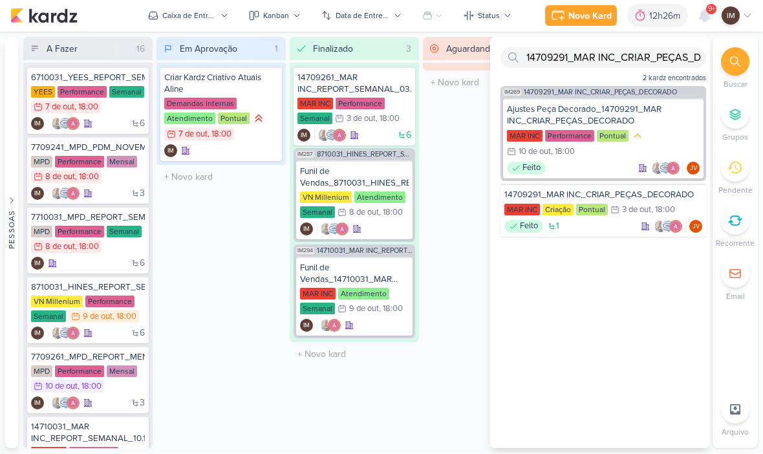
click at [179, 8] on button "Caixa de Entrada" at bounding box center [188, 16] width 96 height 21
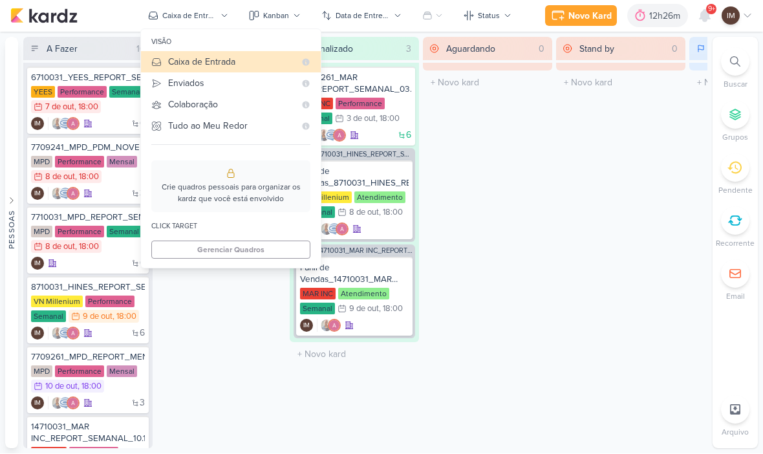
click at [560, 153] on div "Stand by 0 Mover Para Esquerda Mover Para Direita [GEOGRAPHIC_DATA] O título do…" at bounding box center [620, 242] width 129 height 411
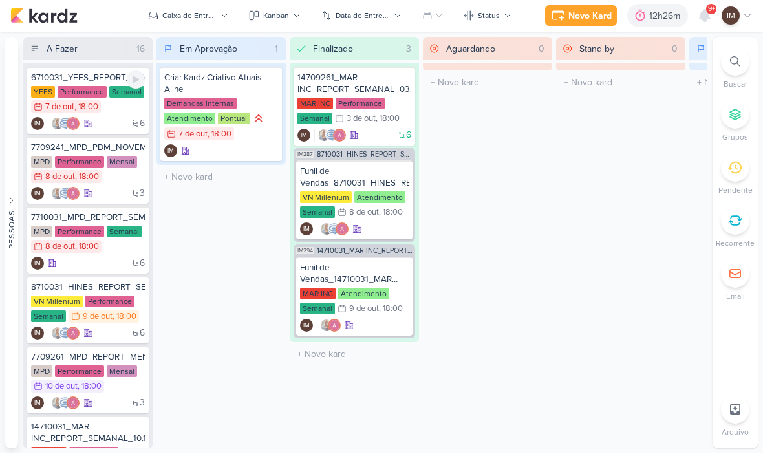
click at [112, 118] on div "6 IM" at bounding box center [88, 124] width 114 height 13
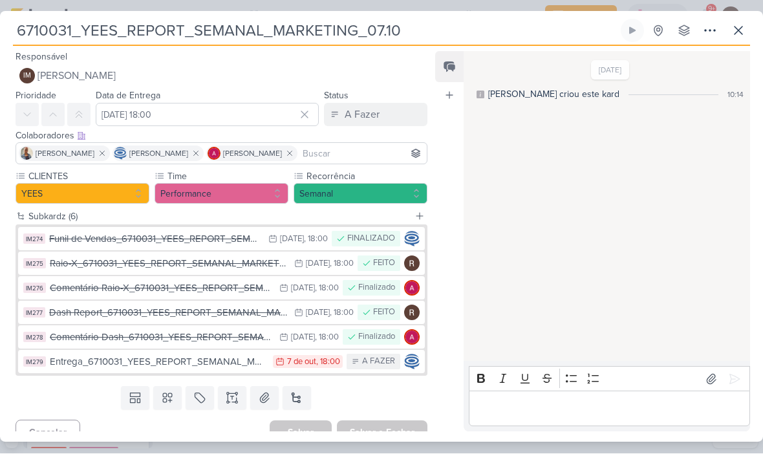
click at [734, 36] on icon at bounding box center [738, 31] width 16 height 16
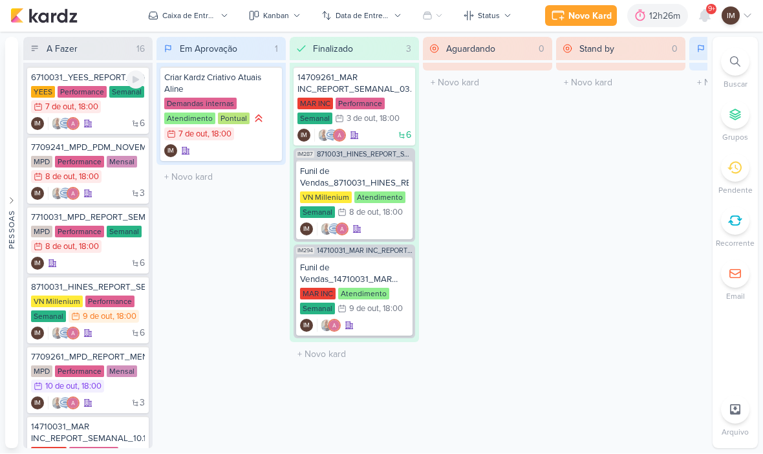
click at [119, 113] on div "YEES Performance Semanal 7/10 [DATE] 18:00" at bounding box center [88, 101] width 114 height 28
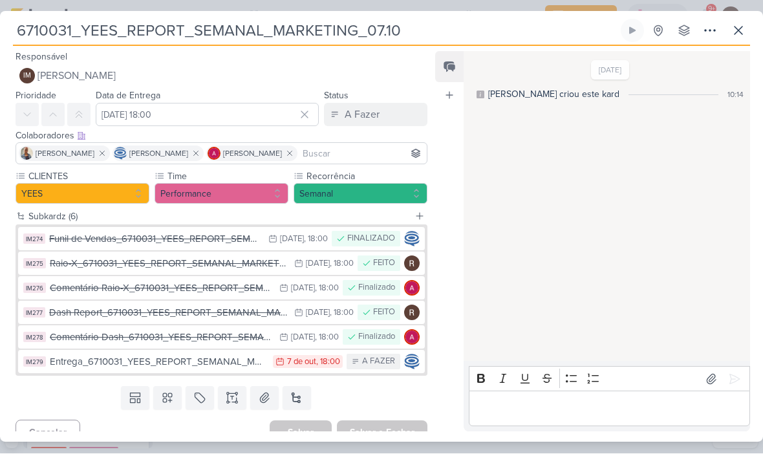
click at [255, 359] on div "Entrega_6710031_YEES_REPORT_SEMANAL_MARKETING_07.10" at bounding box center [158, 362] width 216 height 15
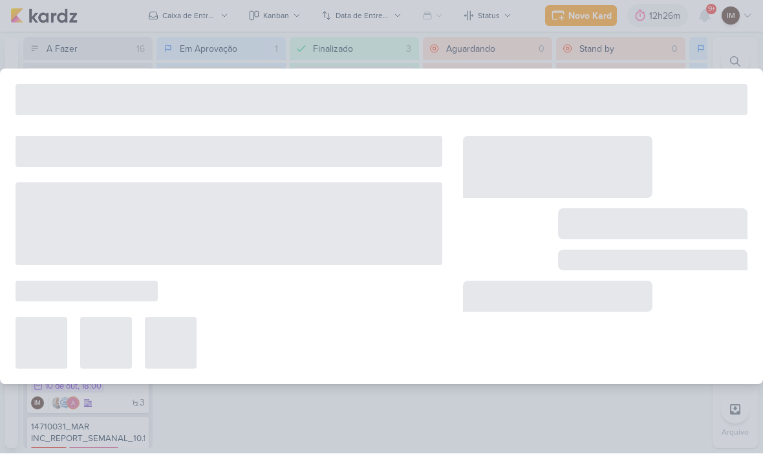
type input "Entrega_6710031_YEES_REPORT_SEMANAL_MARKETING_07.10"
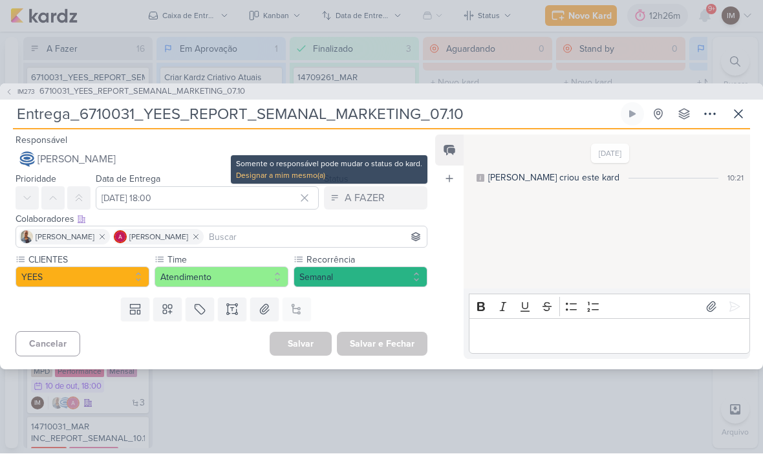
click at [15, 86] on button "IM273 6710031_YEES_REPORT_SEMANAL_MARKETING_07.10" at bounding box center [125, 92] width 240 height 13
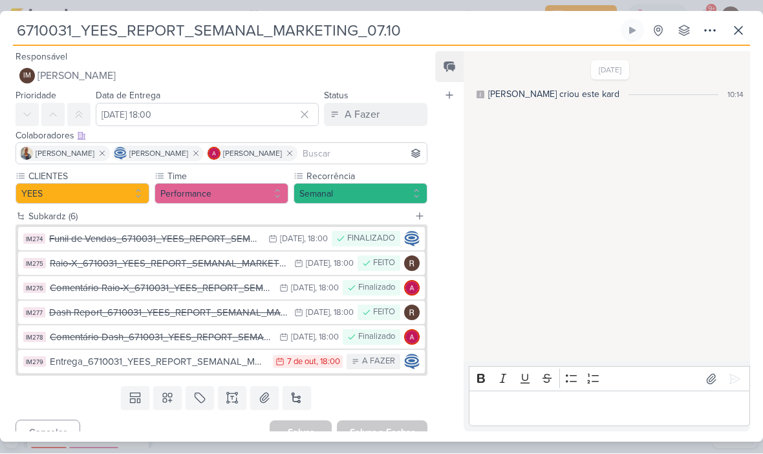
click at [391, 107] on button "A Fazer" at bounding box center [375, 114] width 103 height 23
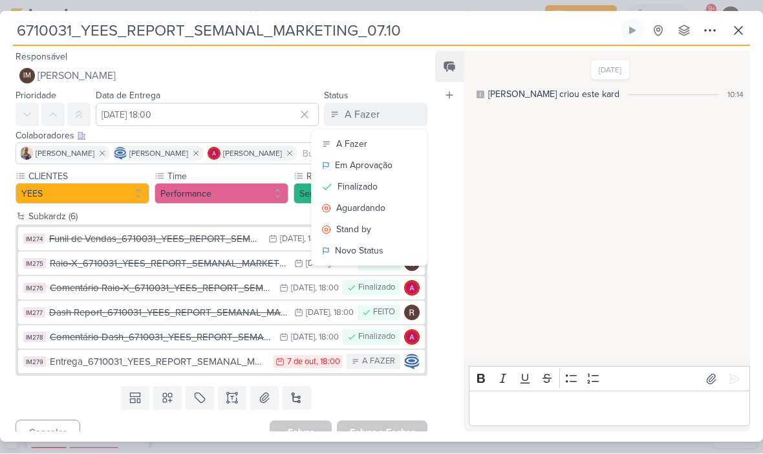
click at [367, 193] on button "Finalizado" at bounding box center [368, 186] width 115 height 21
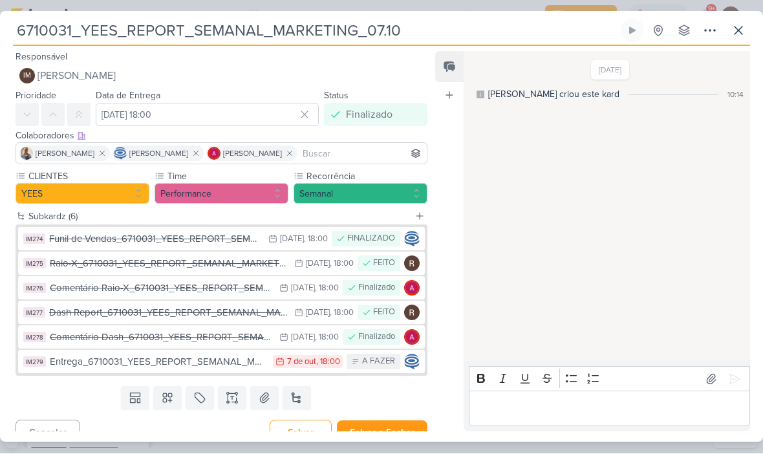
click at [389, 430] on button "Salvar e Fechar" at bounding box center [382, 433] width 90 height 24
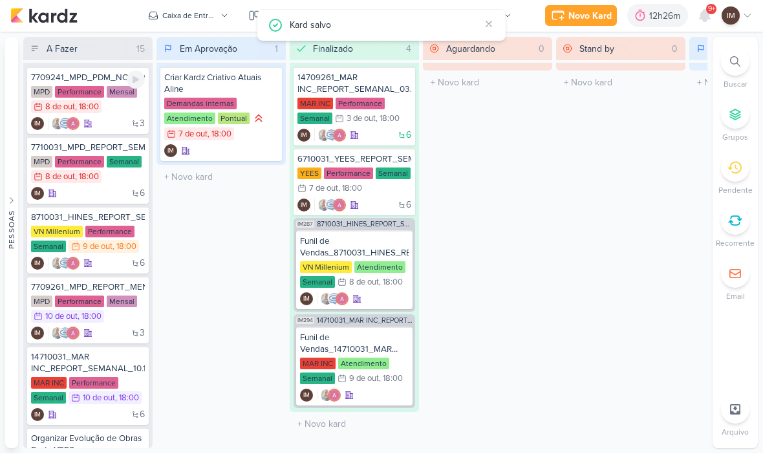
click at [121, 125] on div "3 IM" at bounding box center [88, 124] width 114 height 13
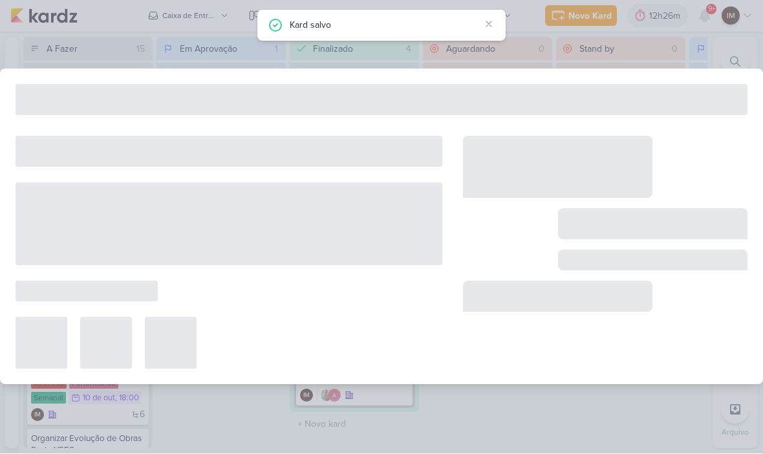
type input "7709241_MPD_PDM_NOVEMBRO"
type input "[DATE] 18:00"
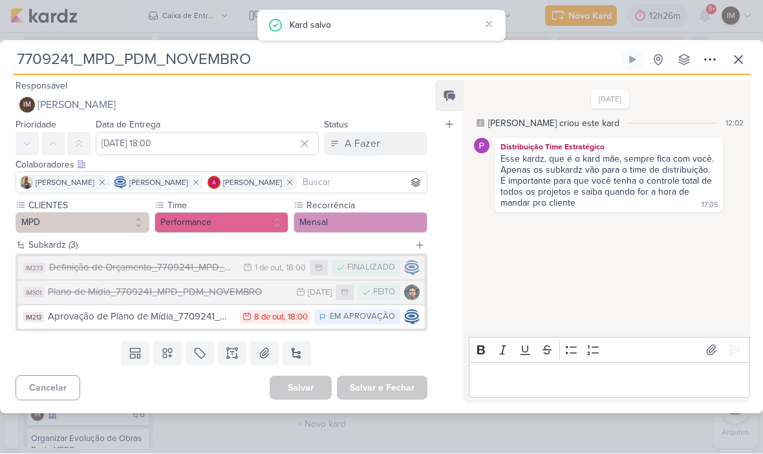
click at [746, 51] on button at bounding box center [737, 59] width 23 height 23
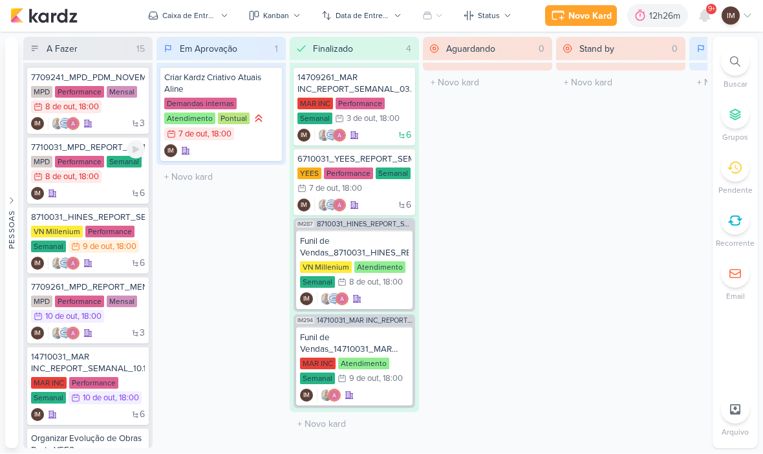
click at [122, 199] on div "6 IM" at bounding box center [88, 193] width 114 height 13
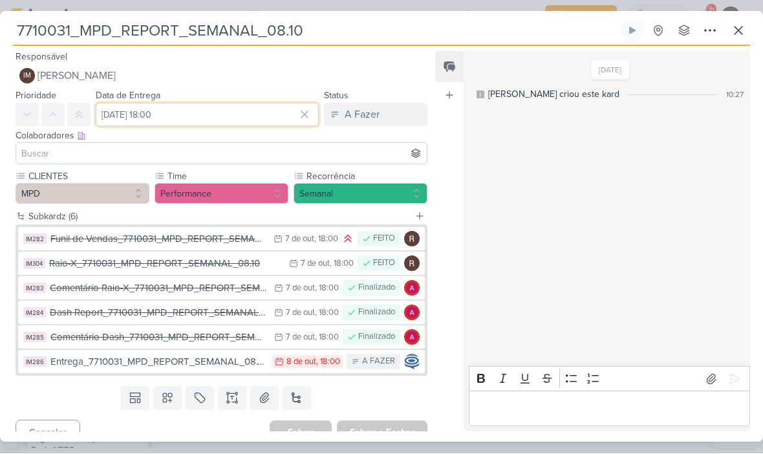
click at [228, 112] on input "[DATE] 18:00" at bounding box center [207, 114] width 223 height 23
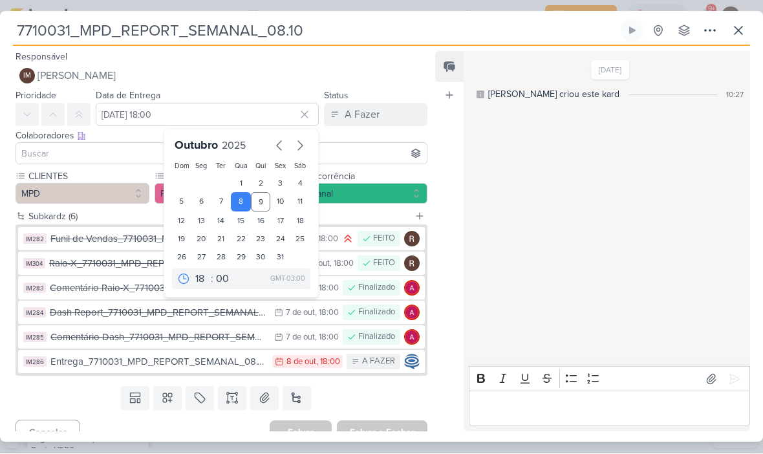
click at [282, 199] on div "10" at bounding box center [280, 202] width 20 height 19
type input "[DATE] 18:00"
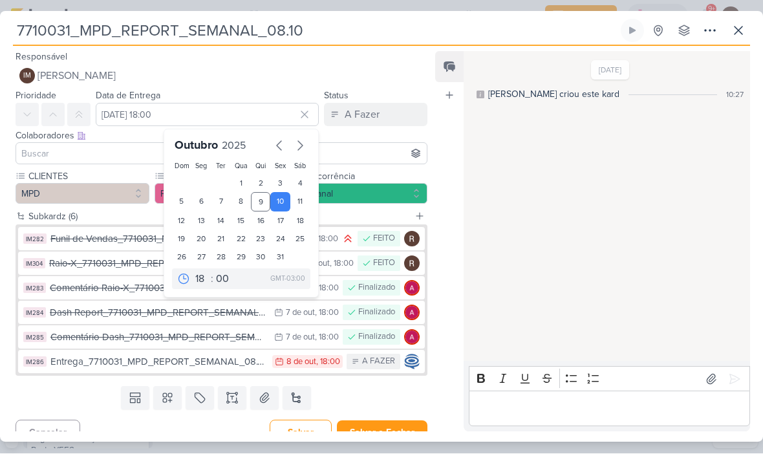
click at [289, 204] on div "10" at bounding box center [280, 202] width 20 height 19
click at [277, 204] on div "10" at bounding box center [280, 202] width 20 height 19
click at [474, 200] on div "[DATE] [PERSON_NAME] criou este kard 10:27" at bounding box center [605, 207] width 285 height 308
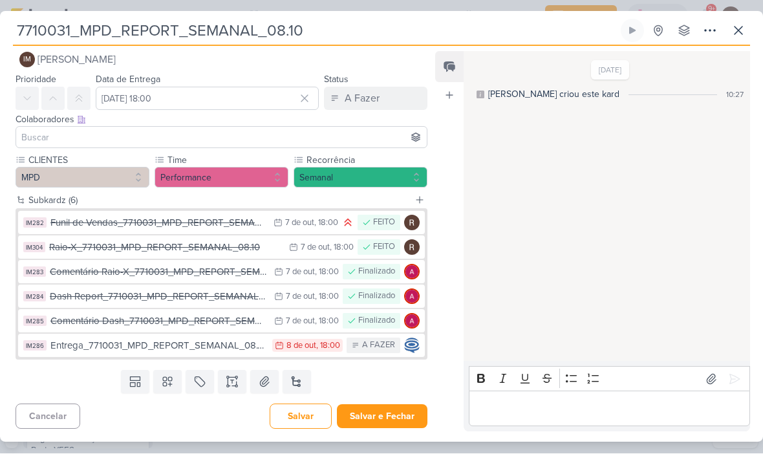
scroll to position [16, 0]
click at [375, 416] on button "Salvar e Fechar" at bounding box center [382, 417] width 90 height 24
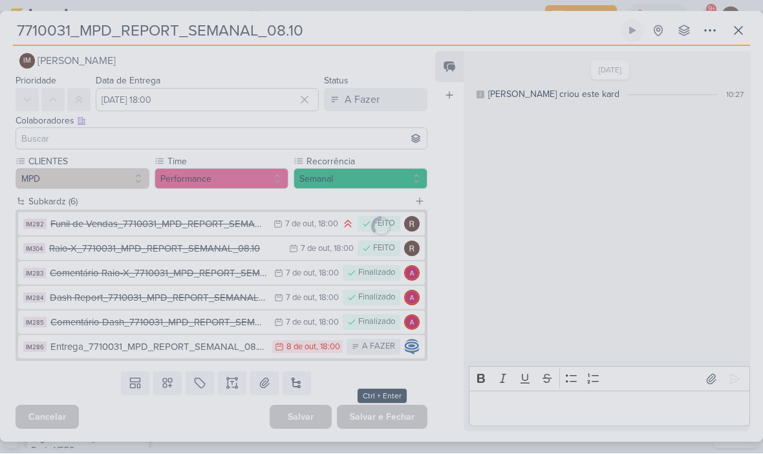
scroll to position [15, 0]
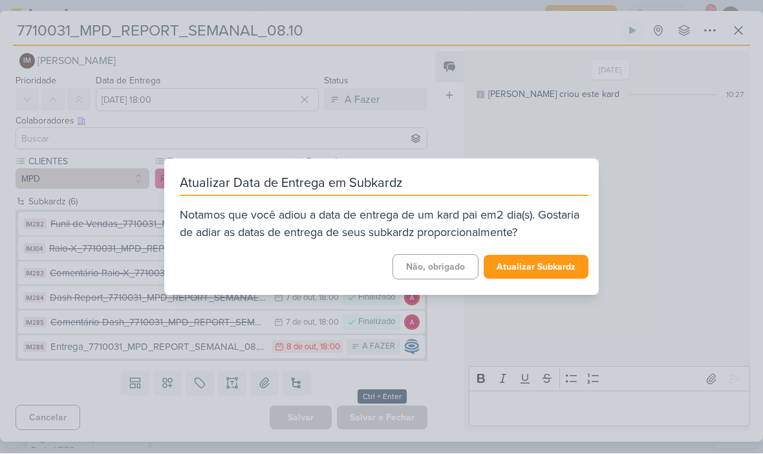
click at [444, 265] on button "Não, obrigado" at bounding box center [435, 267] width 86 height 25
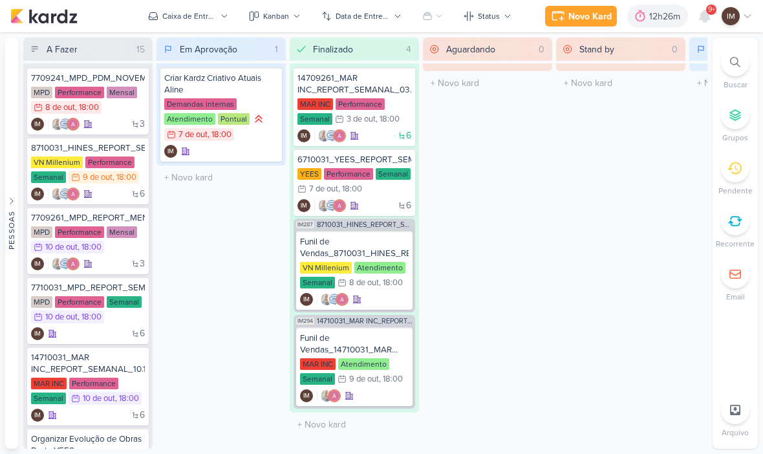
click at [187, 25] on button "Caixa de Entrada" at bounding box center [188, 16] width 96 height 21
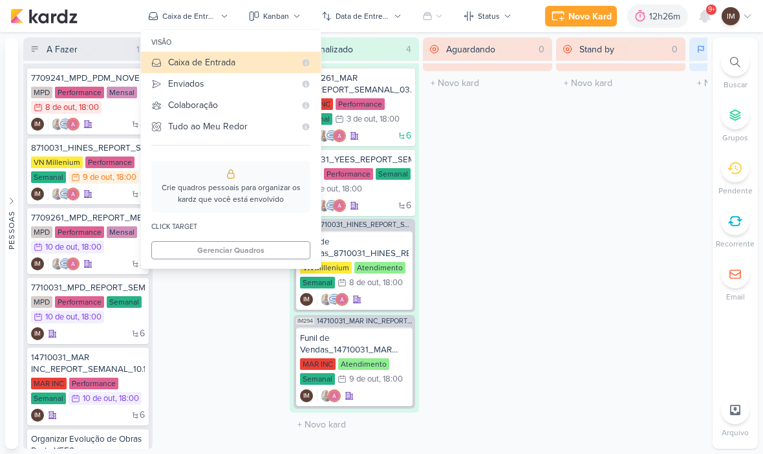
click at [184, 75] on button "Enviados" at bounding box center [231, 83] width 180 height 21
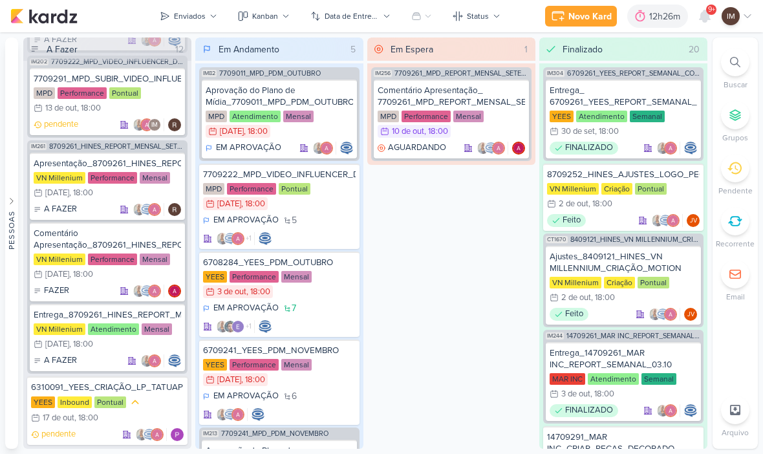
scroll to position [900, 0]
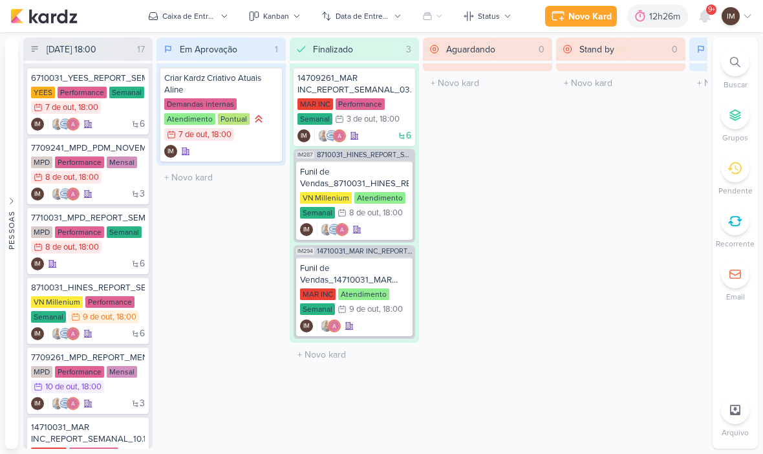
scroll to position [1, 0]
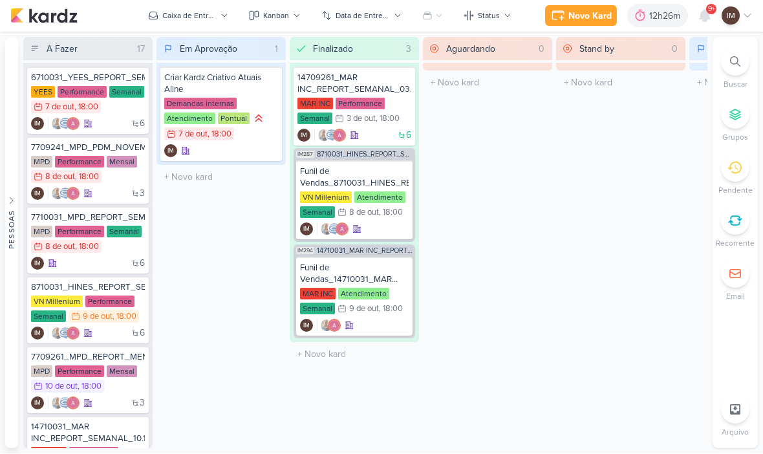
click at [732, 73] on div at bounding box center [735, 62] width 28 height 28
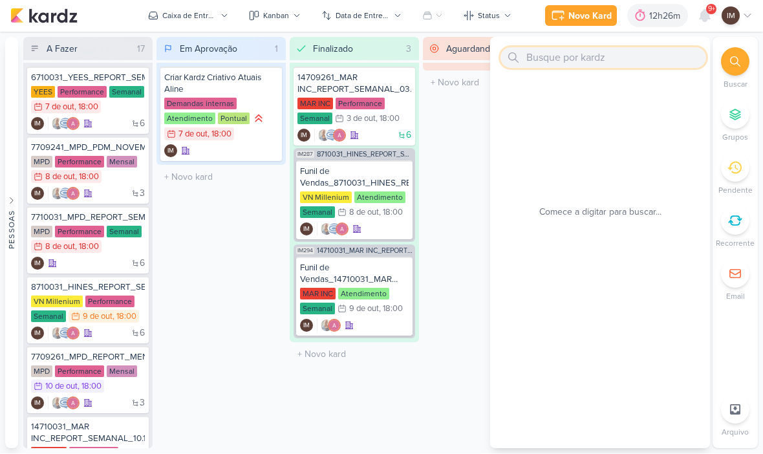
click at [650, 59] on input "text" at bounding box center [603, 58] width 206 height 21
click at [614, 55] on input "text" at bounding box center [603, 58] width 206 height 21
paste input "14709291_MAR INC_CRIAR_PEÇAS_DECORADO"
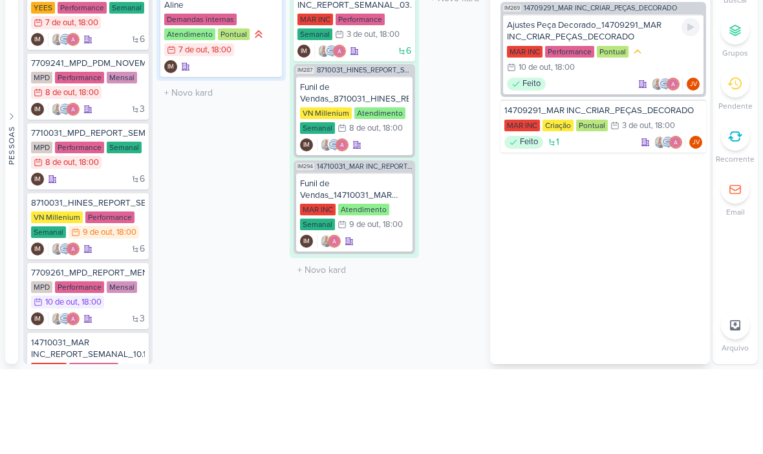
type input "14709291_MAR INC_CRIAR_PEÇAS_DECORADO"
click at [655, 130] on div "MAR INC Performance Pontual 10/10 [DATE] 18:00" at bounding box center [603, 145] width 193 height 30
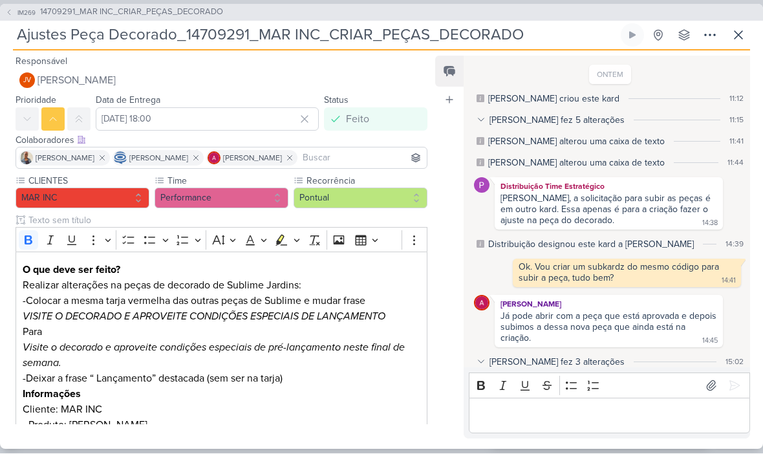
scroll to position [245, 0]
